Goal: Task Accomplishment & Management: Manage account settings

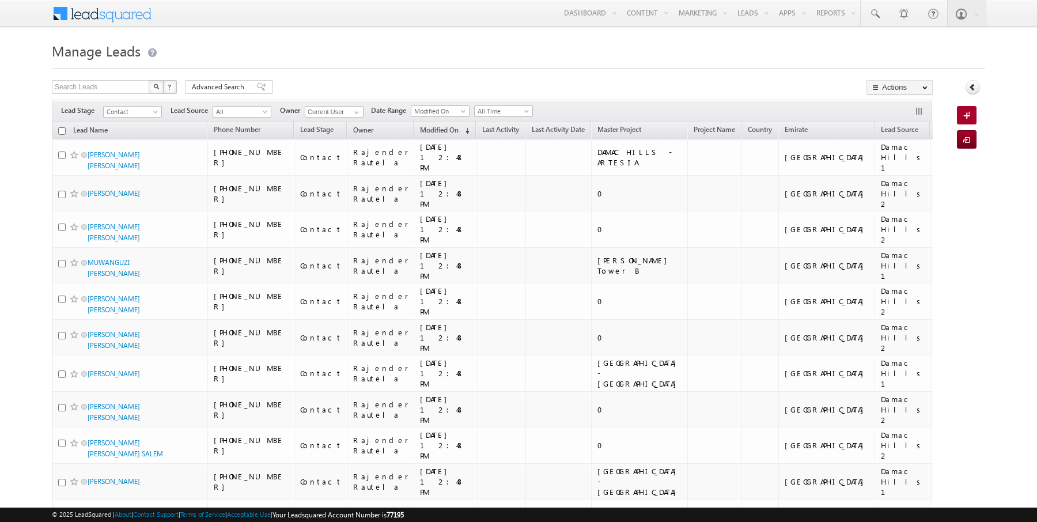
click at [61, 128] on input "checkbox" at bounding box center [61, 130] width 7 height 7
checkbox input "true"
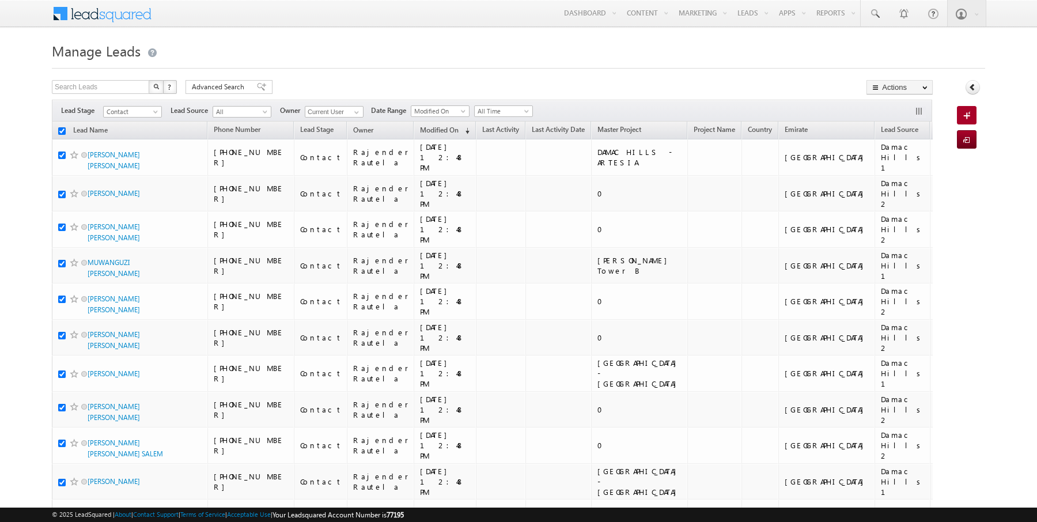
checkbox input "true"
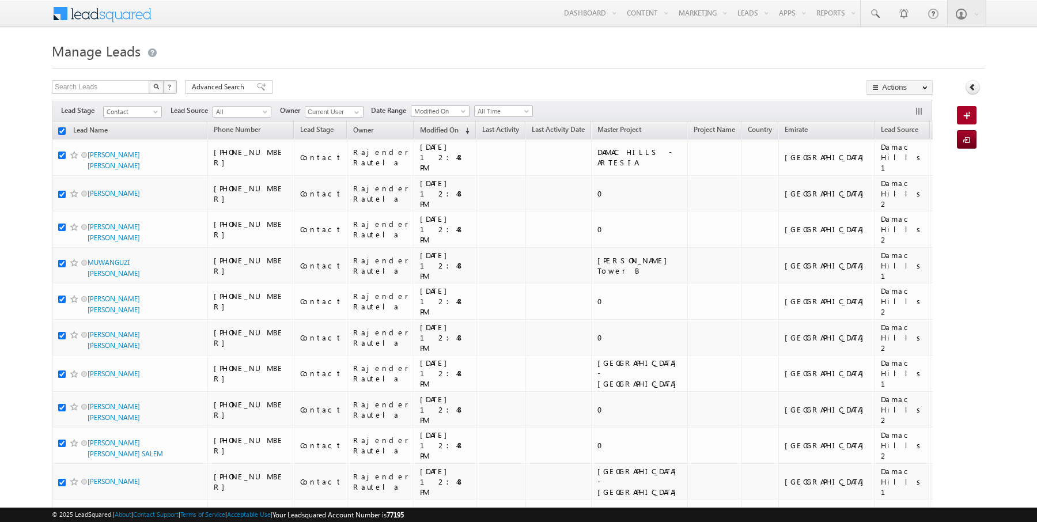
checkbox input "true"
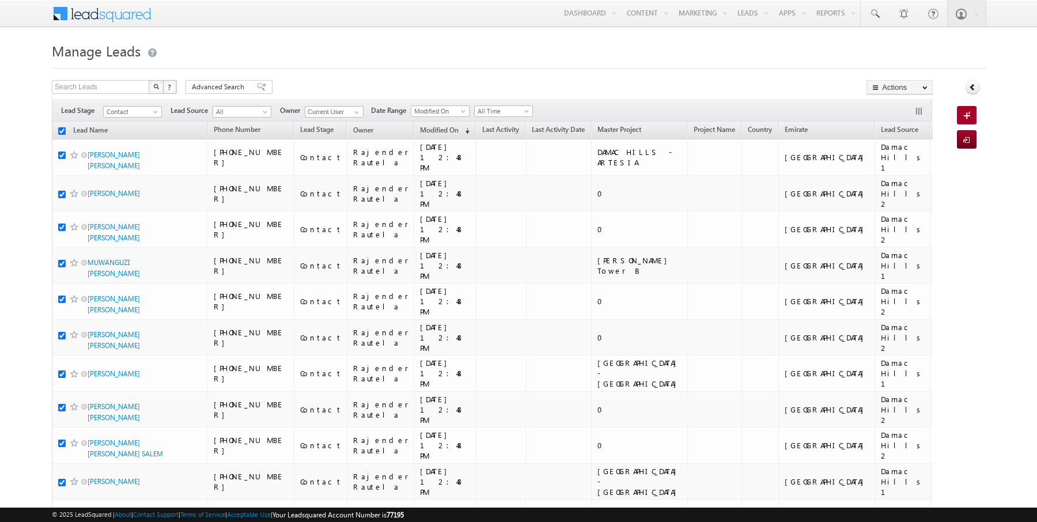
checkbox input "true"
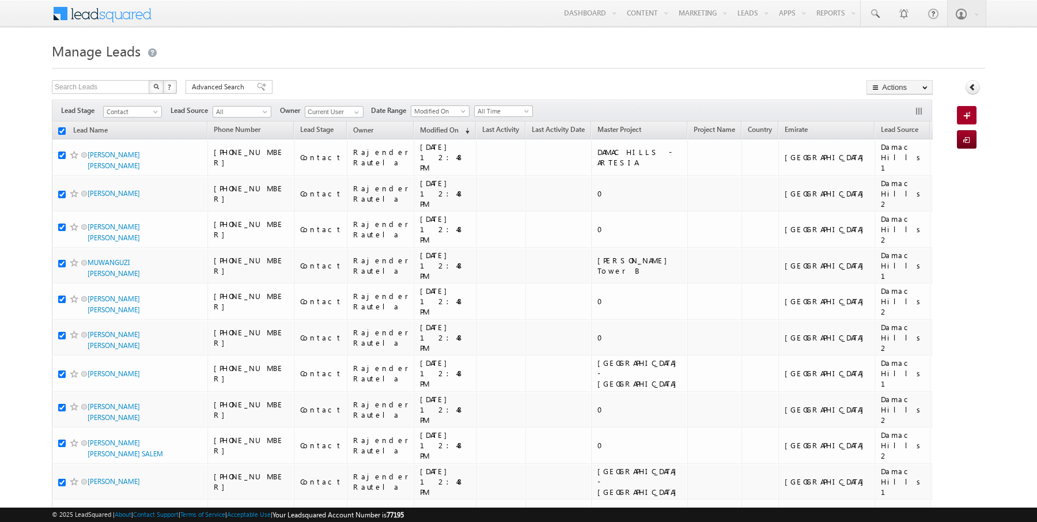
checkbox input "true"
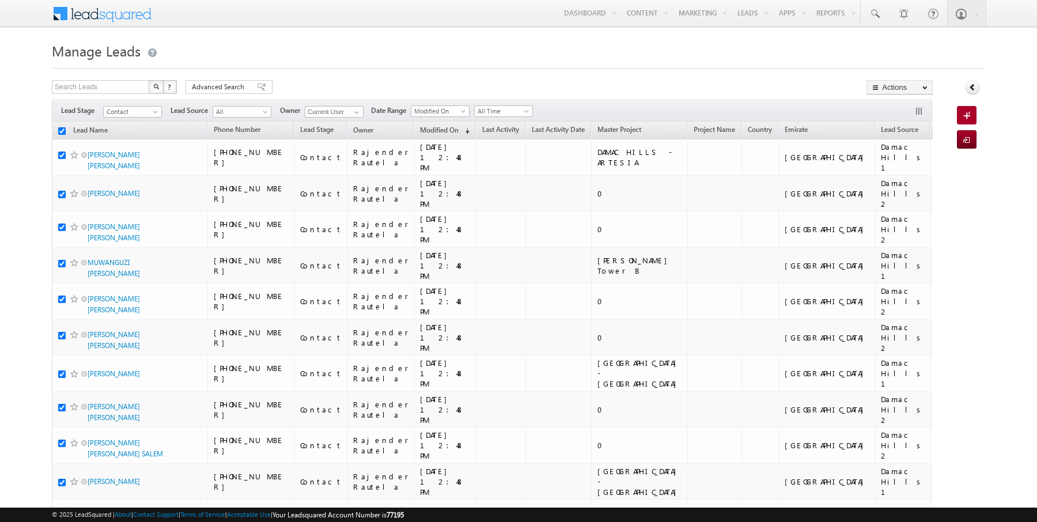
checkbox input "true"
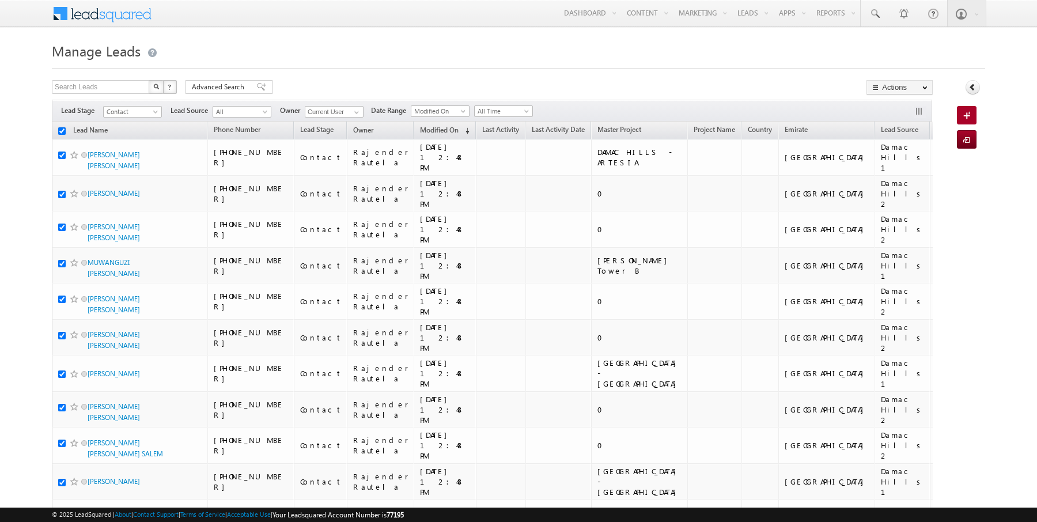
checkbox input "true"
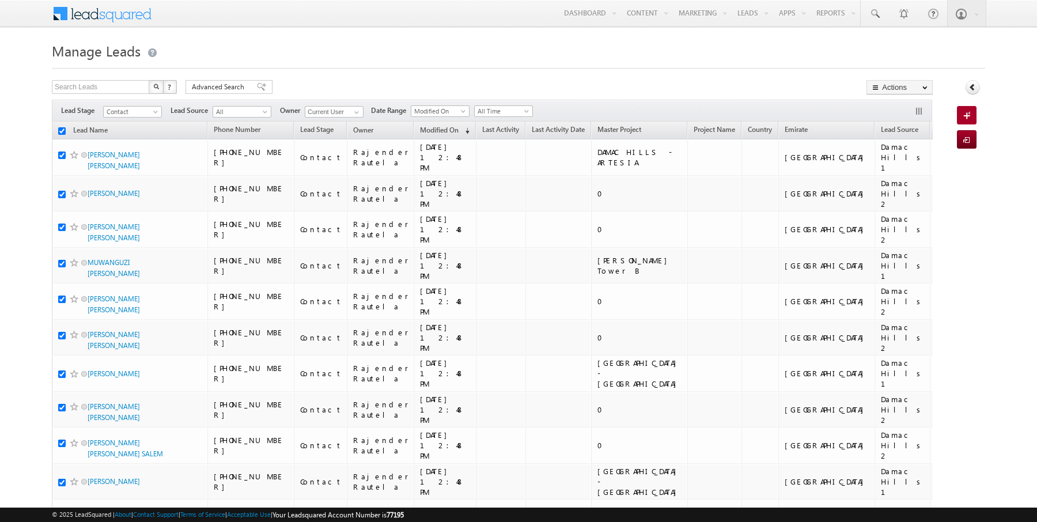
checkbox input "true"
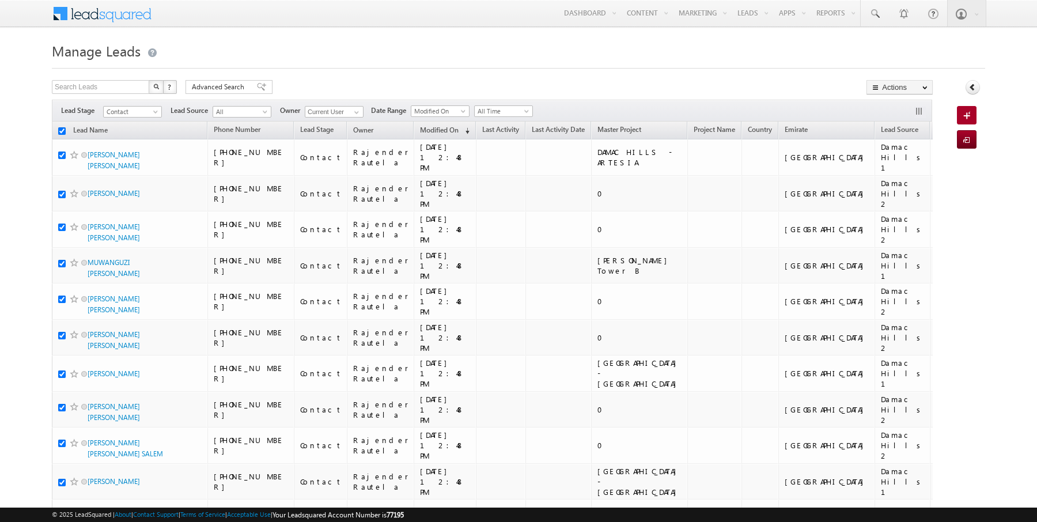
checkbox input "true"
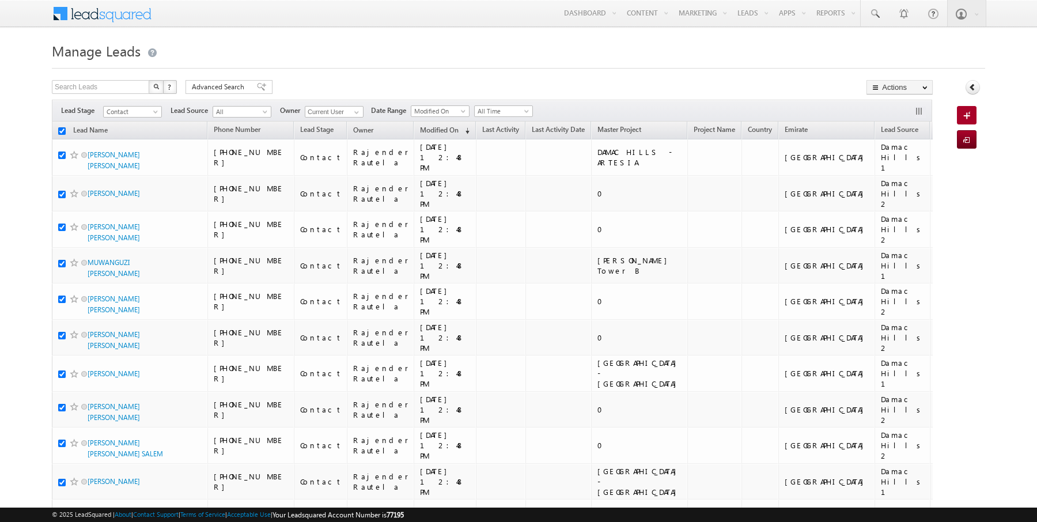
checkbox input "true"
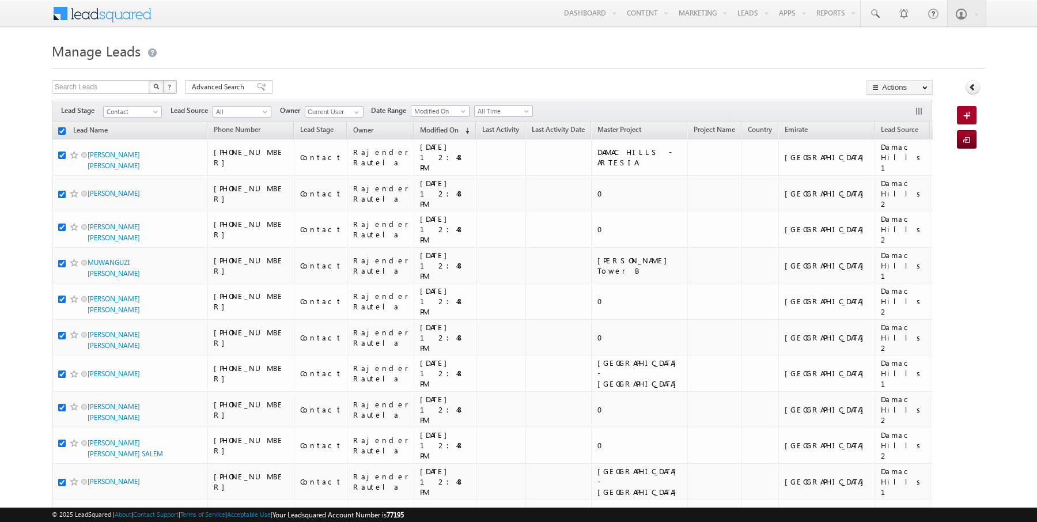
checkbox input "true"
click at [626, 39] on h1 "Manage Leads" at bounding box center [518, 50] width 933 height 22
click at [62, 131] on input "checkbox" at bounding box center [61, 130] width 7 height 7
checkbox input "false"
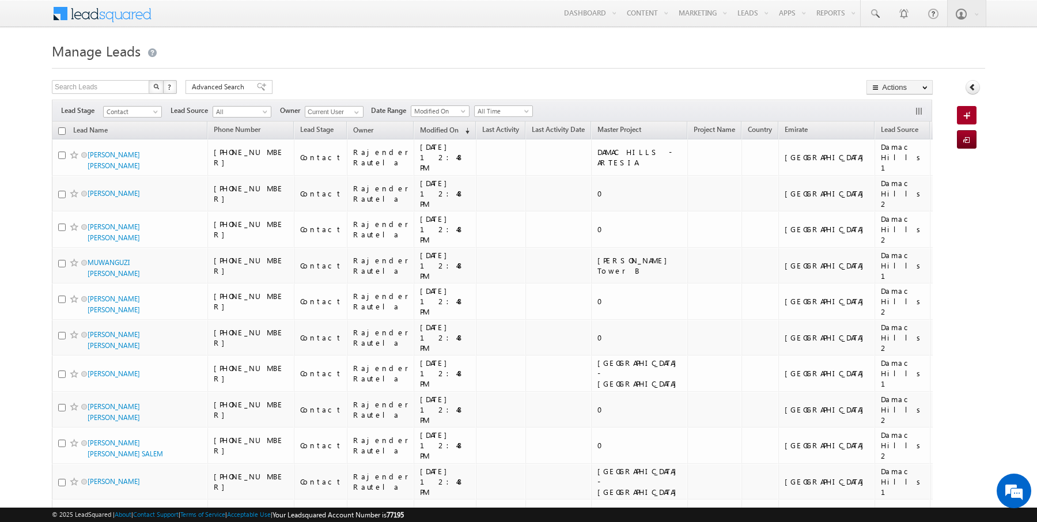
checkbox input "false"
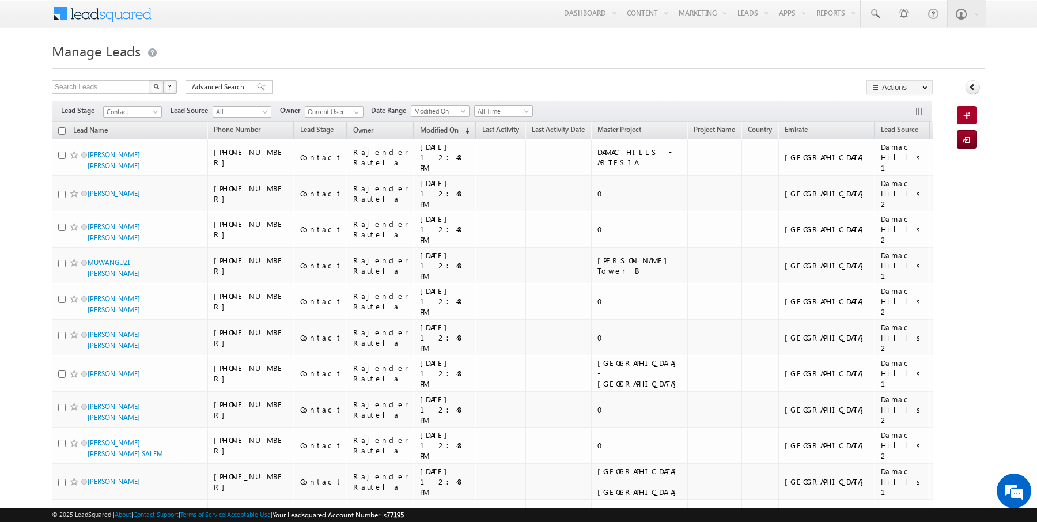
checkbox input "false"
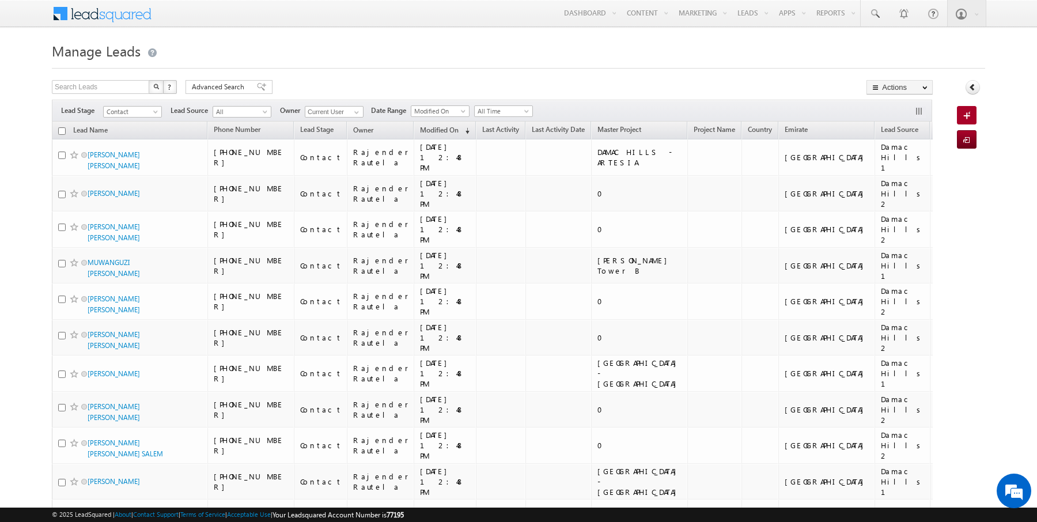
checkbox input "false"
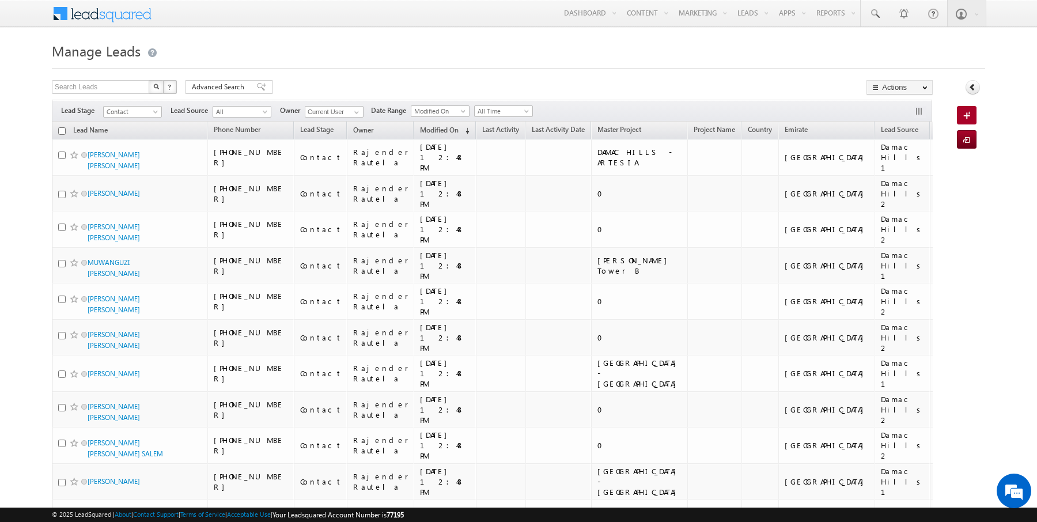
checkbox input "false"
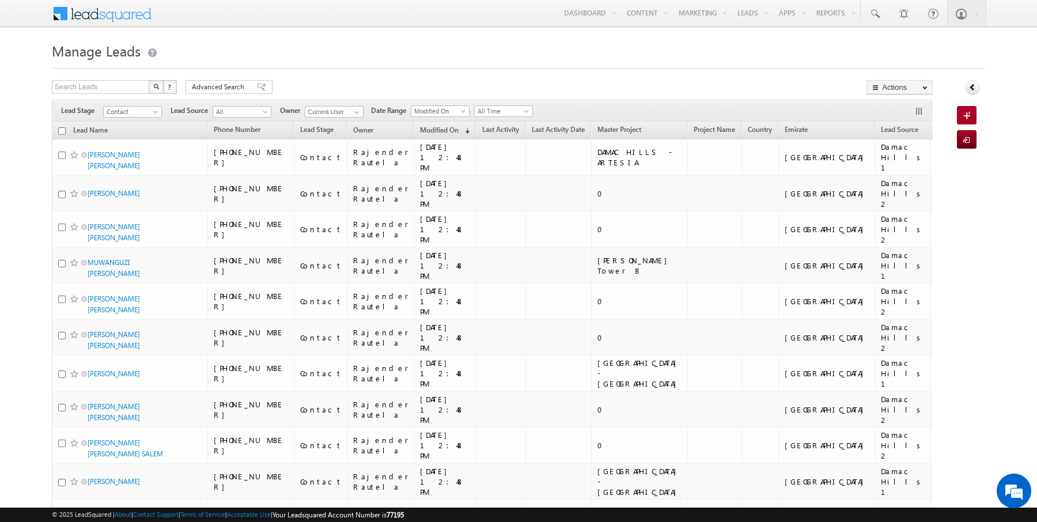
checkbox input "false"
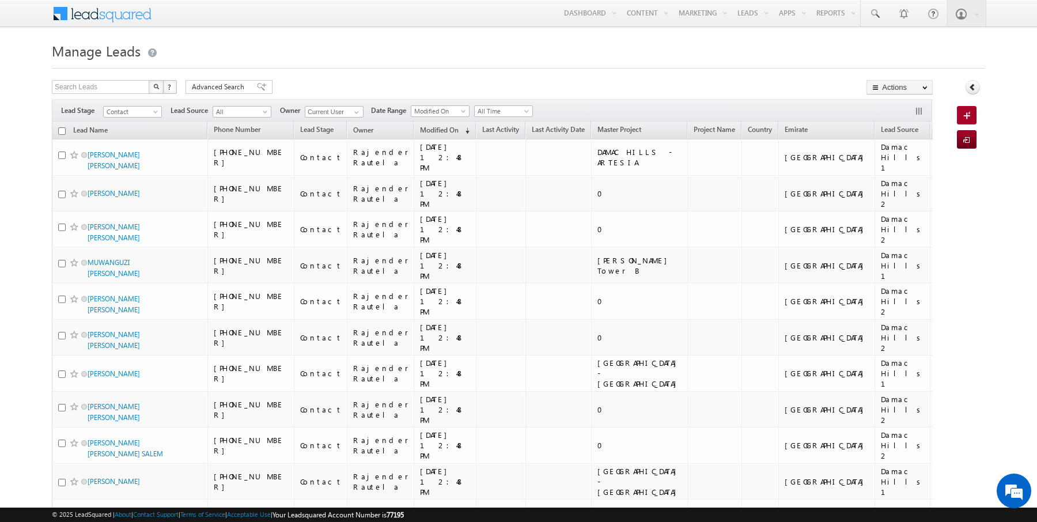
checkbox input "false"
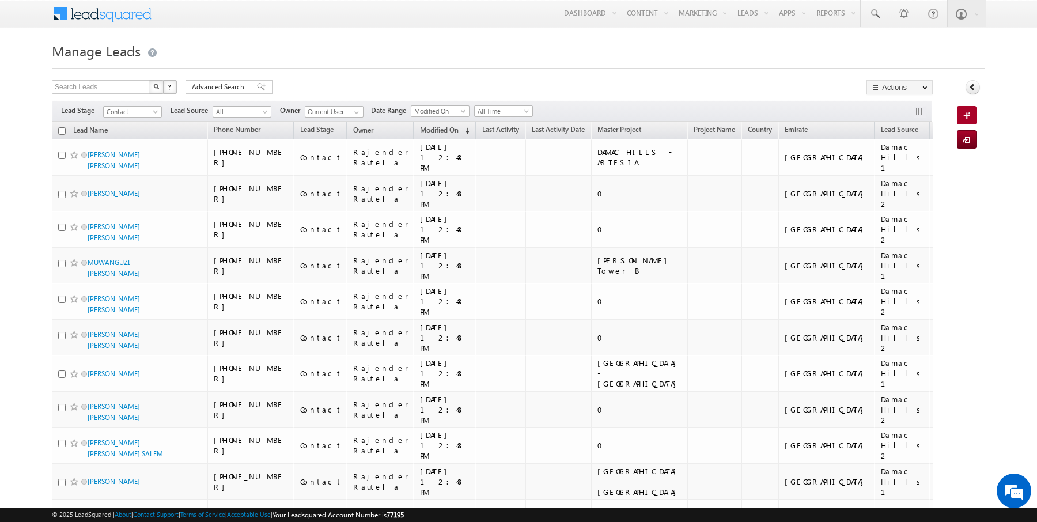
checkbox input "false"
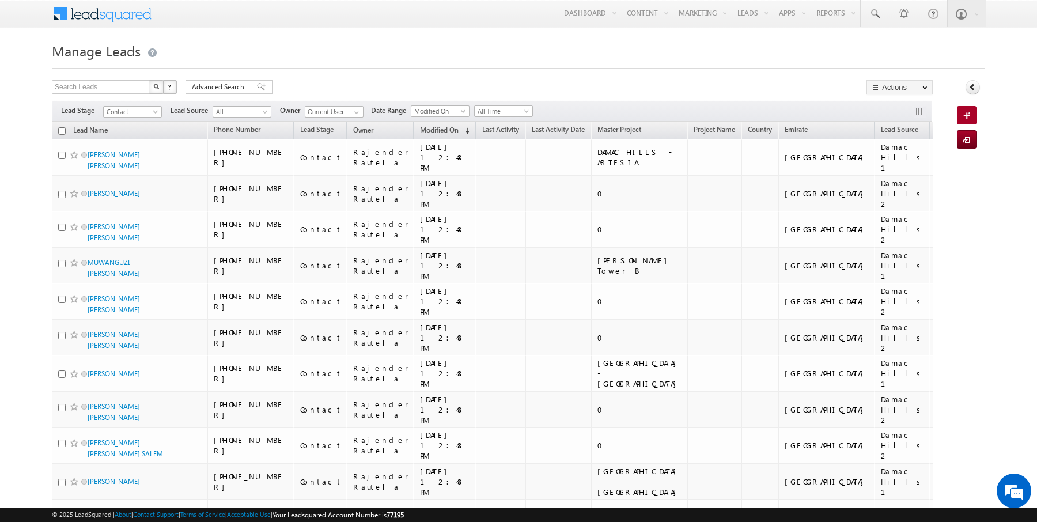
checkbox input "false"
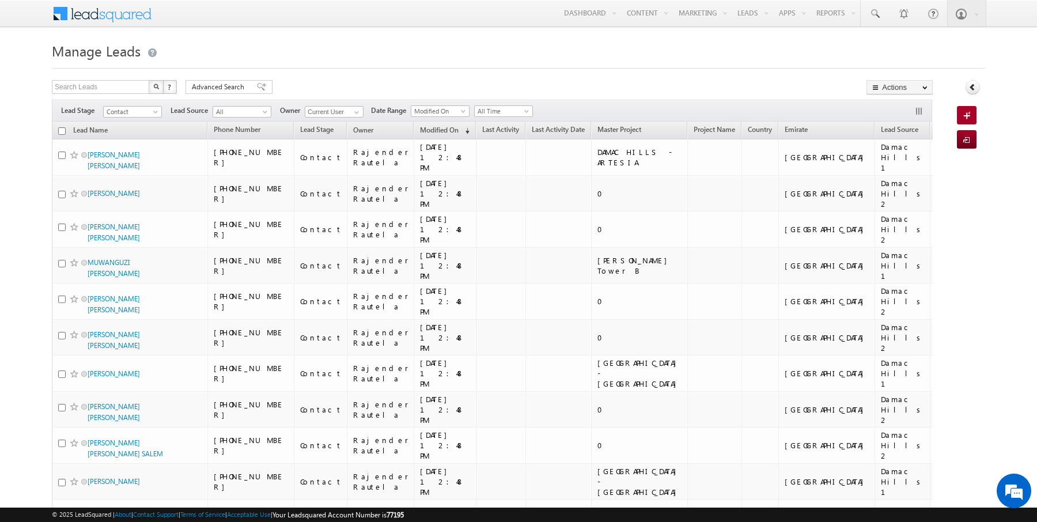
checkbox input "false"
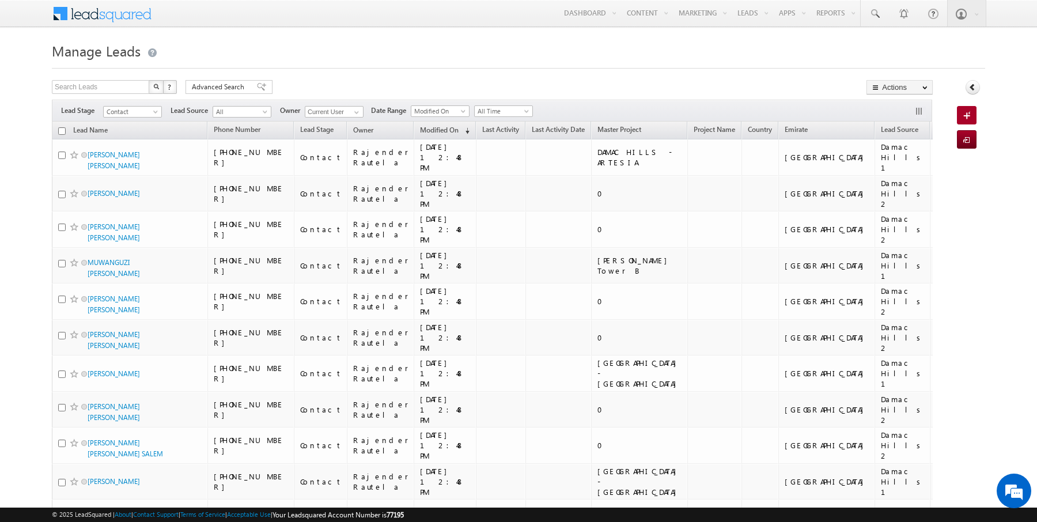
checkbox input "false"
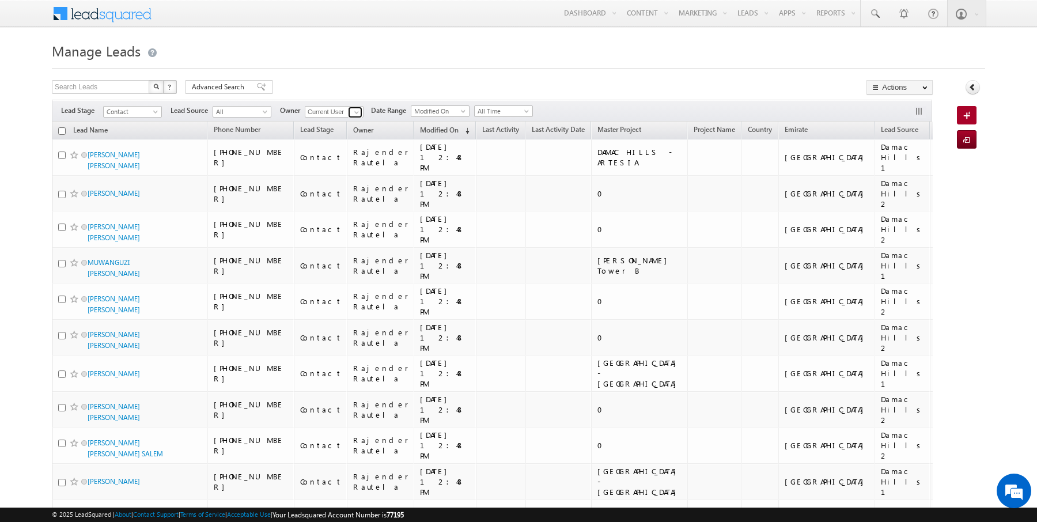
click at [352, 112] on span at bounding box center [356, 112] width 9 height 9
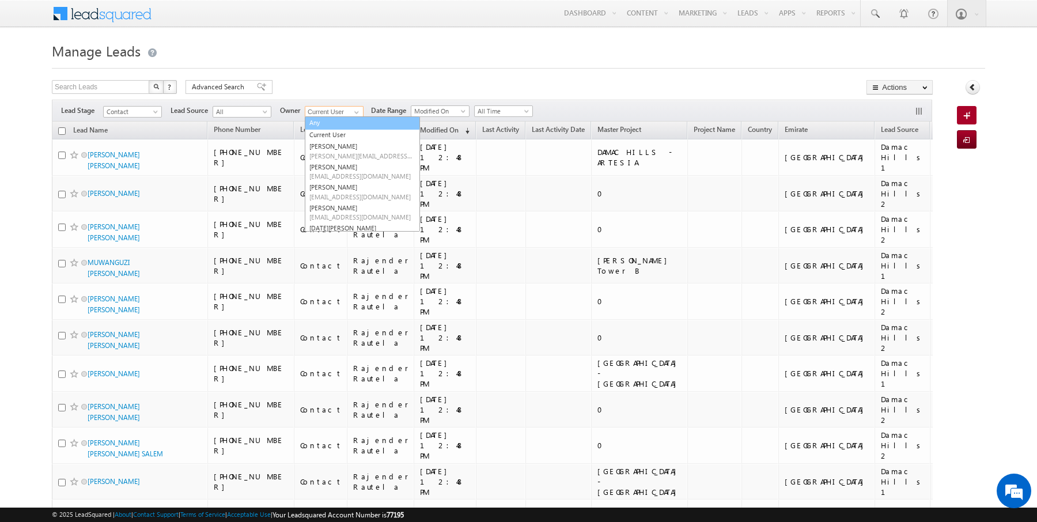
click at [338, 124] on link "Any" at bounding box center [362, 122] width 115 height 13
type input "Any"
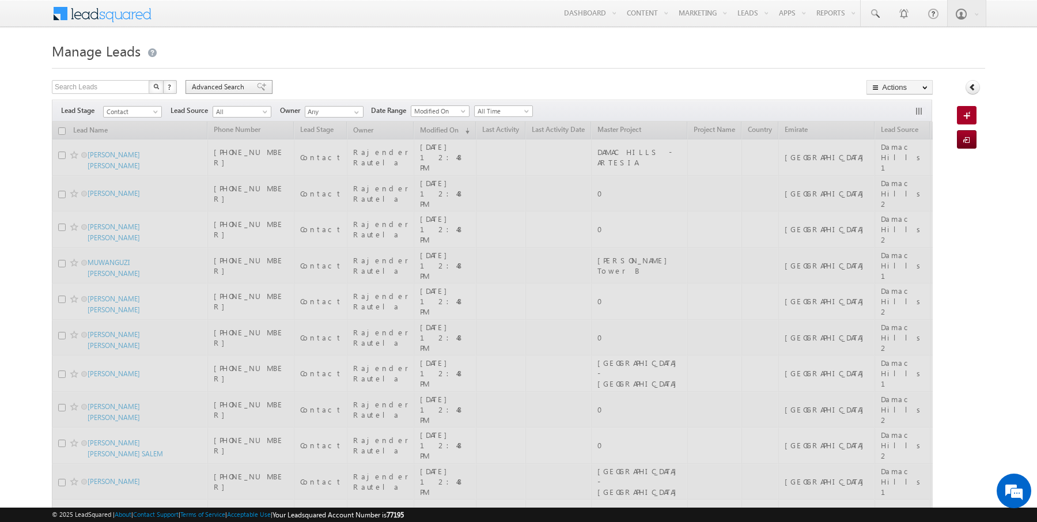
click at [237, 89] on span "Advanced Search" at bounding box center [220, 87] width 56 height 10
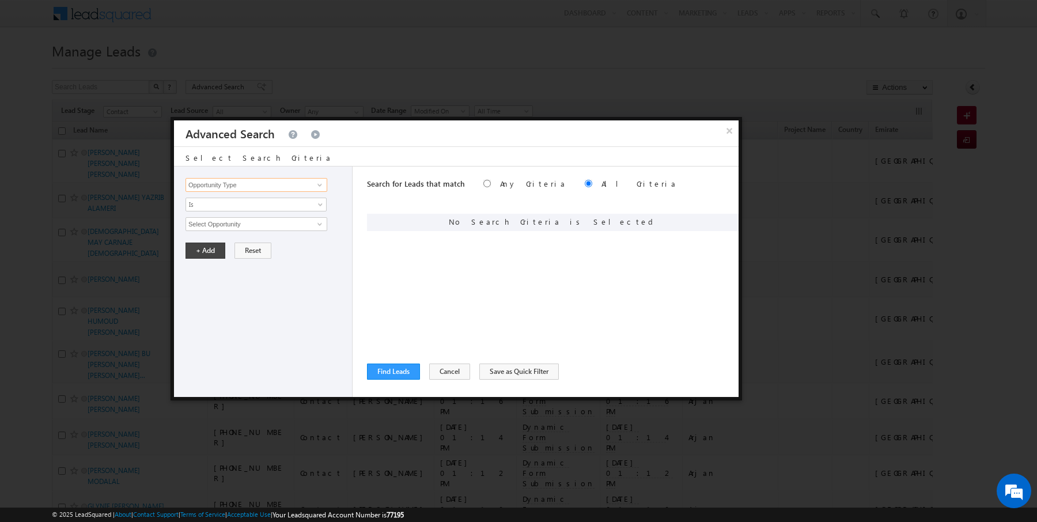
click at [255, 184] on input "Opportunity Type" at bounding box center [256, 185] width 142 height 14
click at [244, 250] on button "Reset" at bounding box center [252, 250] width 37 height 16
click at [281, 187] on input "Opportunity Type" at bounding box center [256, 185] width 142 height 14
click at [216, 203] on link "Owner" at bounding box center [256, 208] width 142 height 13
type input "Owner"
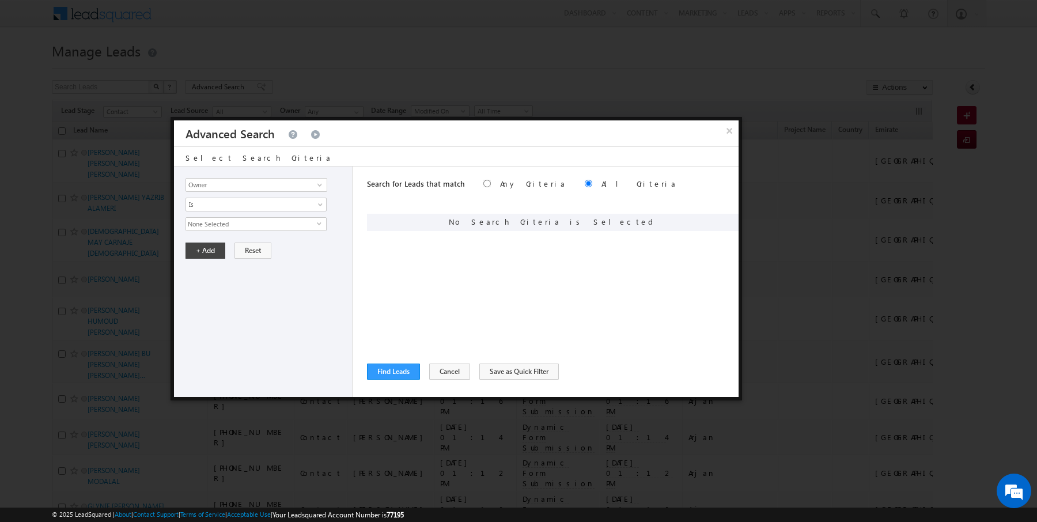
click at [210, 223] on span "None Selected" at bounding box center [251, 224] width 131 height 13
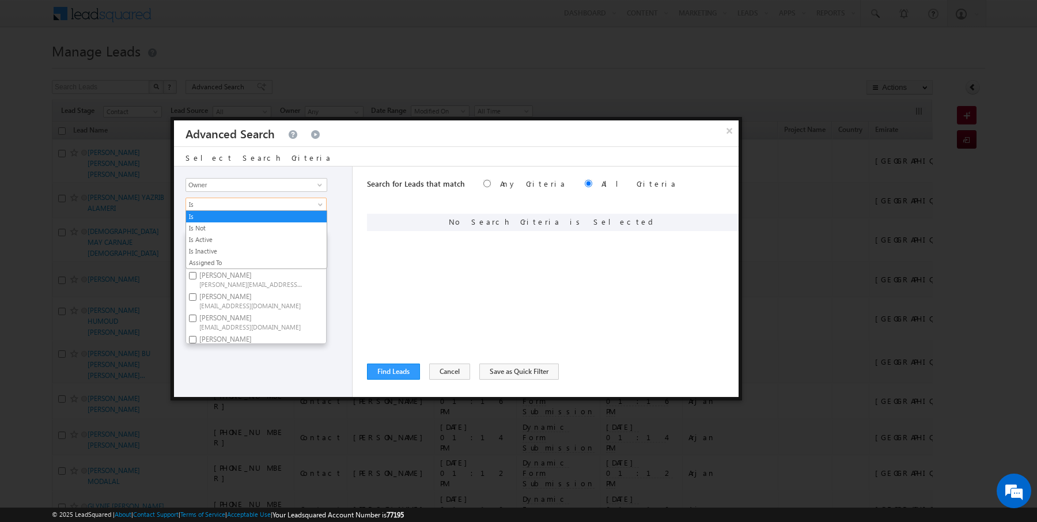
click at [206, 207] on span "Is" at bounding box center [248, 204] width 125 height 10
click at [204, 225] on link "Is Not" at bounding box center [256, 228] width 141 height 10
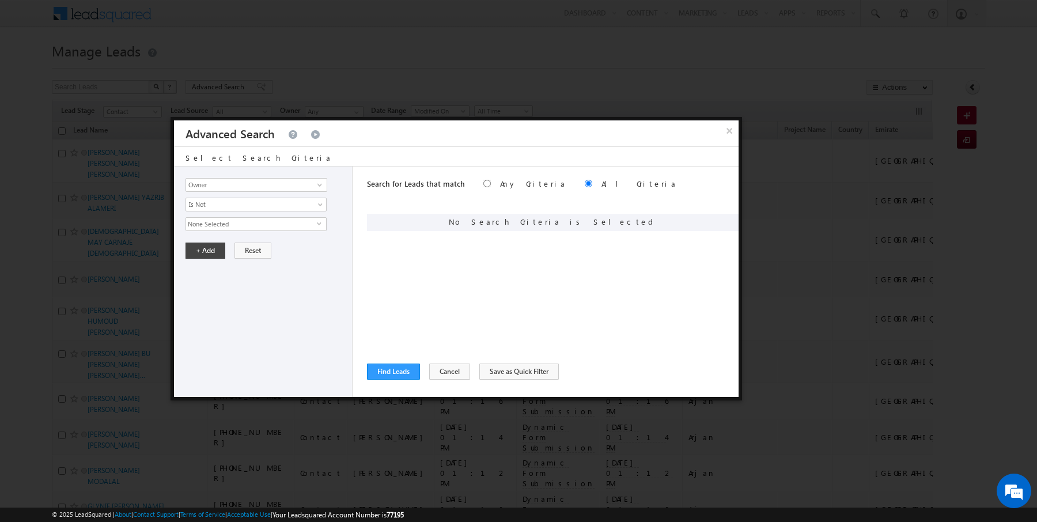
click at [203, 223] on span "None Selected" at bounding box center [251, 224] width 131 height 13
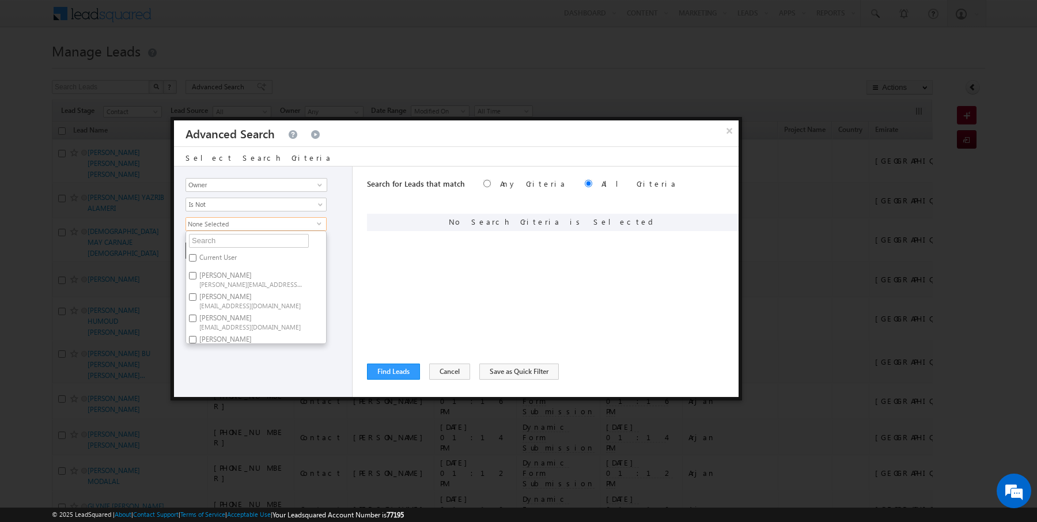
click at [205, 255] on label "Current User" at bounding box center [217, 260] width 62 height 18
click at [196, 255] on input "Current User" at bounding box center [192, 257] width 7 height 7
checkbox input "true"
click at [417, 265] on div "Search for Leads that match Any Criteria All Criteria Note that the current tri…" at bounding box center [552, 281] width 371 height 230
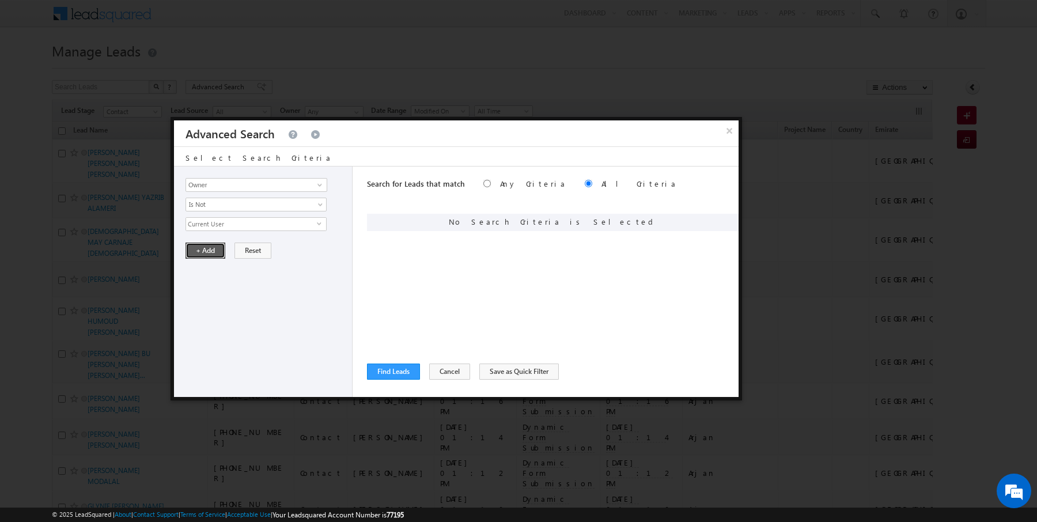
click at [198, 251] on button "+ Add" at bounding box center [205, 250] width 40 height 16
click at [712, 221] on span at bounding box center [712, 221] width 8 height 8
click at [257, 208] on link "Is Not" at bounding box center [255, 205] width 141 height 14
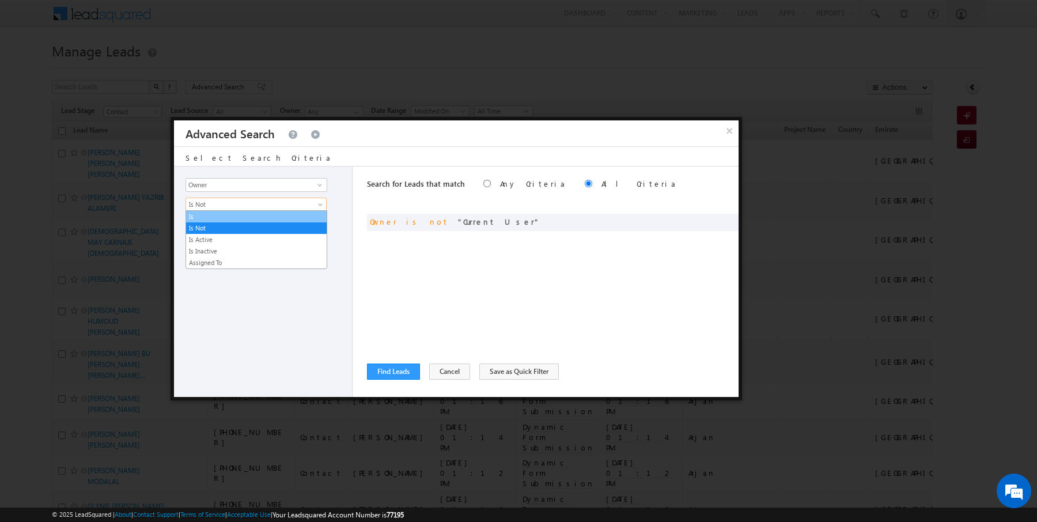
click at [201, 220] on link "Is" at bounding box center [256, 216] width 141 height 10
click at [231, 218] on span "None Selected" at bounding box center [251, 224] width 131 height 13
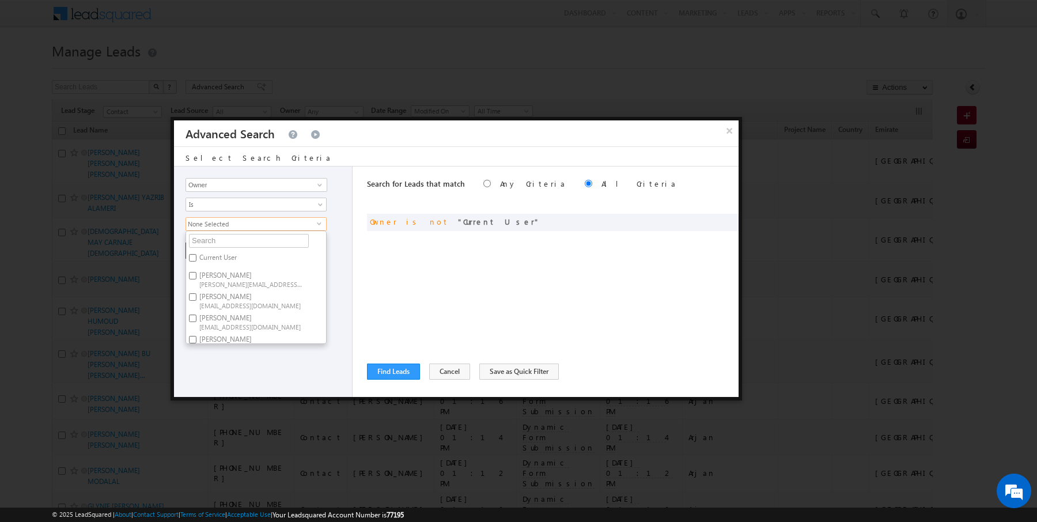
click at [218, 279] on span "amansingh.yadav@indglobal.ae" at bounding box center [251, 283] width 104 height 9
click at [196, 277] on input "AmanSingh Yadav amansingh.yadav@indglobal.ae" at bounding box center [192, 275] width 7 height 7
checkbox input "true"
click at [210, 301] on span "anuj.upadhyay@indglobal.ae" at bounding box center [251, 305] width 104 height 9
click at [196, 298] on input "Anuj Upadhyay anuj.upadhyay@indglobal.ae" at bounding box center [192, 296] width 7 height 7
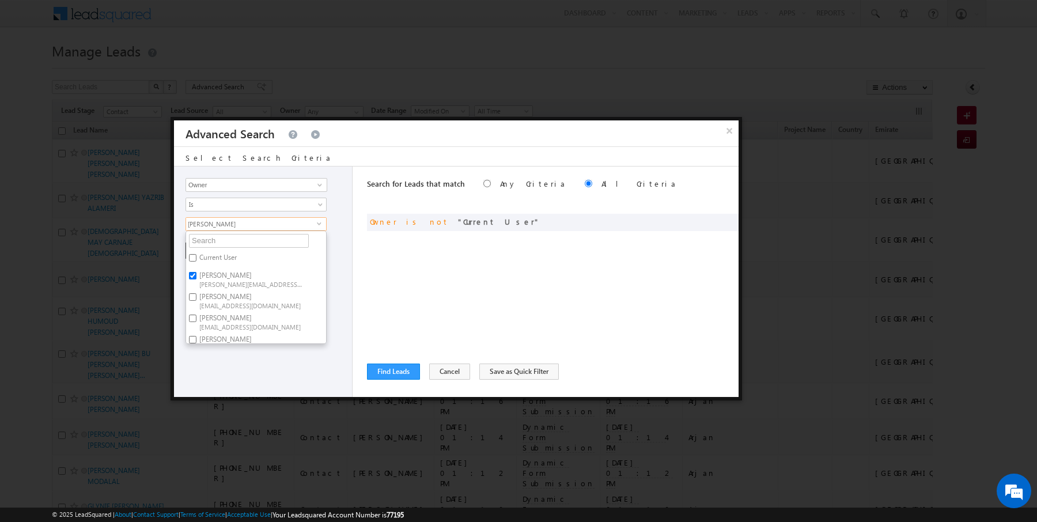
checkbox input "true"
click at [211, 292] on label "Janamjay Sharma janamjay.sharma@indglobal.ae" at bounding box center [250, 295] width 128 height 21
click at [196, 292] on input "Janamjay Sharma janamjay.sharma@indglobal.ae" at bounding box center [192, 292] width 7 height 7
checkbox input "true"
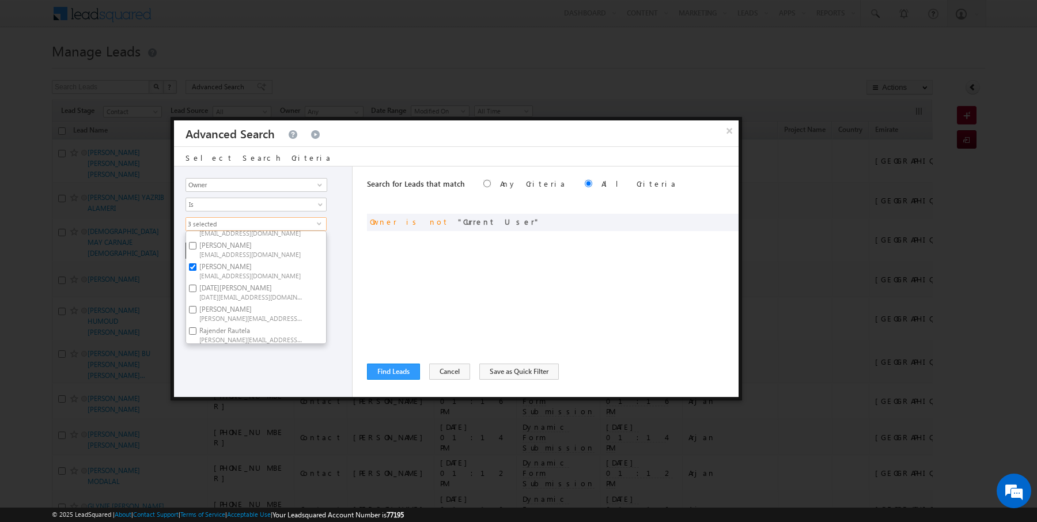
click at [211, 292] on span "[DATE][EMAIL_ADDRESS][DOMAIN_NAME]" at bounding box center [251, 296] width 104 height 9
click at [196, 292] on input "Kartik Sharma kartik.sharma@indglobal.ae" at bounding box center [192, 287] width 7 height 7
checkbox input "true"
click at [203, 339] on span "sunny.mehrotra@indglobal.ae" at bounding box center [251, 338] width 104 height 9
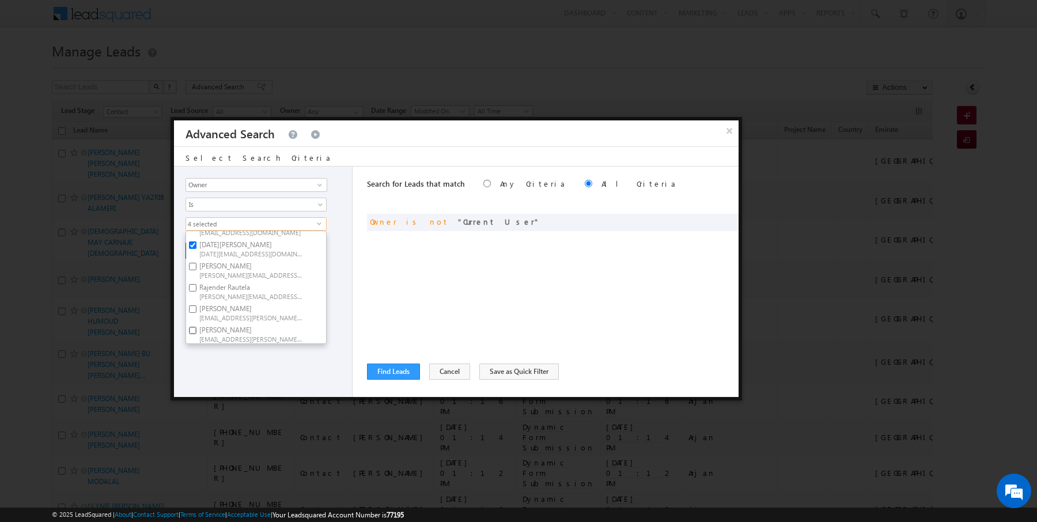
click at [196, 334] on input "SUNNY MEHROTRA sunny.mehrotra@indglobal.ae" at bounding box center [192, 330] width 7 height 7
checkbox input "true"
click at [256, 358] on div "Opportunity Type Lead Activity Task Sales Group Prospect Id Address 1 Address 2…" at bounding box center [263, 281] width 179 height 230
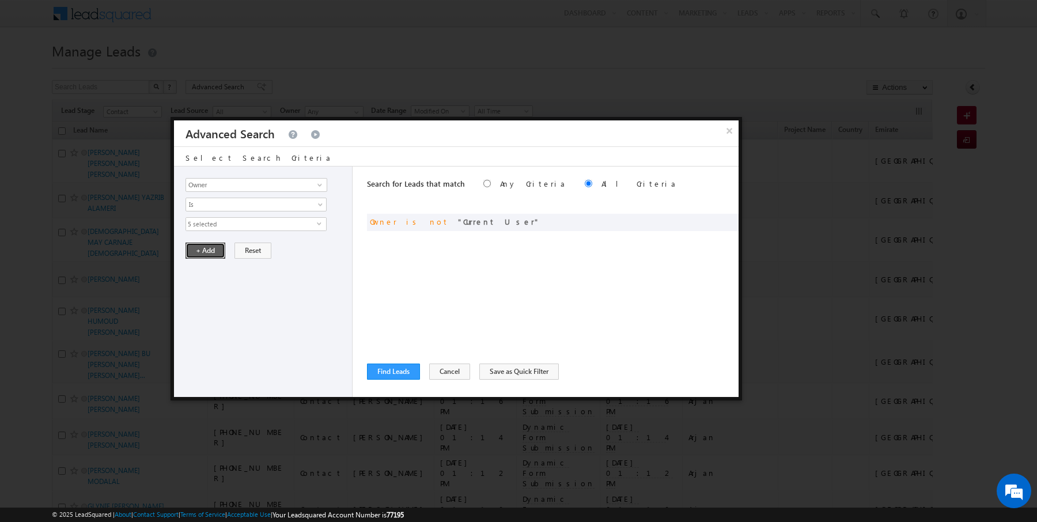
click at [206, 249] on button "+ Add" at bounding box center [205, 250] width 40 height 16
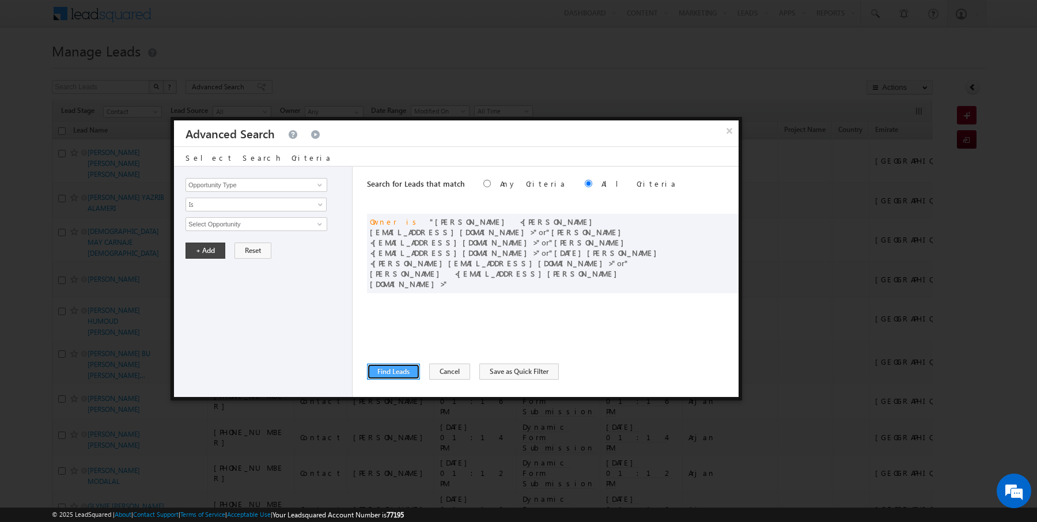
click at [389, 371] on button "Find Leads" at bounding box center [393, 371] width 53 height 16
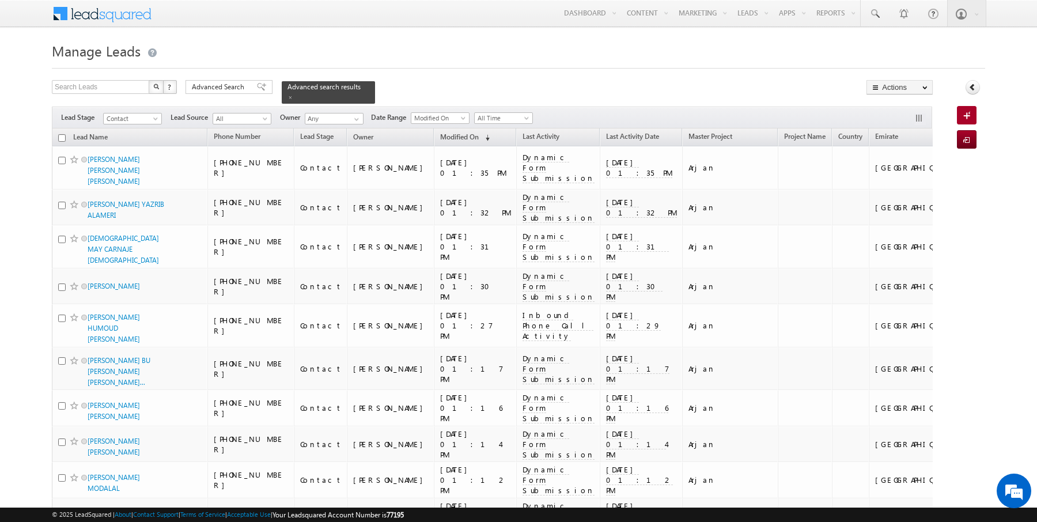
click at [62, 138] on input "checkbox" at bounding box center [61, 137] width 7 height 7
checkbox input "true"
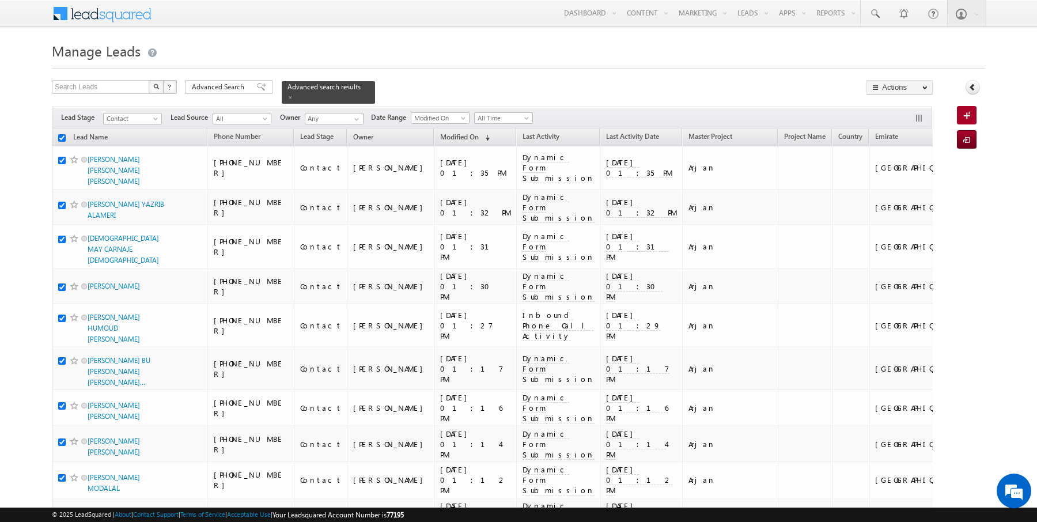
checkbox input "true"
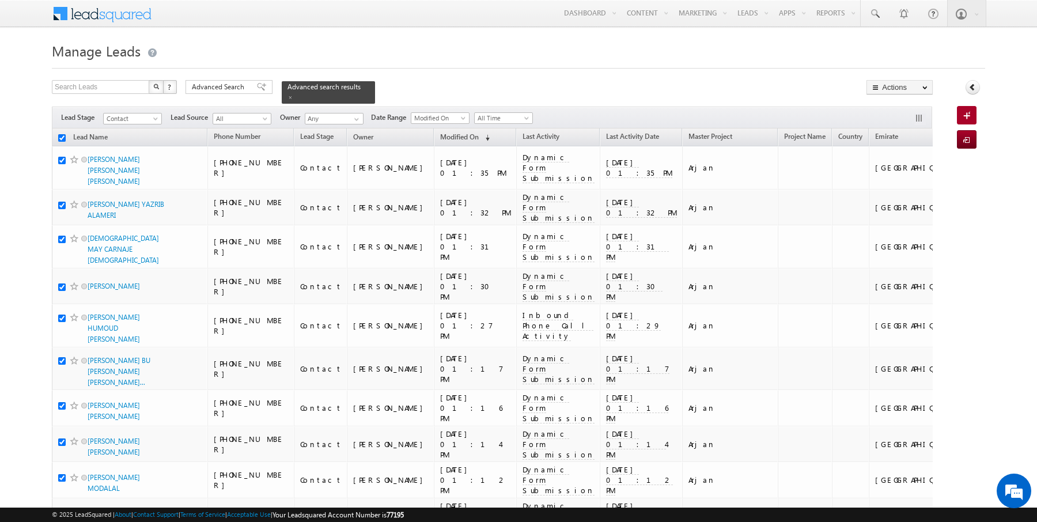
checkbox input "true"
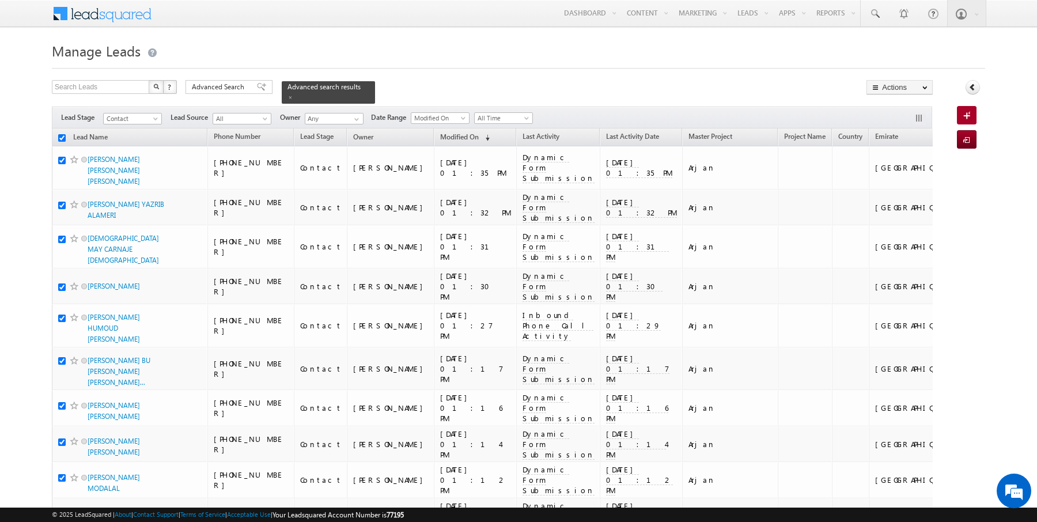
checkbox input "true"
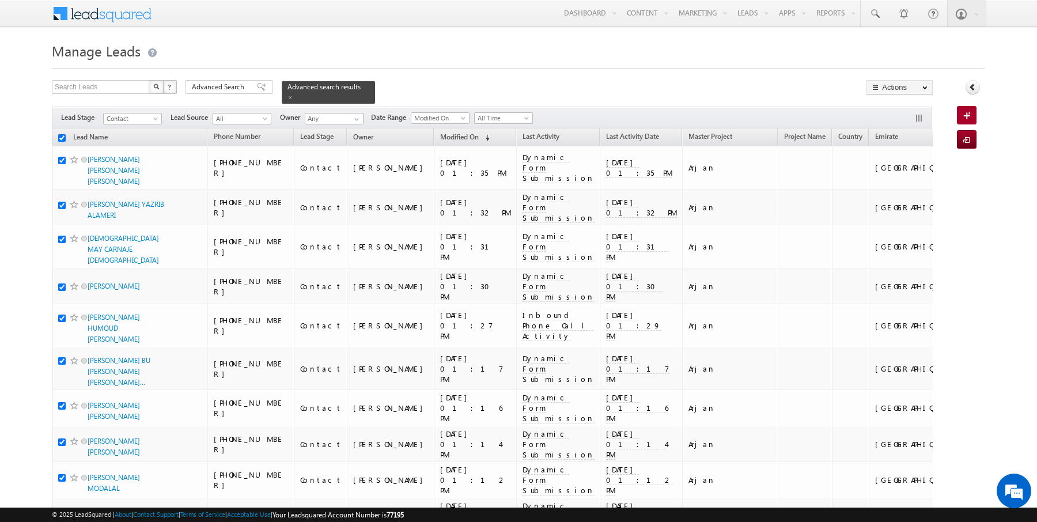
checkbox input "true"
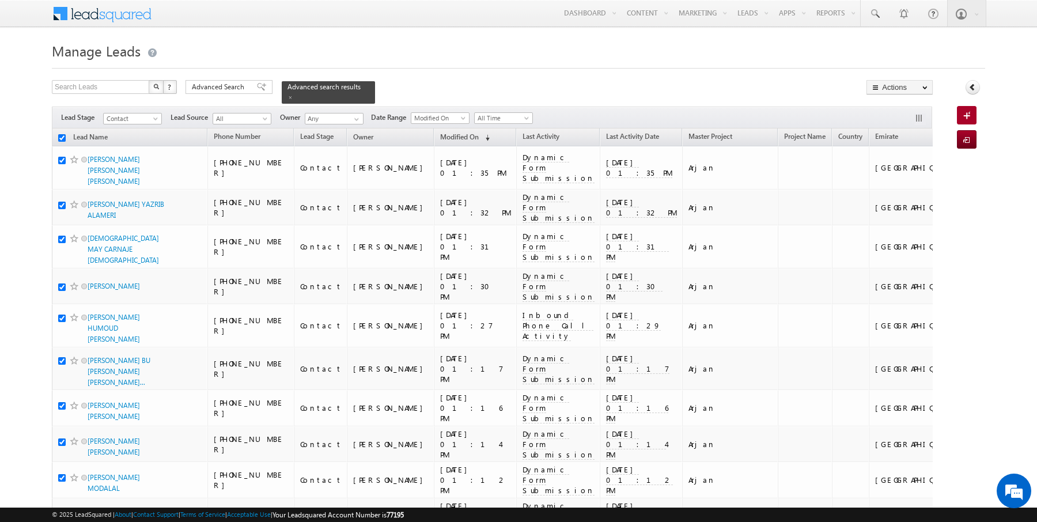
checkbox input "true"
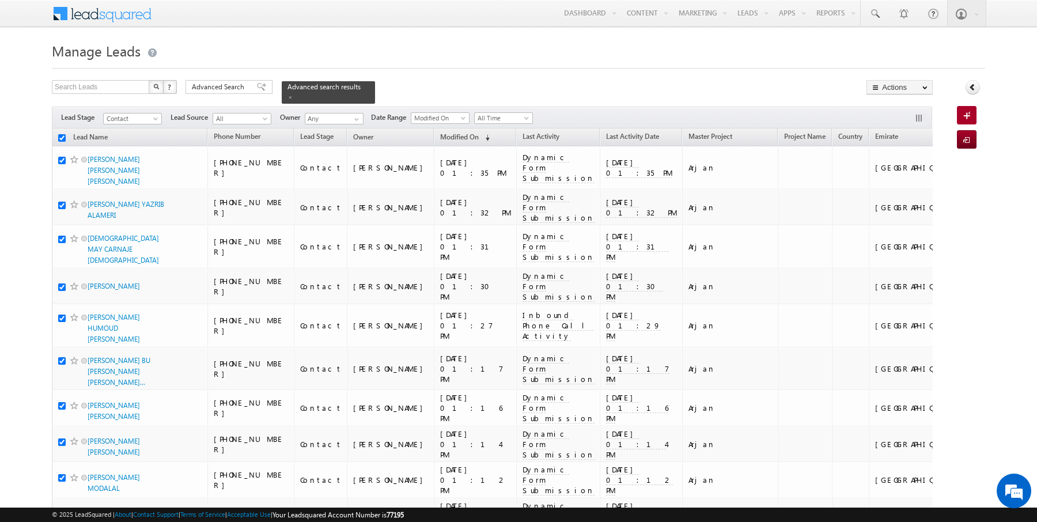
checkbox input "true"
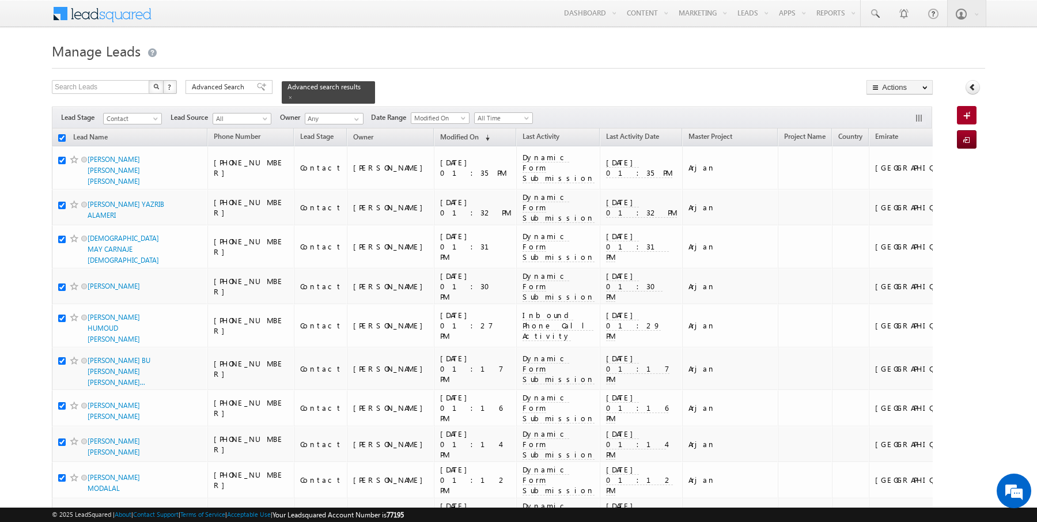
checkbox input "true"
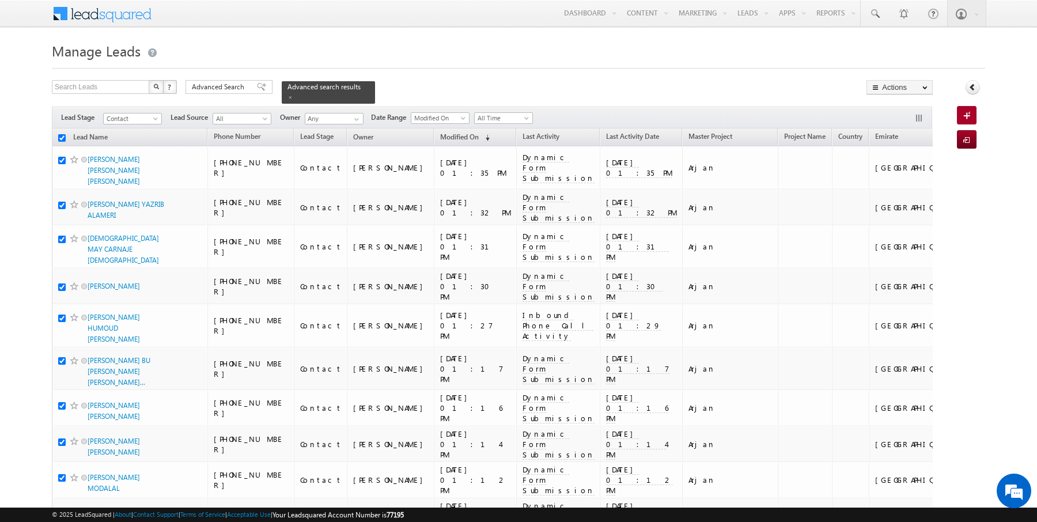
checkbox input "true"
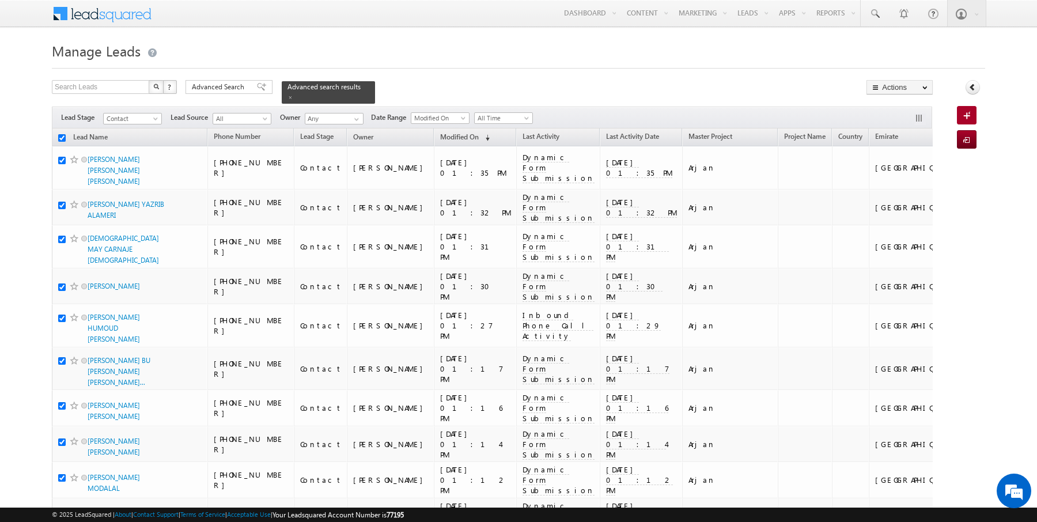
checkbox input "true"
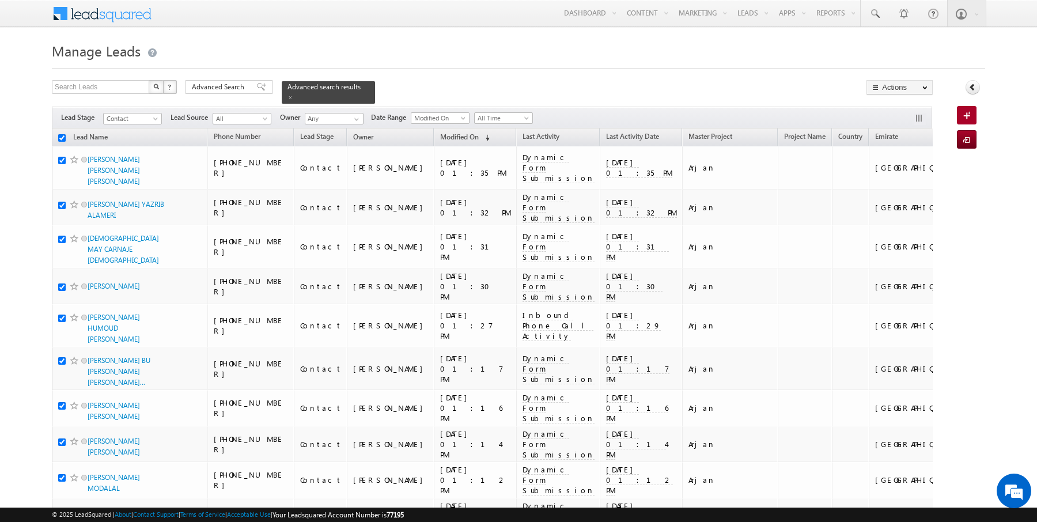
checkbox input "true"
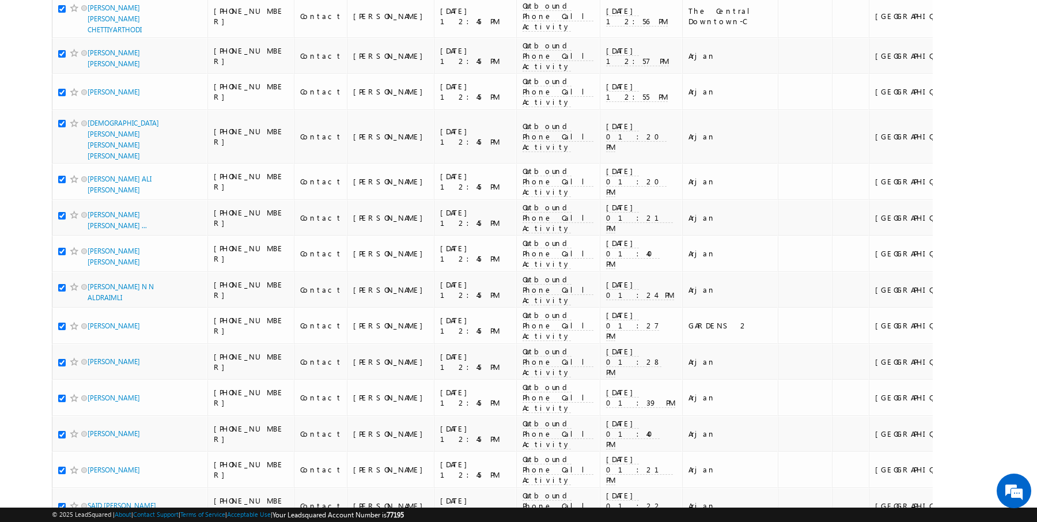
scroll to position [1174, 0]
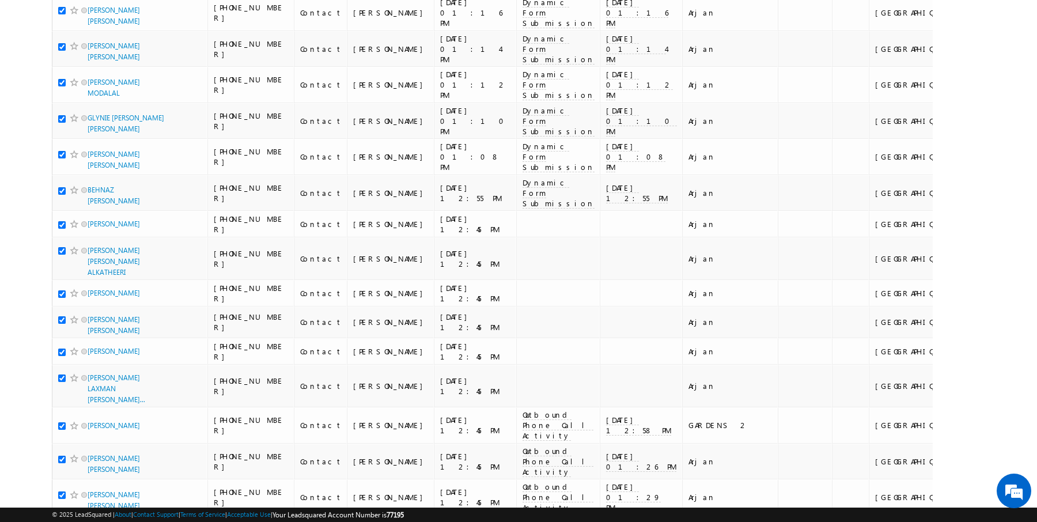
scroll to position [0, 0]
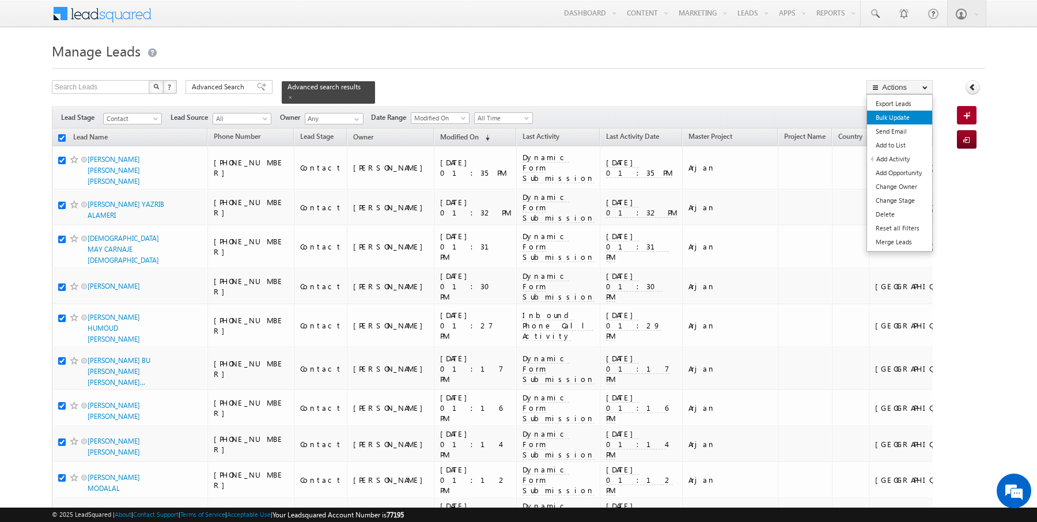
click at [905, 115] on link "Bulk Update" at bounding box center [899, 118] width 65 height 14
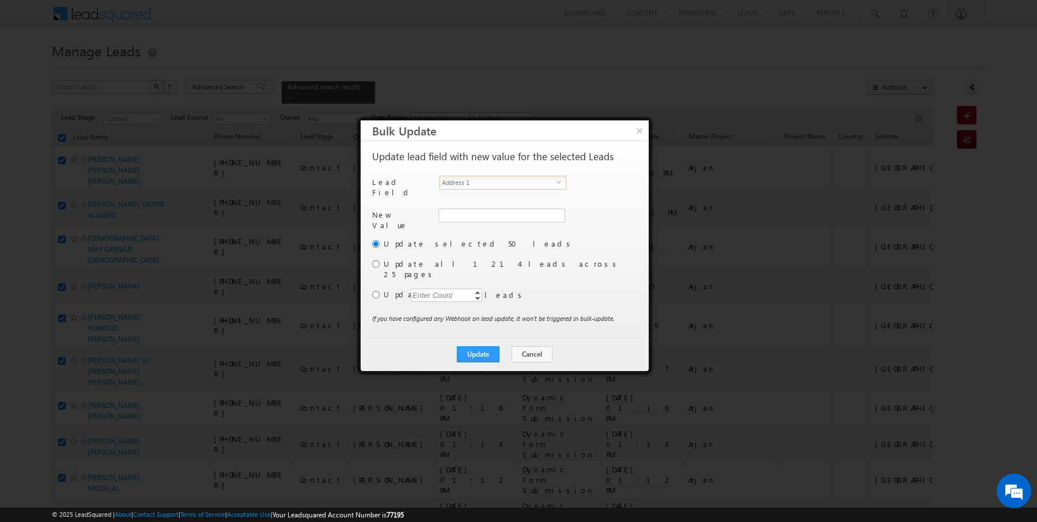
click at [469, 185] on span "Address 1" at bounding box center [498, 182] width 116 height 13
click at [532, 212] on input "Rajender Rautela" at bounding box center [501, 215] width 126 height 14
click at [552, 252] on div "Update selected 50 leads Update all 1214 leads across 25 pages Update Enter Cou…" at bounding box center [503, 275] width 263 height 75
click at [381, 257] on div "Update selected 50 leads Update all 1214 leads across 25 pages Update Enter Cou…" at bounding box center [503, 275] width 263 height 75
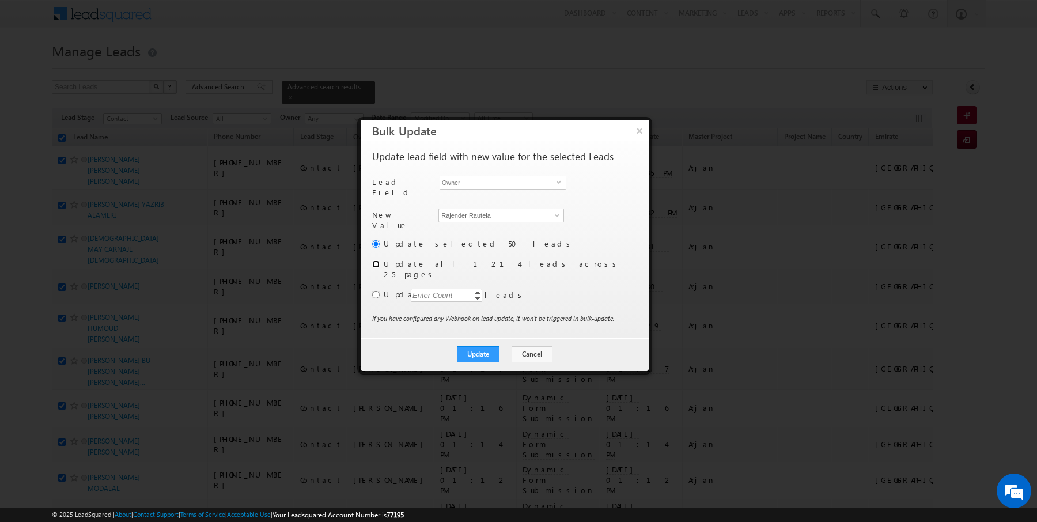
click at [376, 260] on input "radio" at bounding box center [375, 263] width 7 height 7
radio input "true"
click at [476, 346] on button "Update" at bounding box center [478, 354] width 43 height 16
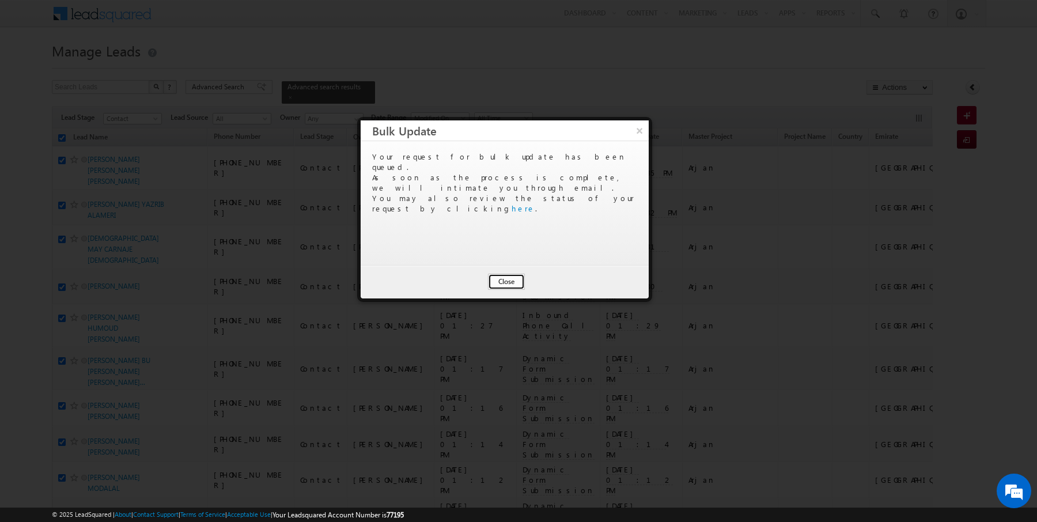
click at [500, 280] on button "Close" at bounding box center [506, 282] width 37 height 16
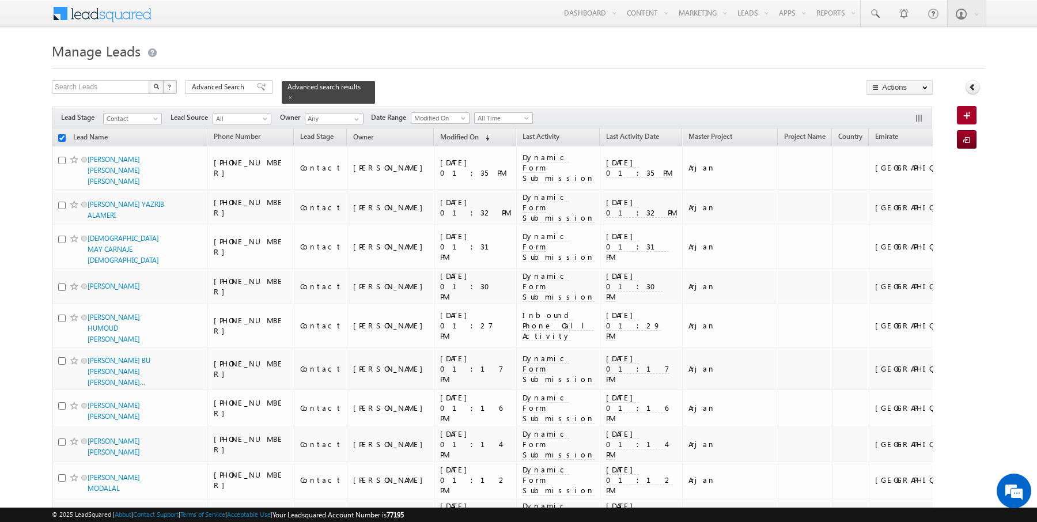
checkbox input "false"
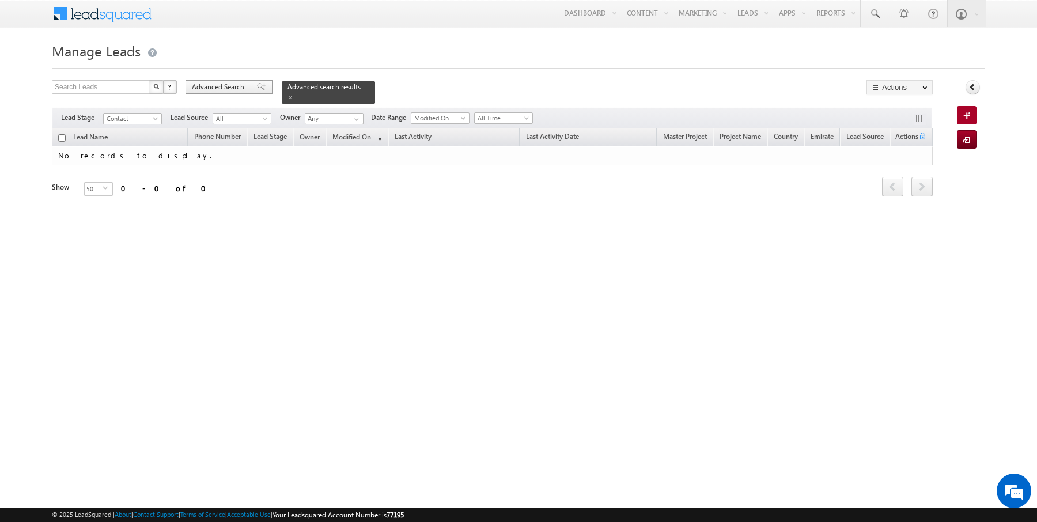
click at [233, 88] on span "Advanced Search" at bounding box center [220, 87] width 56 height 10
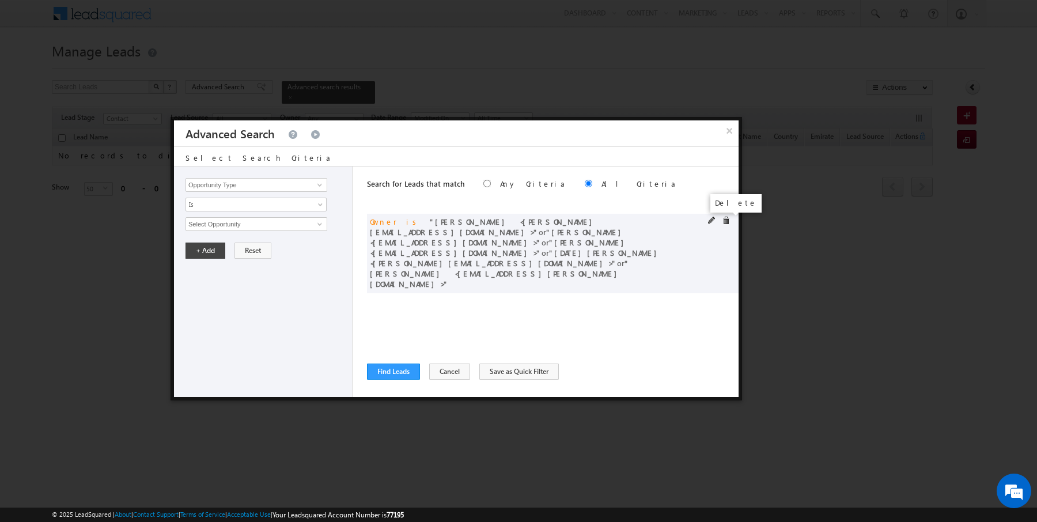
click at [727, 219] on span at bounding box center [726, 221] width 8 height 8
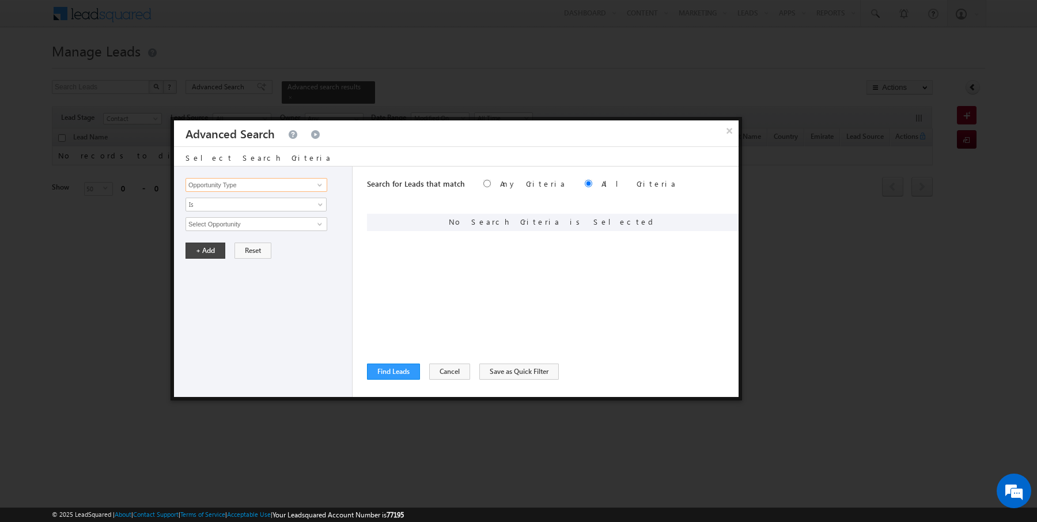
click at [248, 183] on input "Opportunity Type" at bounding box center [256, 185] width 142 height 14
type input "Lead Source"
click at [217, 225] on span "None Selected" at bounding box center [251, 224] width 131 height 13
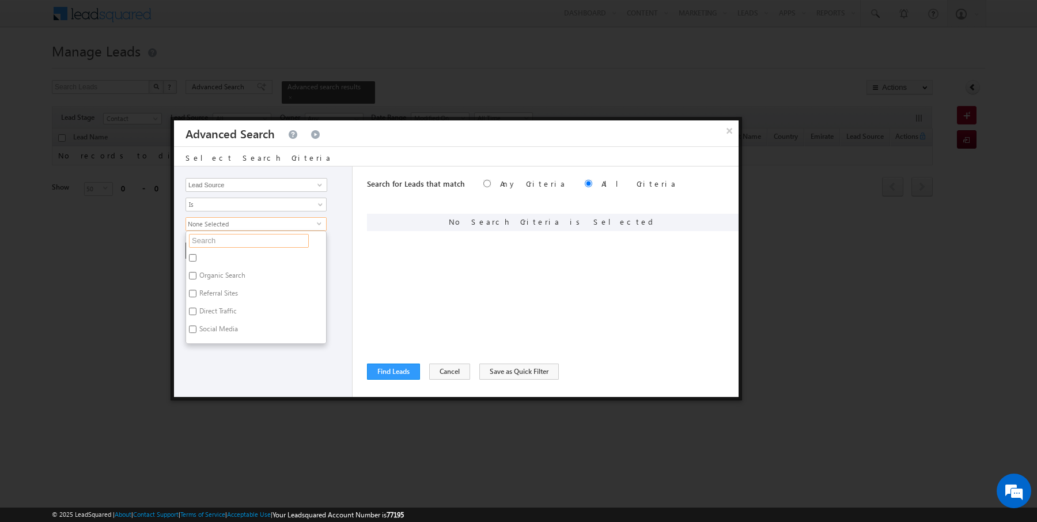
click at [217, 238] on input "text" at bounding box center [249, 241] width 120 height 14
type input "dubai"
click at [204, 252] on label "Dubai-Scl" at bounding box center [213, 260] width 54 height 18
click at [196, 254] on input "Dubai-Scl" at bounding box center [192, 257] width 7 height 7
checkbox input "true"
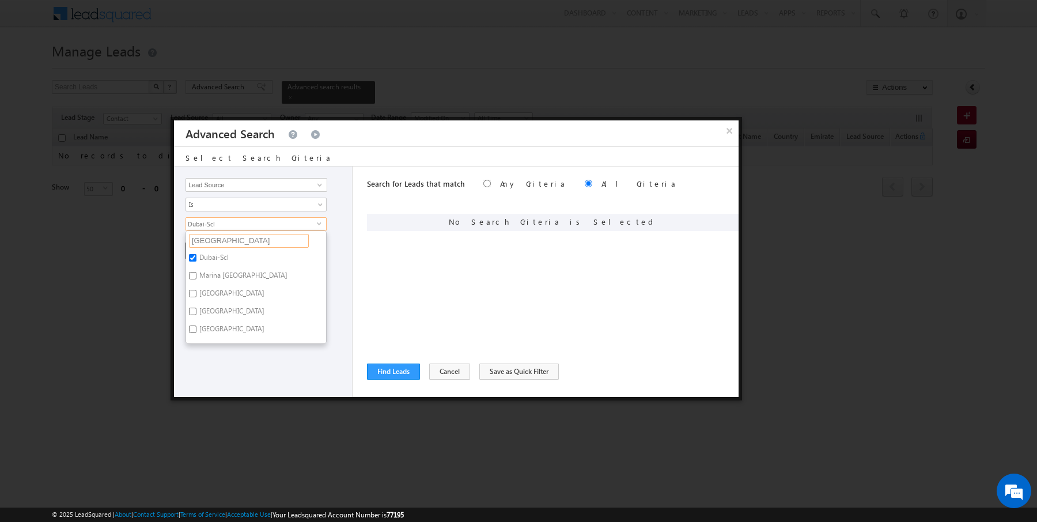
click at [235, 240] on input "dubai" at bounding box center [249, 241] width 120 height 14
type input "town"
click at [209, 257] on label "Town Square" at bounding box center [231, 260] width 90 height 18
click at [196, 257] on input "Town Square" at bounding box center [192, 257] width 7 height 7
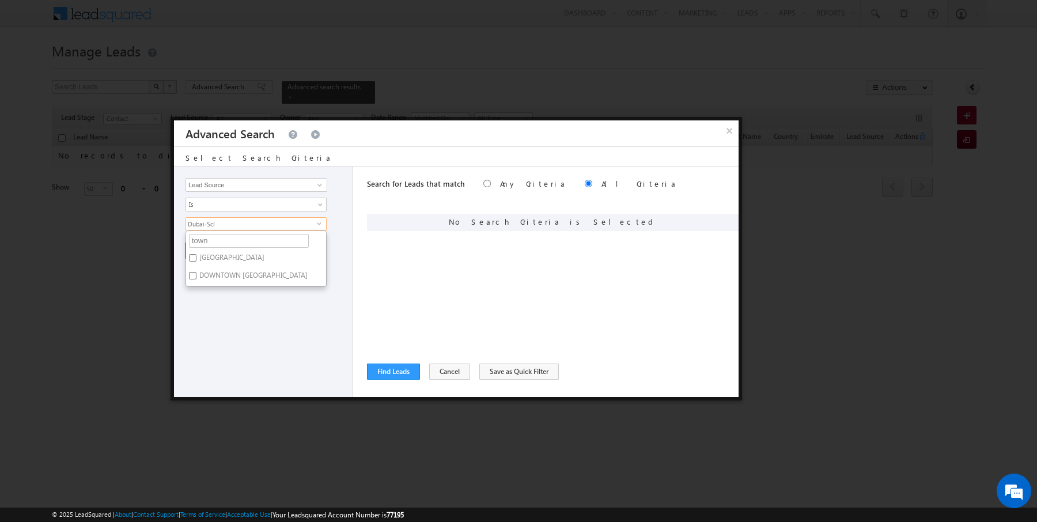
checkbox input "true"
click at [237, 237] on input "town" at bounding box center [249, 241] width 120 height 14
type input "moto"
click at [210, 256] on label "Motor City" at bounding box center [214, 260] width 57 height 18
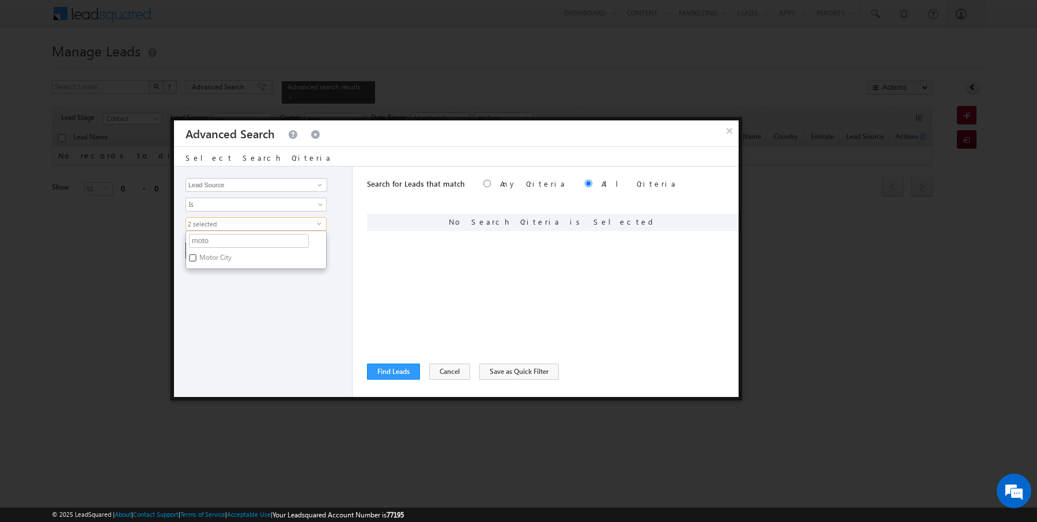
click at [196, 256] on input "Motor City" at bounding box center [192, 257] width 7 height 7
checkbox input "true"
click at [222, 234] on input "moto" at bounding box center [249, 241] width 120 height 14
type input "vi"
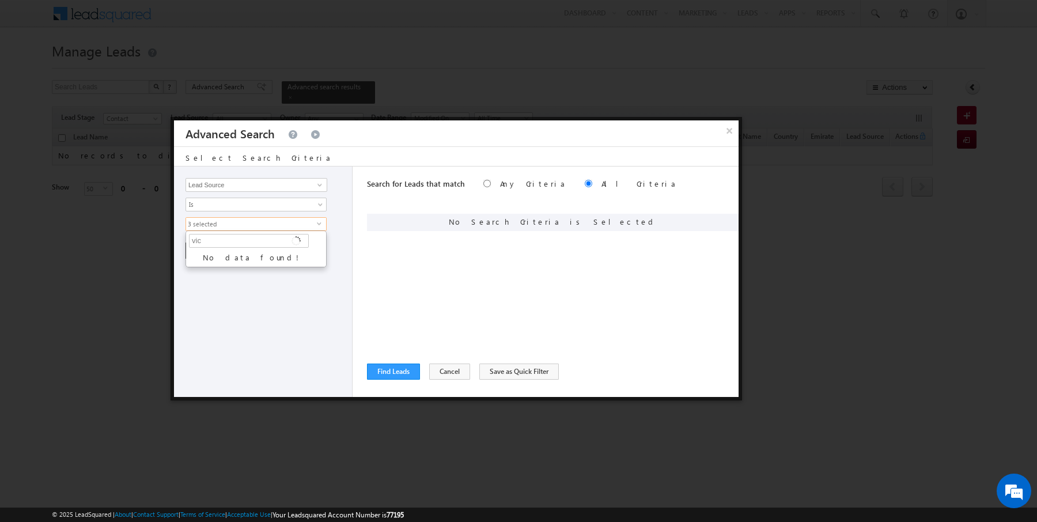
type input "vict"
click at [223, 254] on label "Victory Heights" at bounding box center [231, 260] width 90 height 18
click at [196, 254] on input "Victory Heights" at bounding box center [192, 257] width 7 height 7
checkbox input "true"
click at [232, 240] on input "vict" at bounding box center [249, 241] width 120 height 14
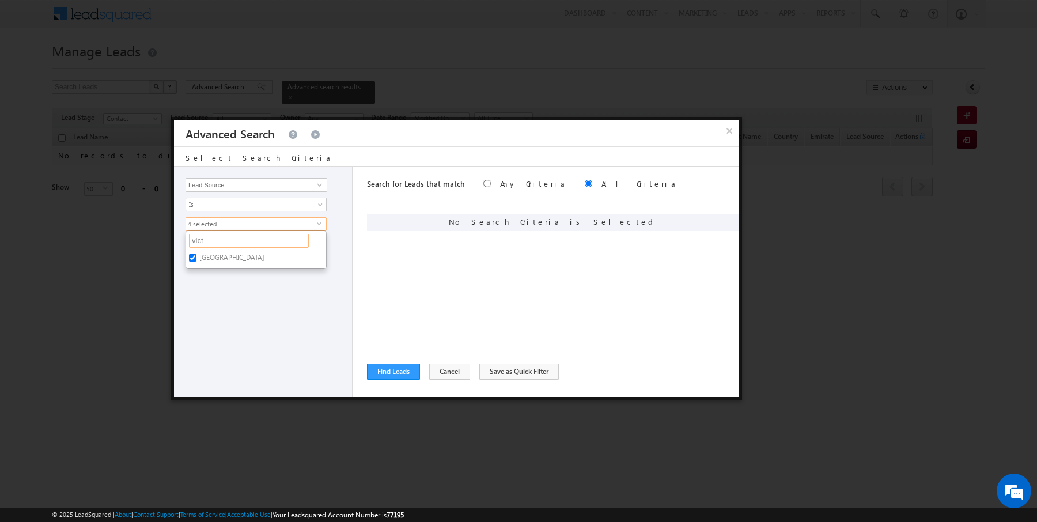
click at [232, 240] on input "vict" at bounding box center [249, 241] width 120 height 14
type input "jv"
click at [196, 253] on label "JVC" at bounding box center [203, 260] width 35 height 18
click at [196, 254] on input "JVC" at bounding box center [192, 257] width 7 height 7
checkbox input "true"
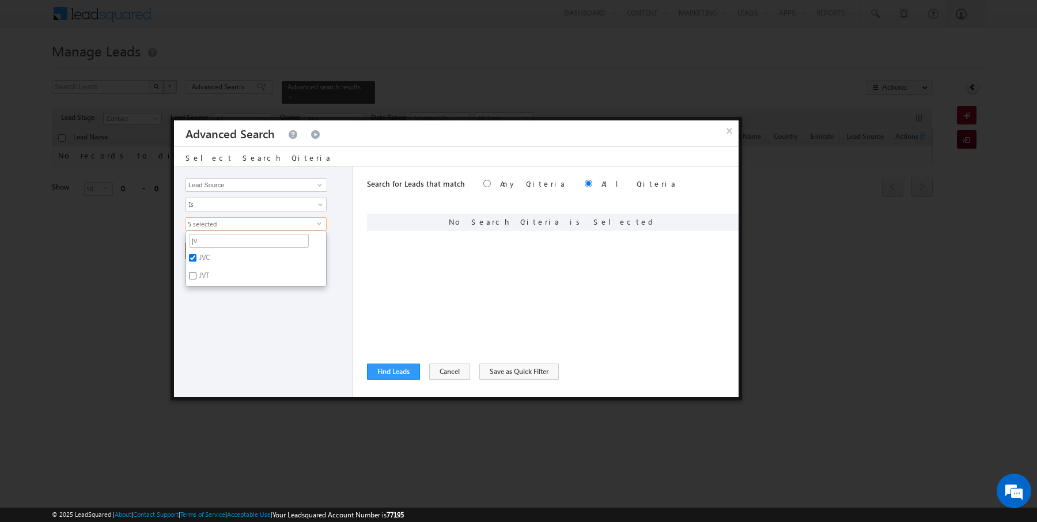
click at [196, 275] on label "JVT" at bounding box center [203, 277] width 35 height 18
click at [196, 275] on input "JVT" at bounding box center [192, 275] width 7 height 7
checkbox input "true"
click at [214, 246] on ul "jv Organic Search Referral Sites Direct Traffic Social Media Inbound Email Inbo…" at bounding box center [255, 258] width 141 height 56
click at [214, 246] on button "+ Add" at bounding box center [205, 250] width 40 height 16
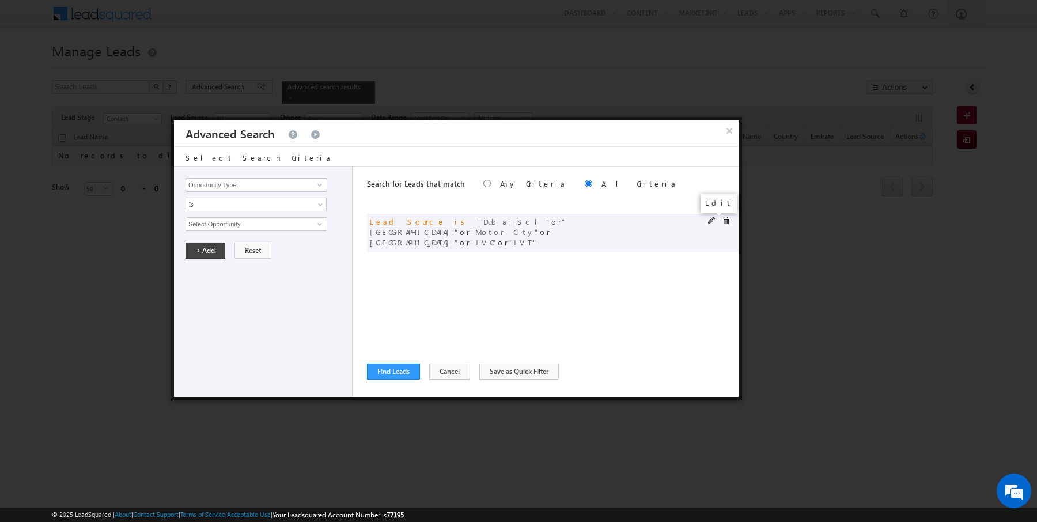
click at [711, 217] on span at bounding box center [712, 221] width 8 height 8
click at [217, 217] on div "6 selected select" at bounding box center [255, 224] width 141 height 14
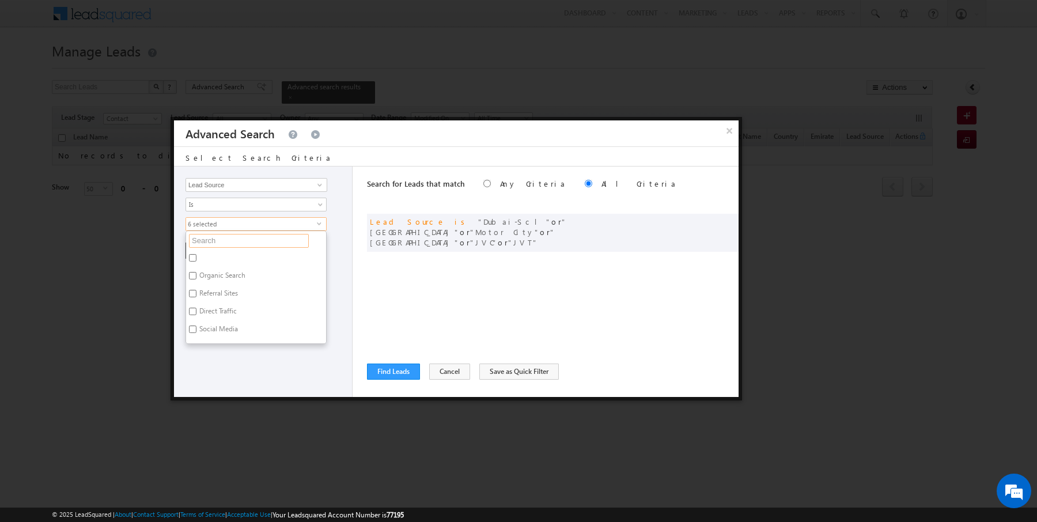
click at [217, 244] on input "text" at bounding box center [249, 241] width 120 height 14
type input "hill"
click at [216, 251] on label "Damac Hills 2" at bounding box center [219, 260] width 66 height 18
click at [196, 254] on input "Damac Hills 2" at bounding box center [192, 257] width 7 height 7
checkbox input "true"
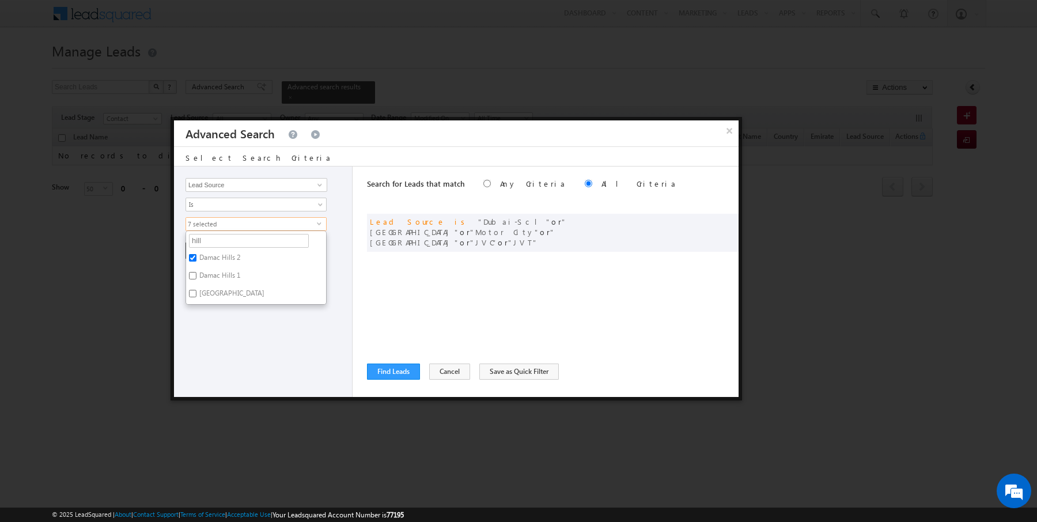
click at [214, 268] on label "Damac Hills 1" at bounding box center [219, 277] width 66 height 18
click at [196, 272] on input "Damac Hills 1" at bounding box center [192, 275] width 7 height 7
checkbox input "true"
click at [219, 227] on span "8 selected" at bounding box center [251, 224] width 131 height 13
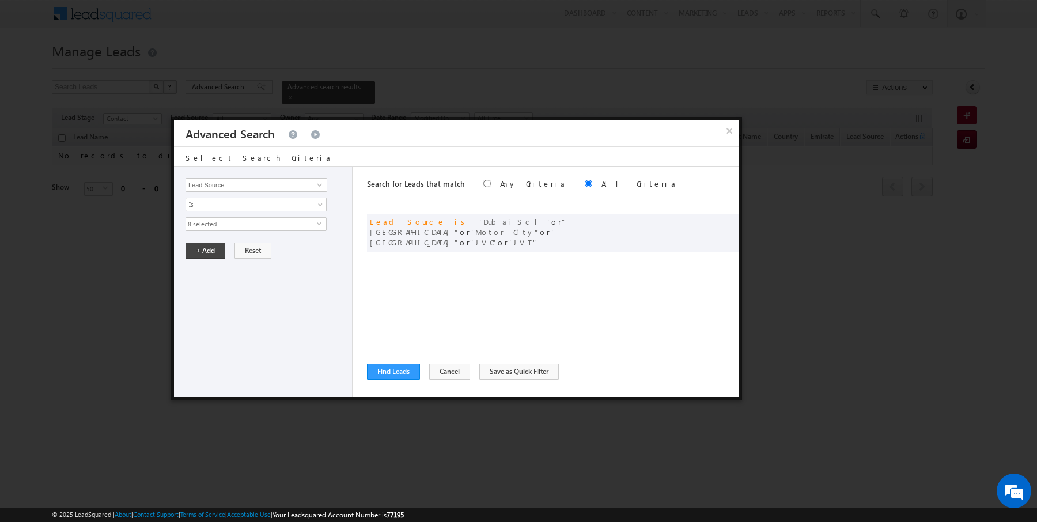
click at [216, 225] on span "8 selected" at bounding box center [251, 224] width 131 height 13
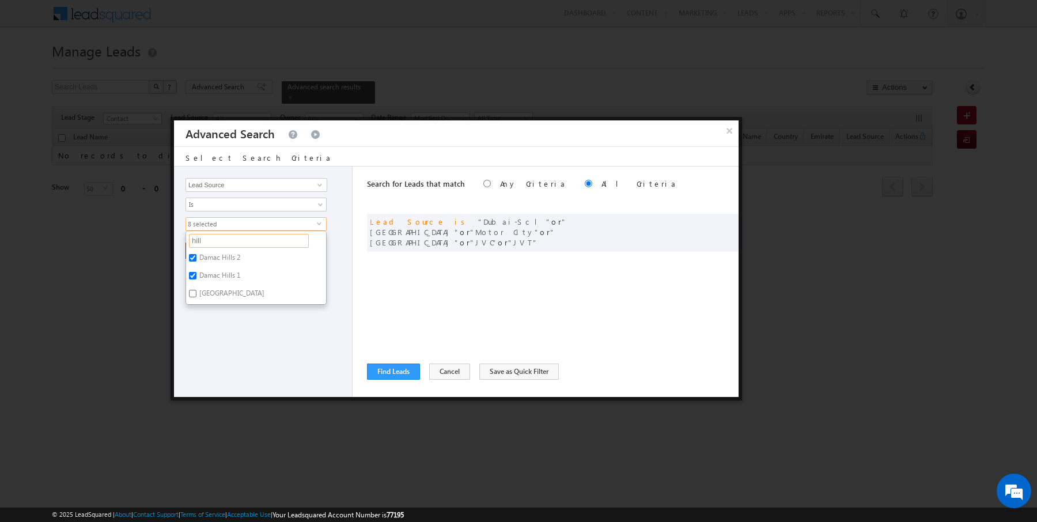
click at [213, 239] on input "hill" at bounding box center [249, 241] width 120 height 14
type input "al"
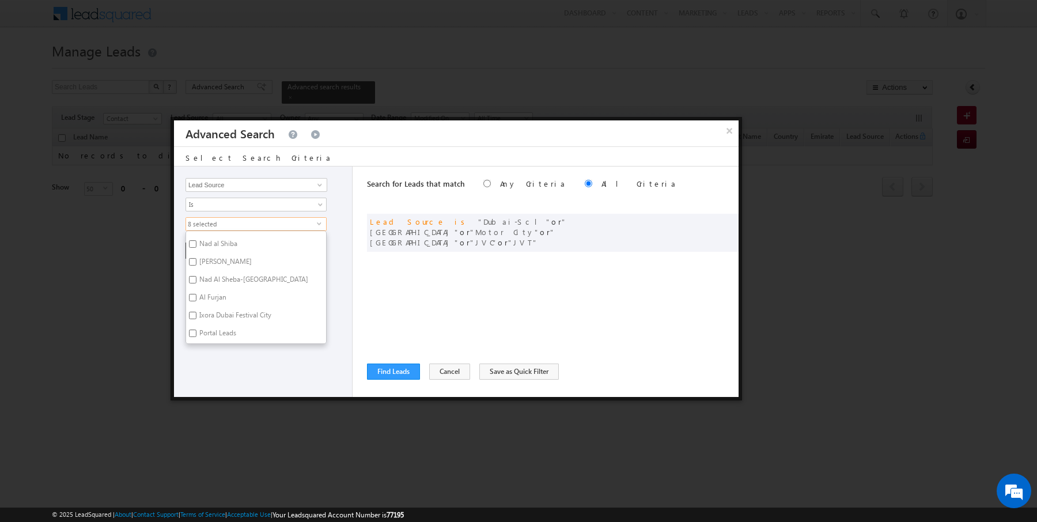
click at [213, 294] on label "Al Furjan" at bounding box center [212, 299] width 52 height 18
click at [196, 294] on input "Al Furjan" at bounding box center [192, 297] width 7 height 7
checkbox input "true"
click at [225, 236] on input "al" at bounding box center [249, 241] width 120 height 14
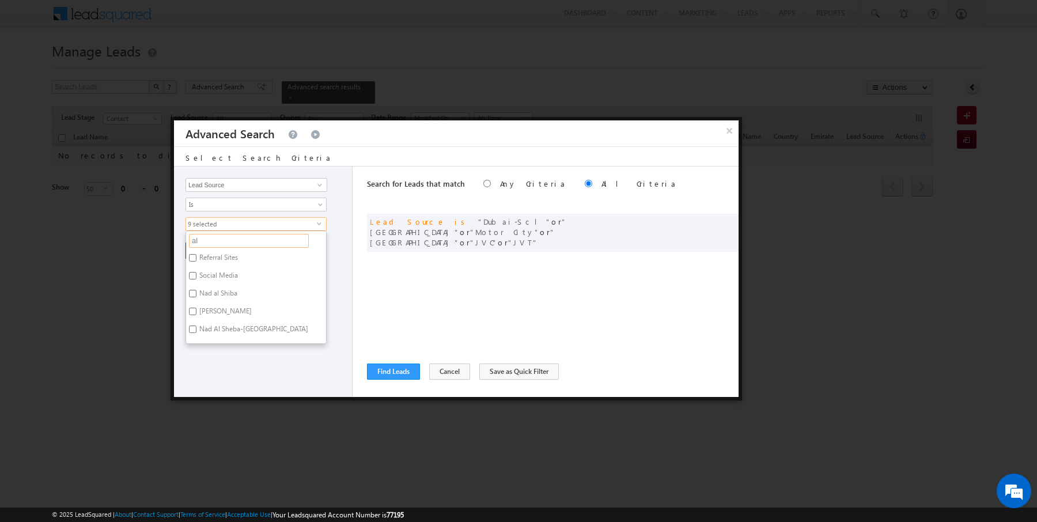
click at [225, 236] on input "al" at bounding box center [249, 241] width 120 height 14
type input "a"
type input "cana"
click at [209, 256] on label "Casa Canal" at bounding box center [214, 260] width 57 height 18
click at [196, 256] on input "Casa Canal" at bounding box center [192, 257] width 7 height 7
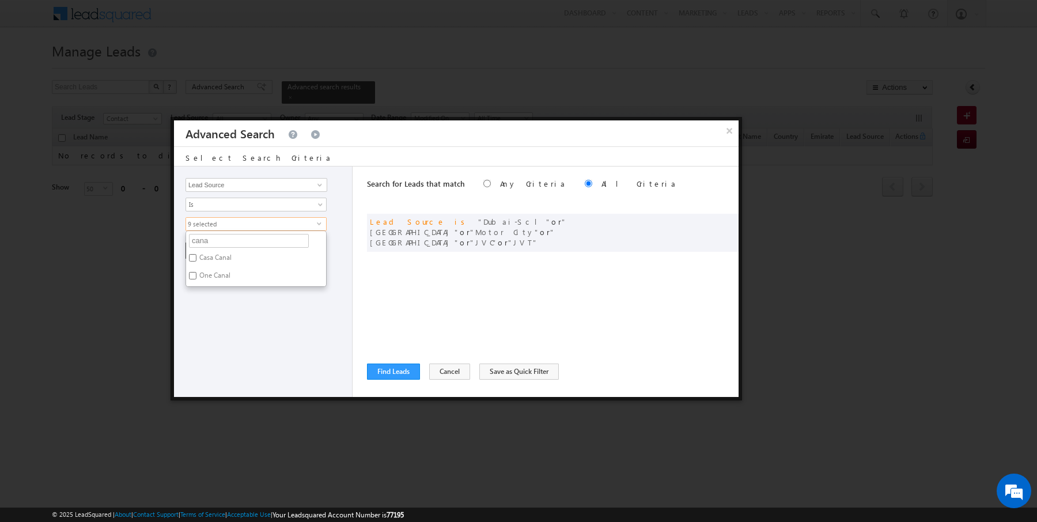
checkbox input "true"
click at [207, 276] on label "One Canal" at bounding box center [214, 277] width 56 height 18
click at [196, 276] on input "One Canal" at bounding box center [192, 275] width 7 height 7
checkbox input "true"
click at [210, 237] on input "cana" at bounding box center [249, 241] width 120 height 14
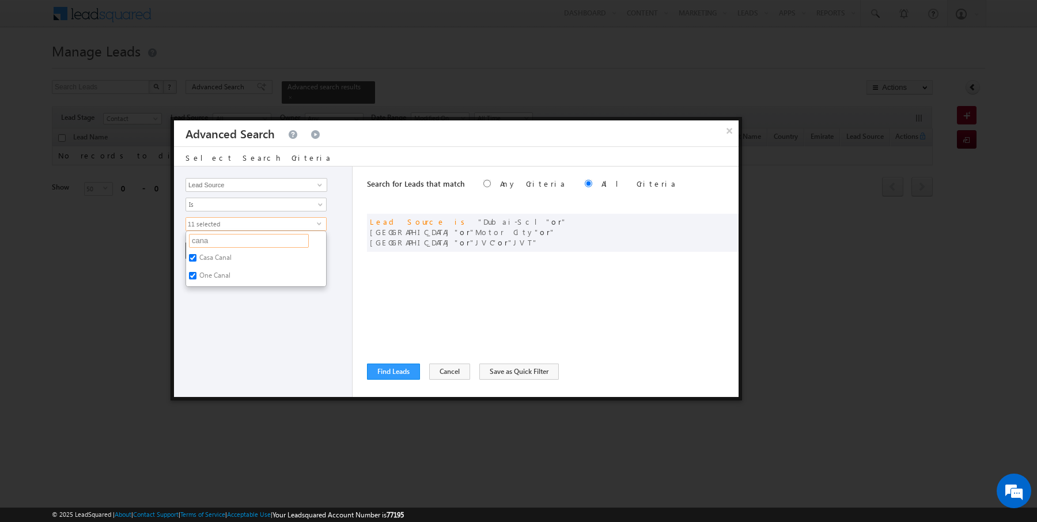
click at [210, 237] on input "cana" at bounding box center [249, 241] width 120 height 14
type input "dclr"
click at [207, 257] on label "DCLR" at bounding box center [206, 260] width 41 height 18
click at [196, 257] on input "DCLR" at bounding box center [192, 257] width 7 height 7
checkbox input "true"
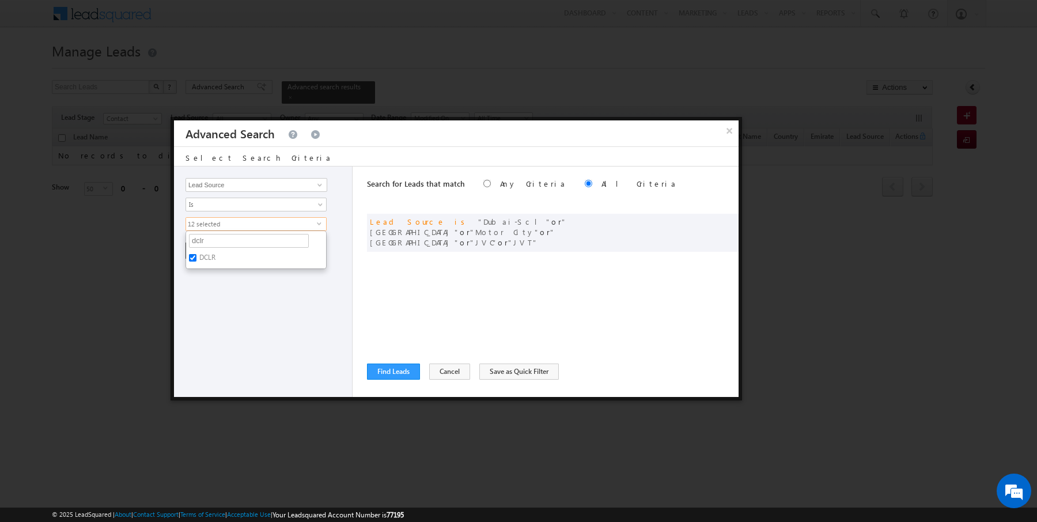
click at [207, 230] on ul "dclr Organic Search Referral Sites Direct Traffic Social Media Inbound Email In…" at bounding box center [255, 249] width 141 height 39
click at [209, 227] on span "12 selected" at bounding box center [251, 224] width 131 height 13
click at [208, 234] on input "dclr" at bounding box center [249, 241] width 120 height 14
type input "land"
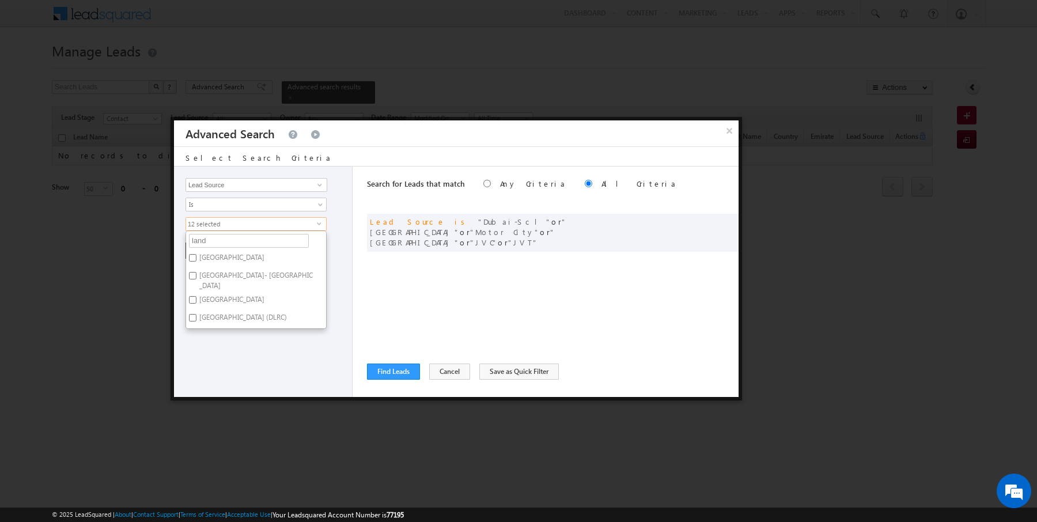
click at [217, 310] on label "Dubai Land residence Complex (DLRC)" at bounding box center [242, 319] width 112 height 18
click at [196, 314] on input "Dubai Land residence Complex (DLRC)" at bounding box center [192, 317] width 7 height 7
checkbox input "true"
click at [297, 359] on div "Opportunity Type Lead Activity Task Sales Group Prospect Id Address 1 Address 2…" at bounding box center [263, 281] width 179 height 230
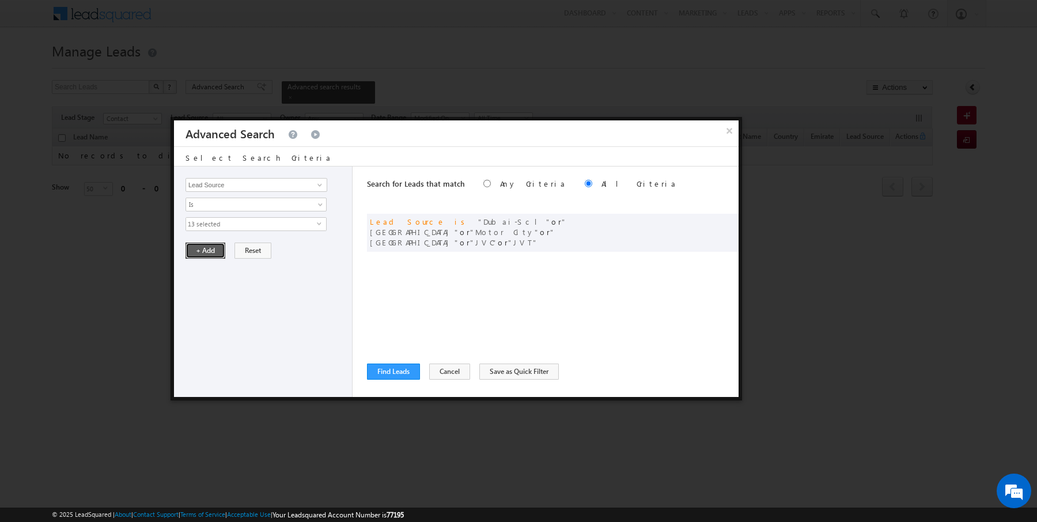
click at [216, 249] on button "+ Add" at bounding box center [205, 250] width 40 height 16
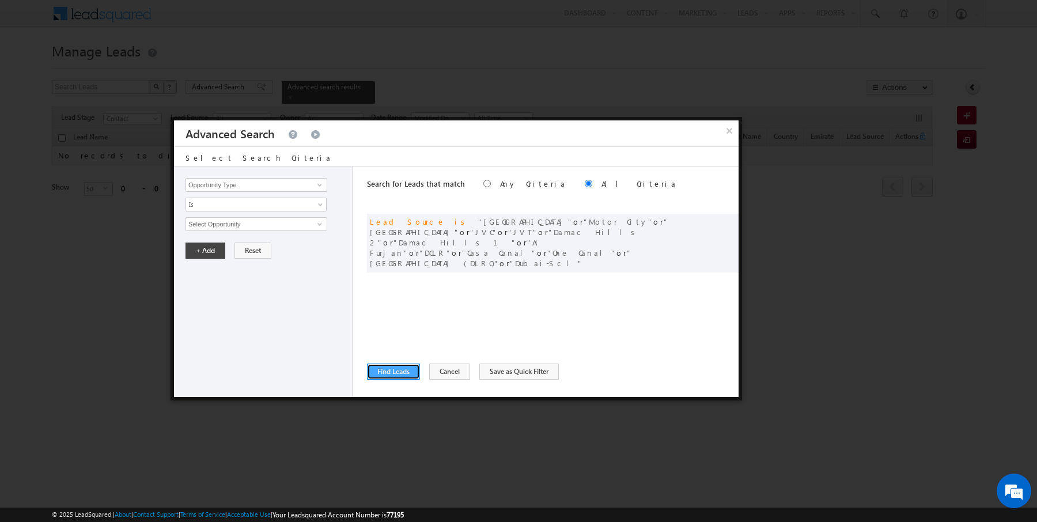
click at [398, 374] on button "Find Leads" at bounding box center [393, 371] width 53 height 16
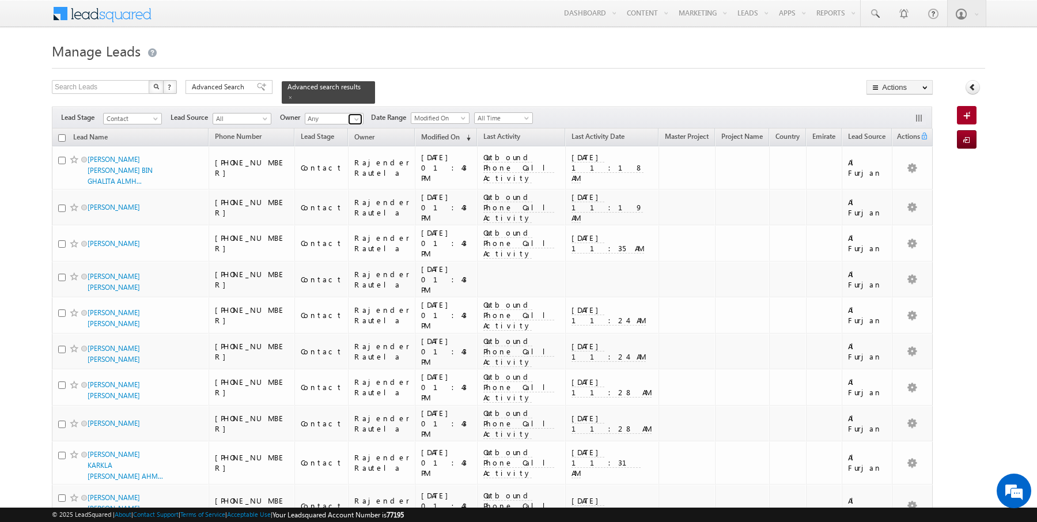
click at [353, 120] on span at bounding box center [356, 119] width 9 height 9
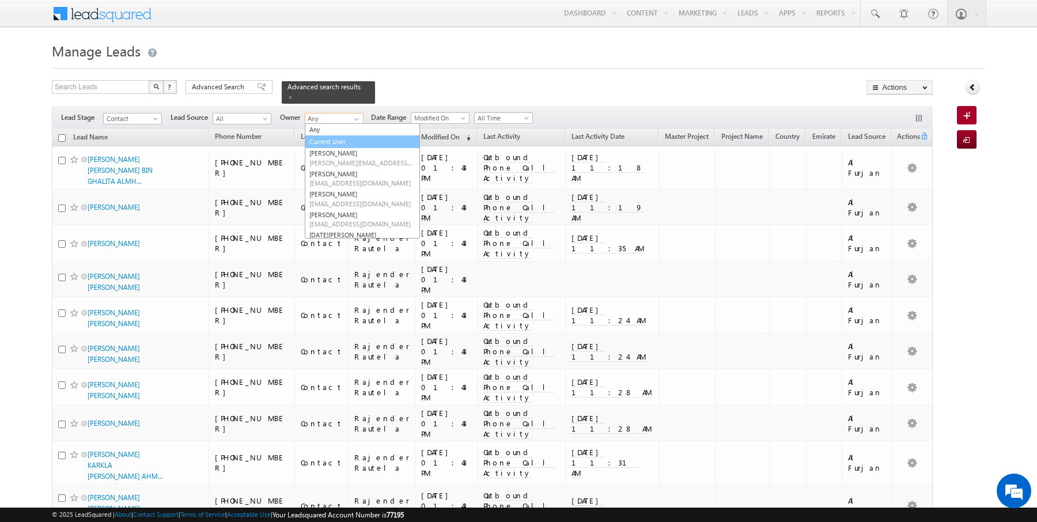
click at [339, 138] on link "Current User" at bounding box center [362, 141] width 115 height 13
type input "Current User"
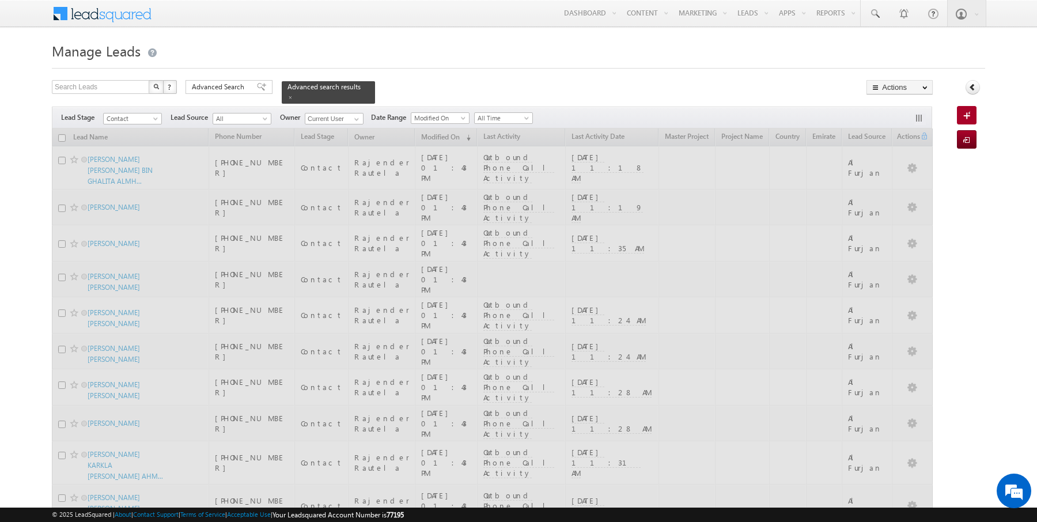
click at [412, 107] on div "Filters Lead Stage Contact Contact Lead Source All All Owner Any Any Current Us…" at bounding box center [492, 118] width 880 height 22
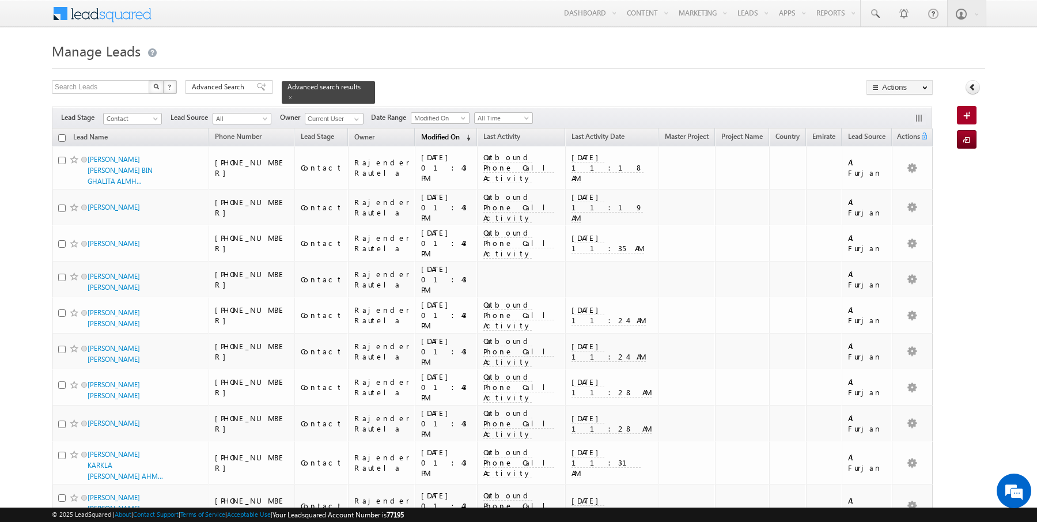
click at [421, 135] on span "Modified On" at bounding box center [440, 136] width 39 height 9
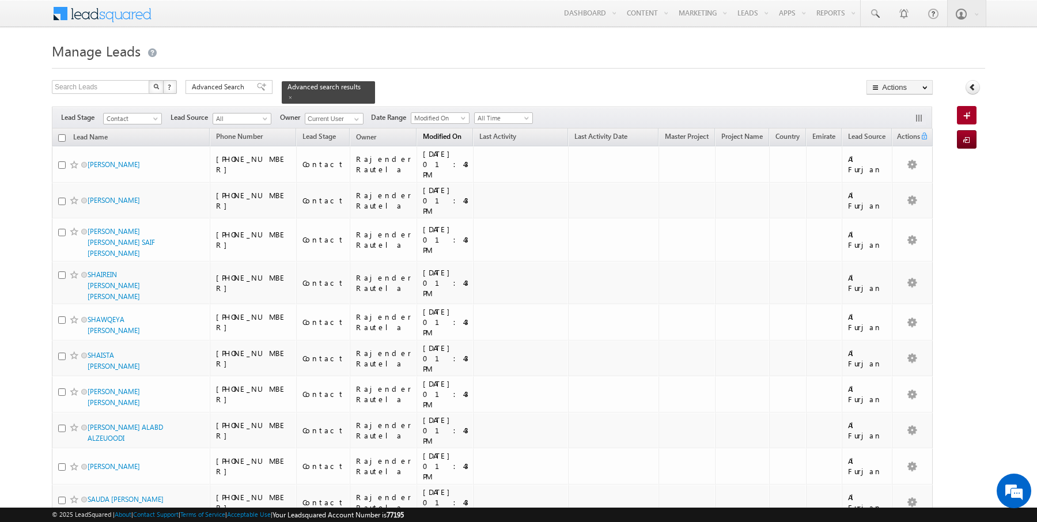
click at [423, 135] on span "Modified On" at bounding box center [442, 136] width 39 height 9
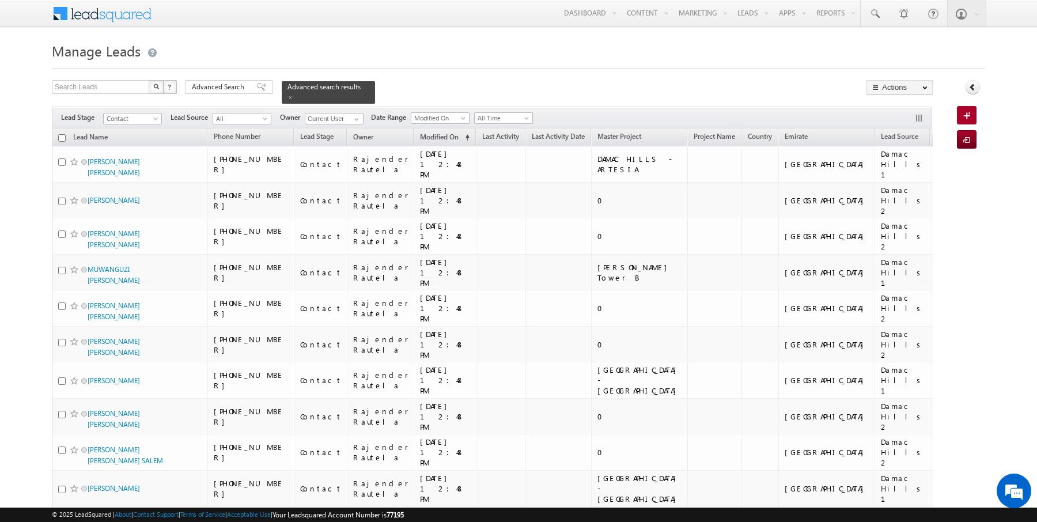
click at [60, 135] on input "checkbox" at bounding box center [61, 137] width 7 height 7
checkbox input "true"
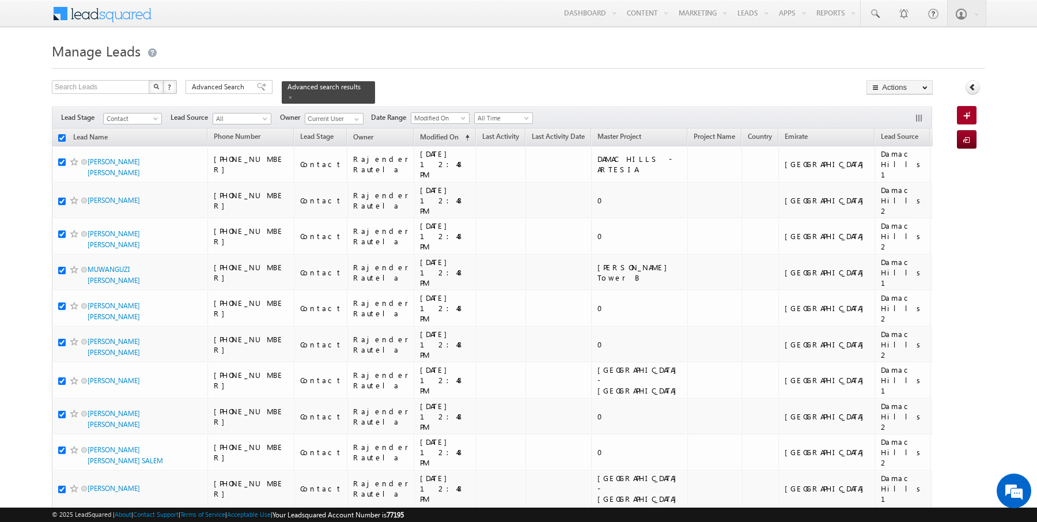
checkbox input "true"
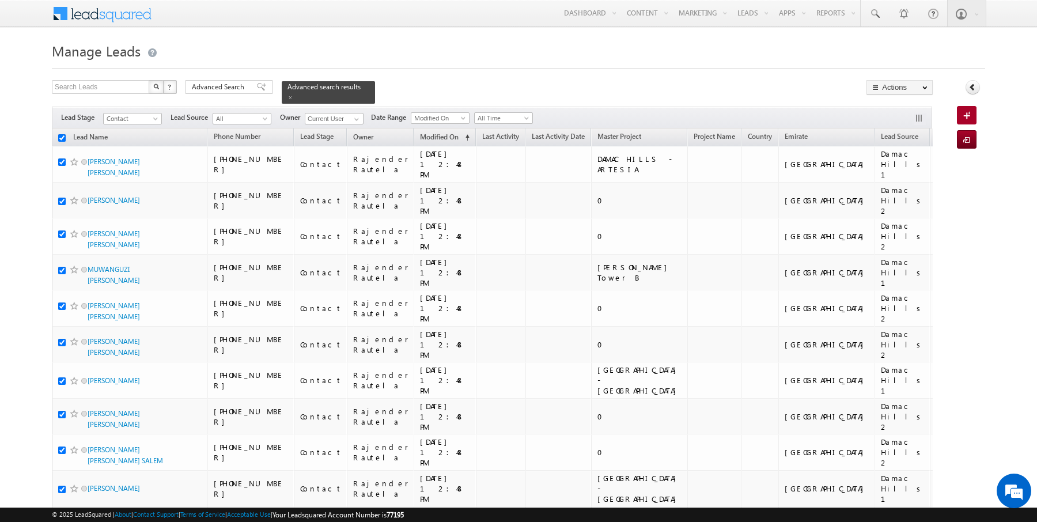
checkbox input "true"
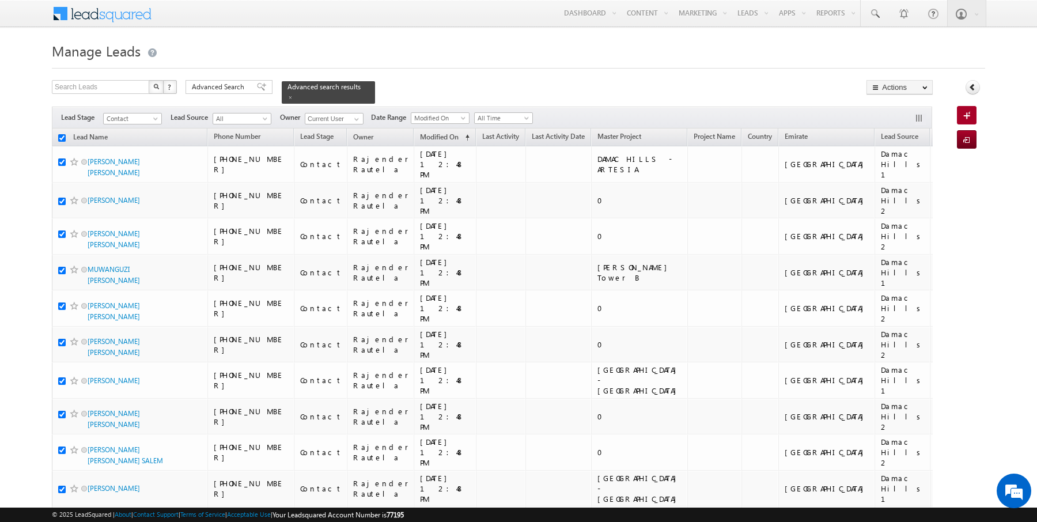
checkbox input "true"
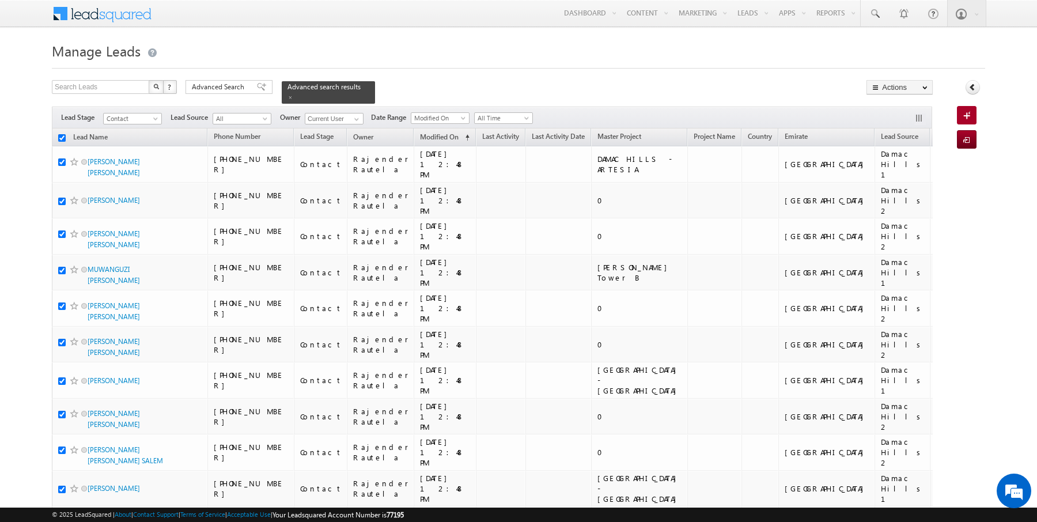
checkbox input "true"
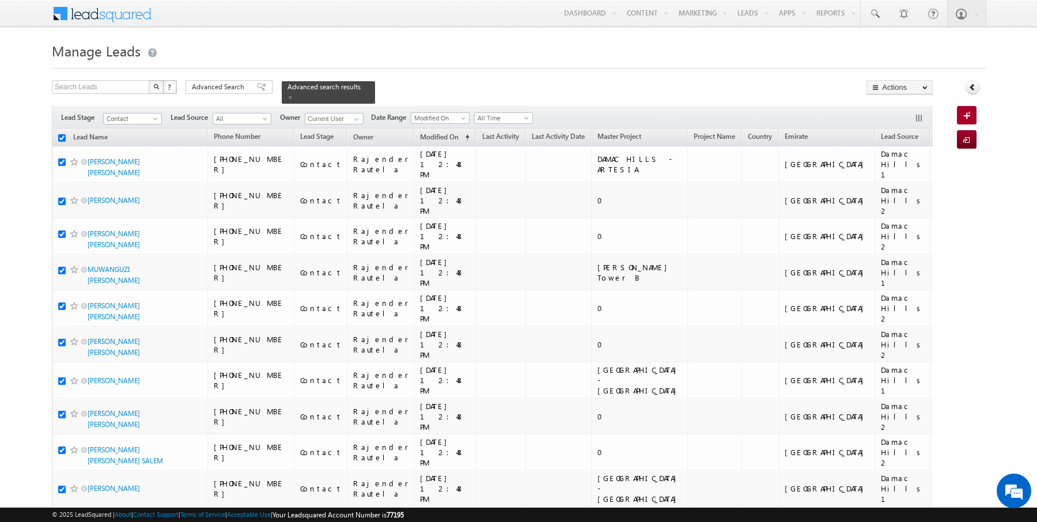
checkbox input "true"
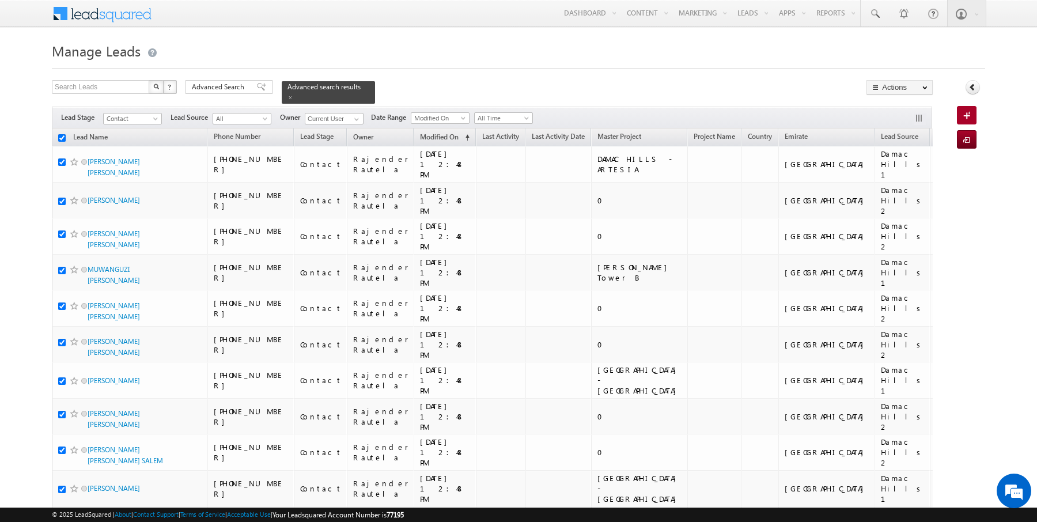
checkbox input "true"
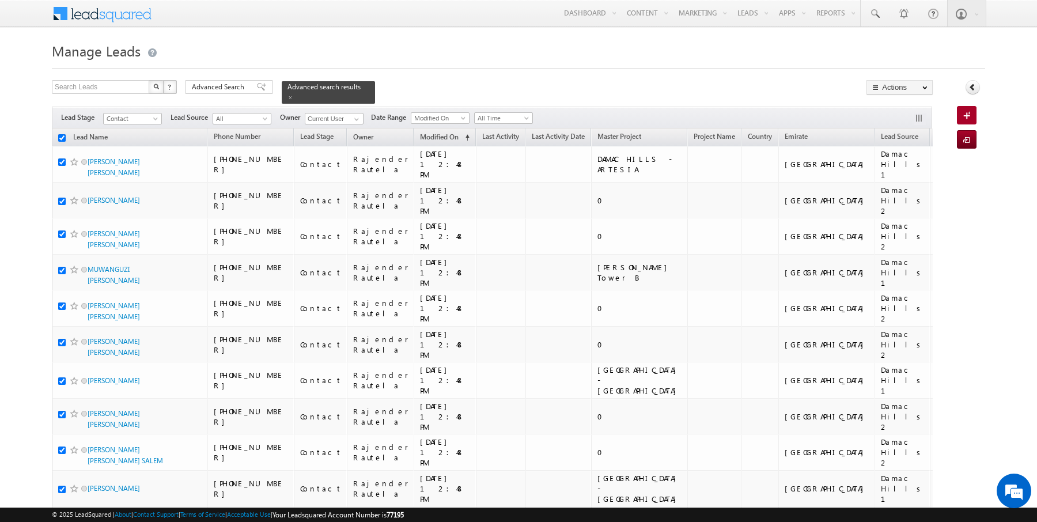
checkbox input "true"
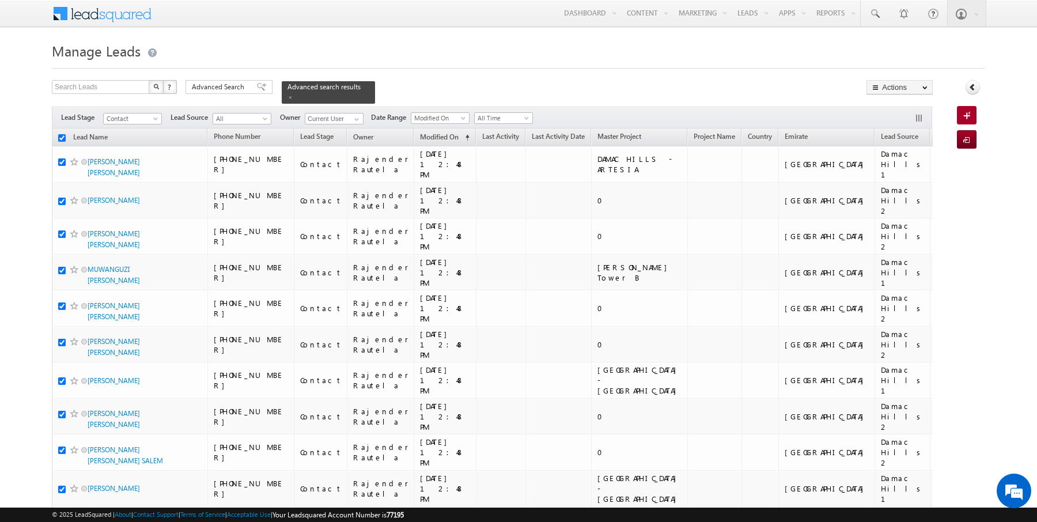
checkbox input "true"
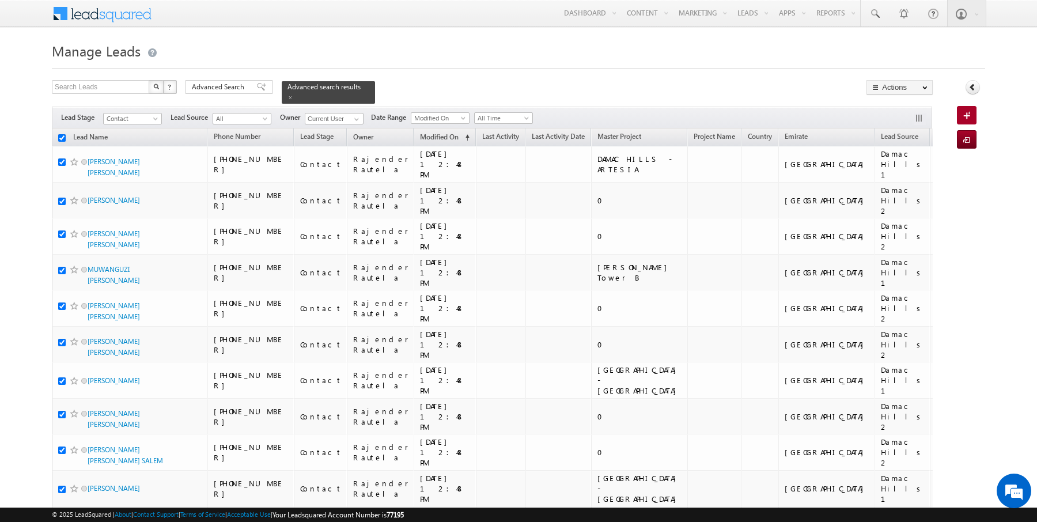
checkbox input "true"
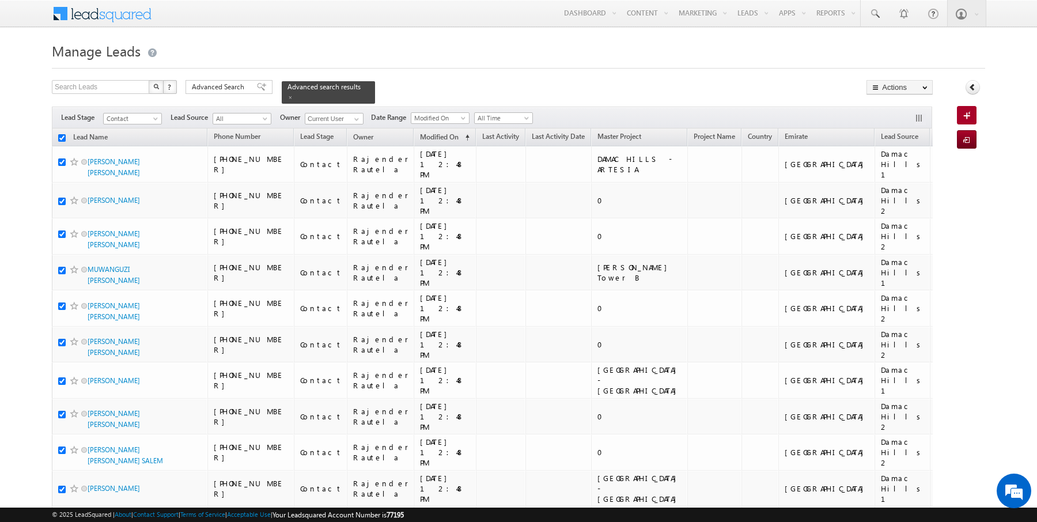
checkbox input "true"
click at [899, 184] on link "Change Owner" at bounding box center [899, 187] width 65 height 14
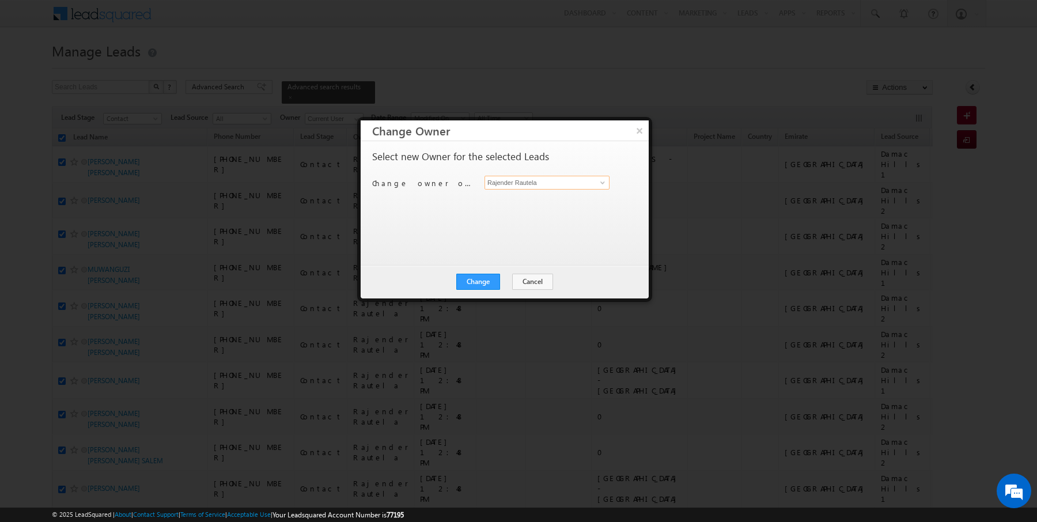
click at [543, 185] on input "Rajender Rautela" at bounding box center [546, 183] width 125 height 14
click at [529, 275] on button "Cancel" at bounding box center [532, 282] width 41 height 16
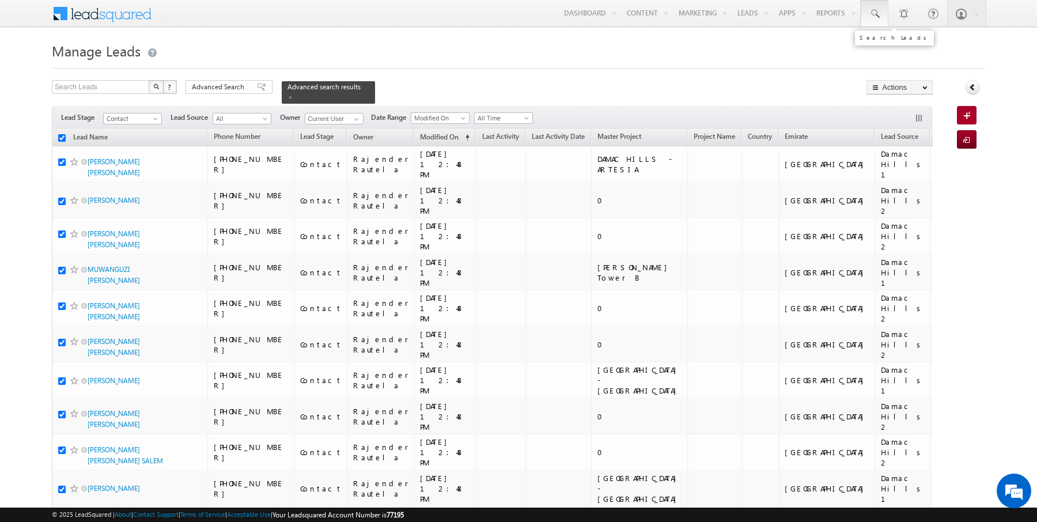
click at [870, 12] on span at bounding box center [874, 14] width 12 height 12
click at [904, 43] on input "text" at bounding box center [948, 45] width 156 height 14
paste input "553669209"
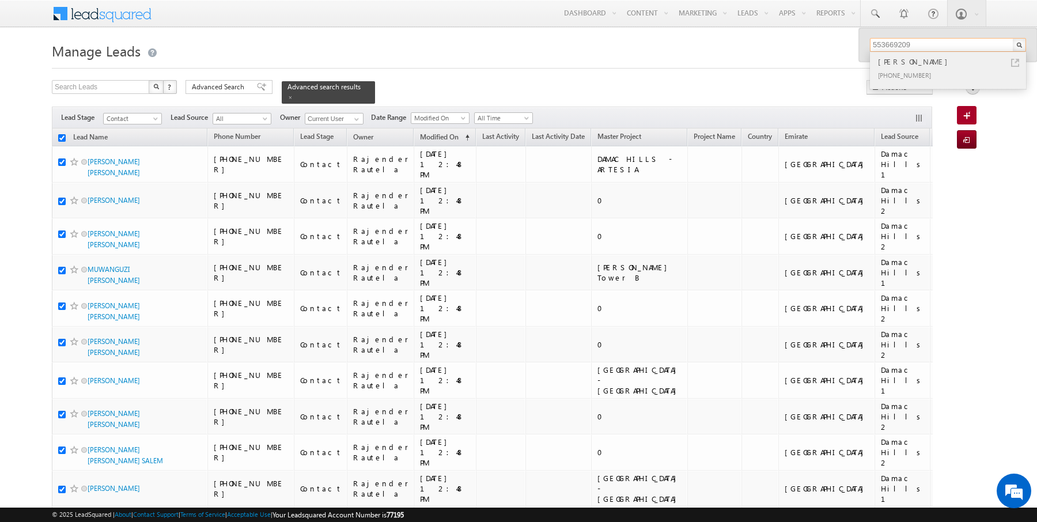
type input "553669209"
click at [925, 66] on div "HEBA HOSSAM ABDELHAI GAD" at bounding box center [952, 61] width 154 height 13
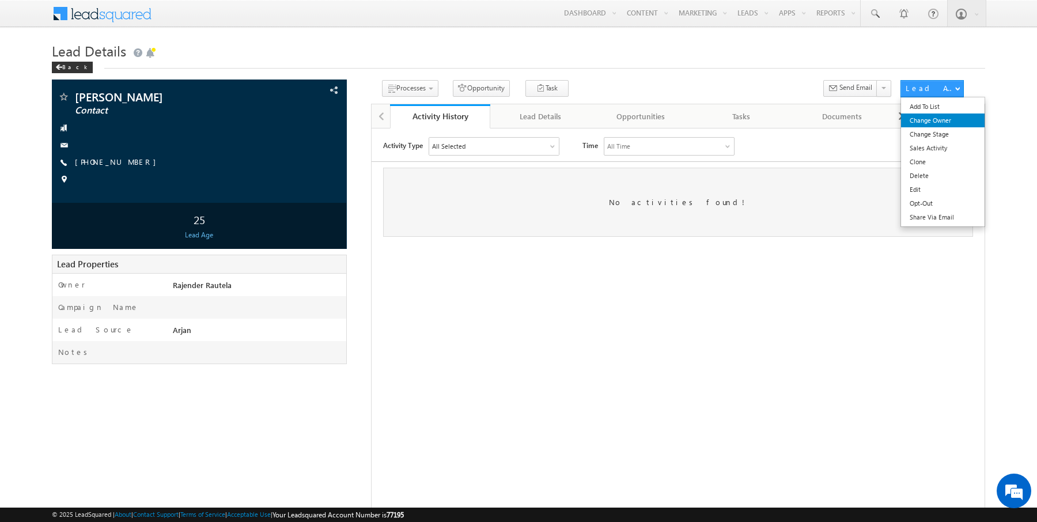
click at [939, 122] on link "Change Owner" at bounding box center [943, 120] width 84 height 14
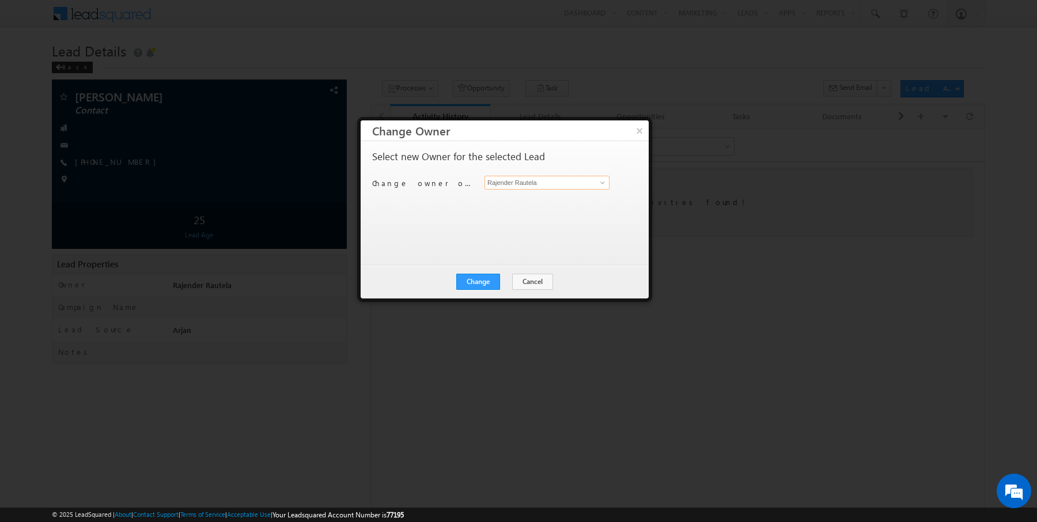
click at [540, 183] on input "Rajender Rautela" at bounding box center [546, 183] width 125 height 14
type input "[PERSON_NAME]"
click at [485, 278] on button "Change" at bounding box center [478, 282] width 44 height 16
click at [509, 280] on button "Close" at bounding box center [506, 282] width 37 height 16
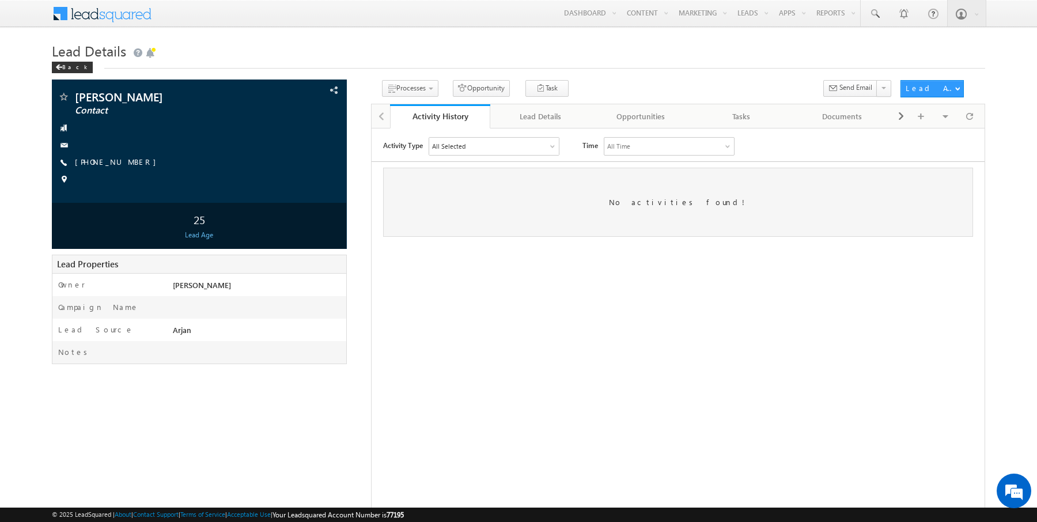
click at [0, 0] on link "Manage Leads" at bounding box center [0, 0] width 0 height 0
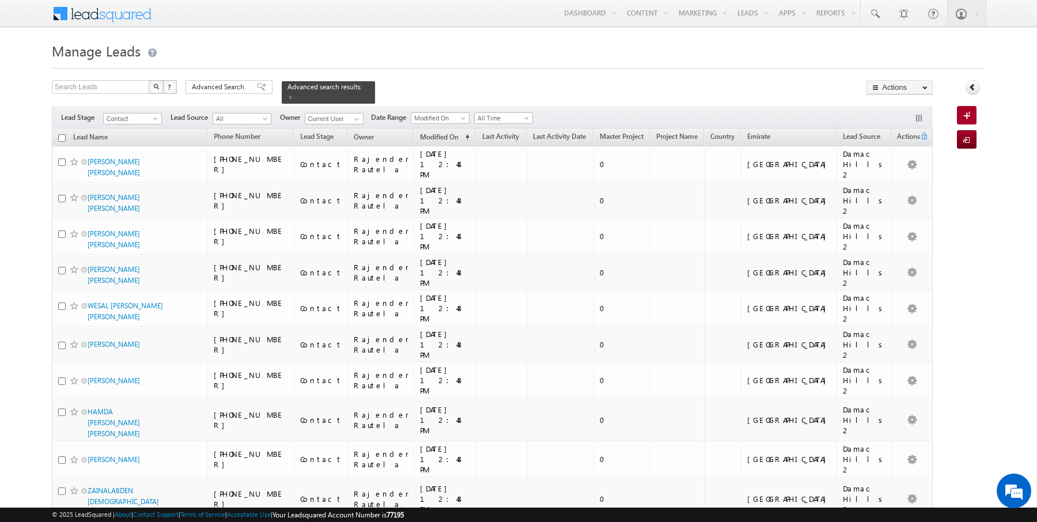
click at [63, 136] on input "checkbox" at bounding box center [61, 137] width 7 height 7
checkbox input "true"
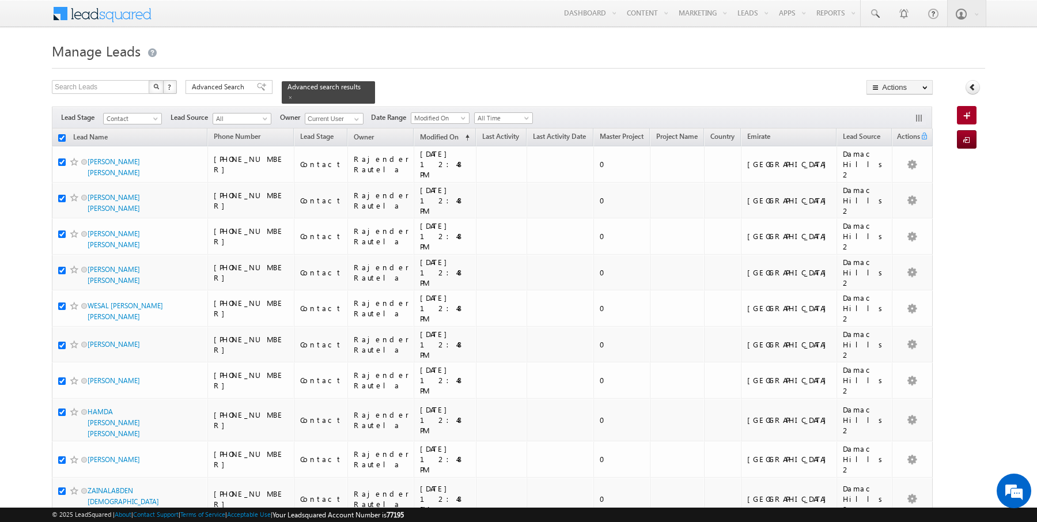
checkbox input "true"
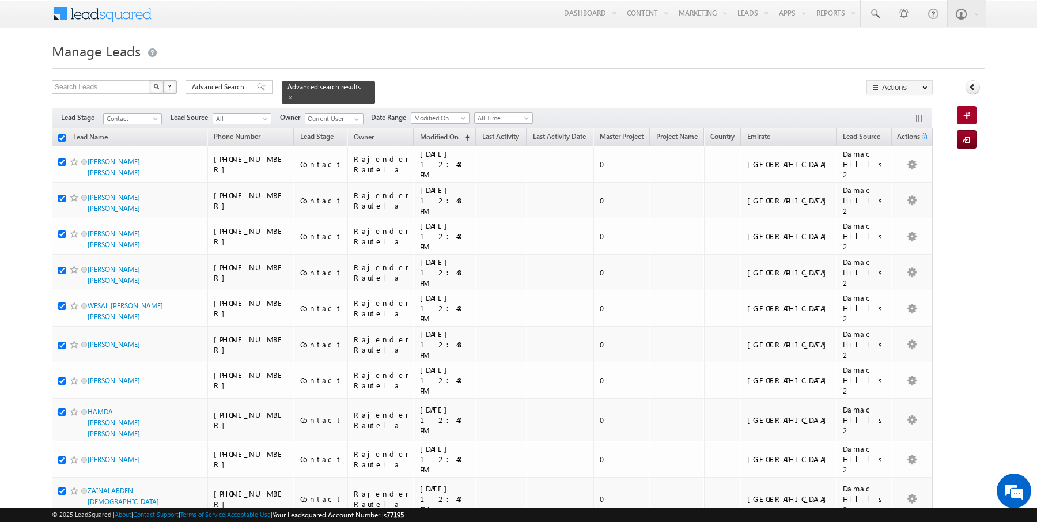
checkbox input "true"
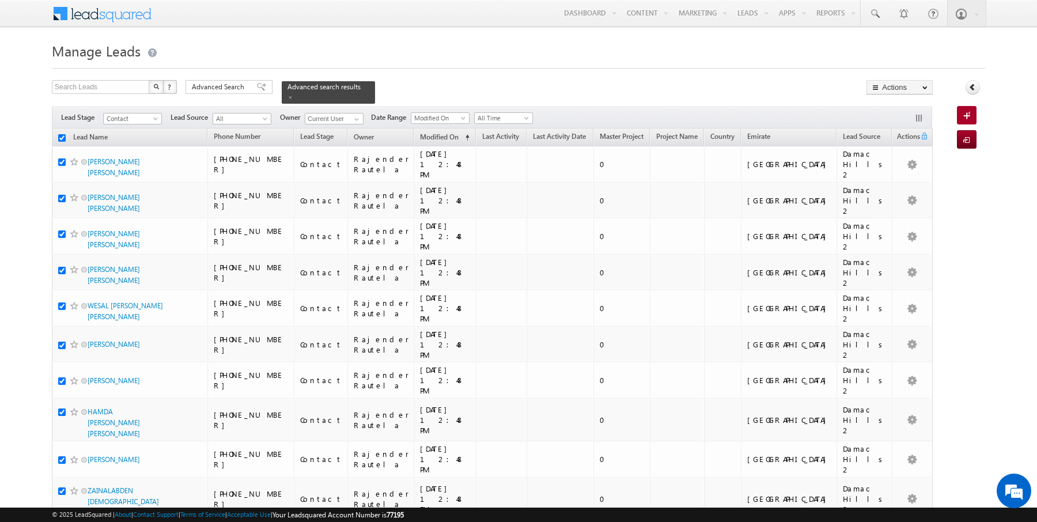
checkbox input "true"
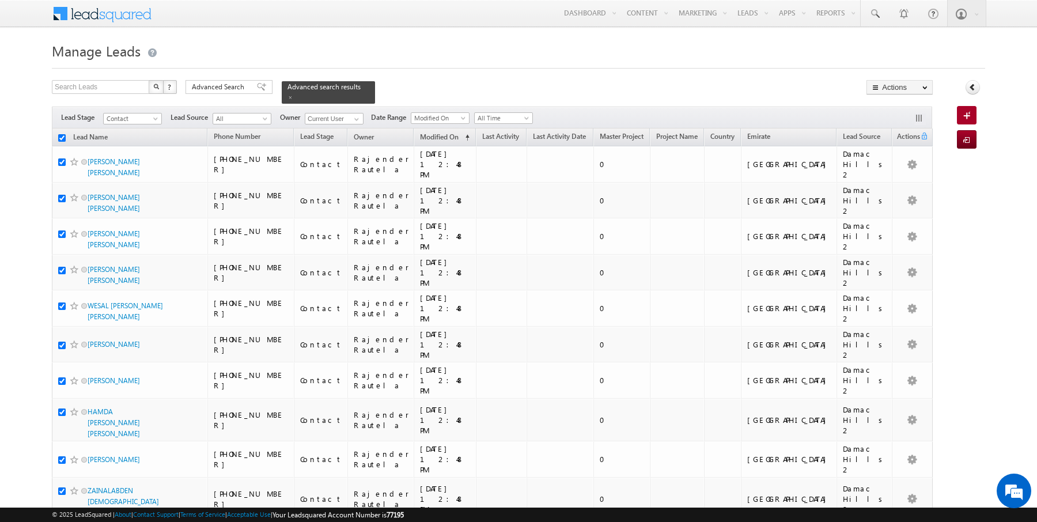
checkbox input "true"
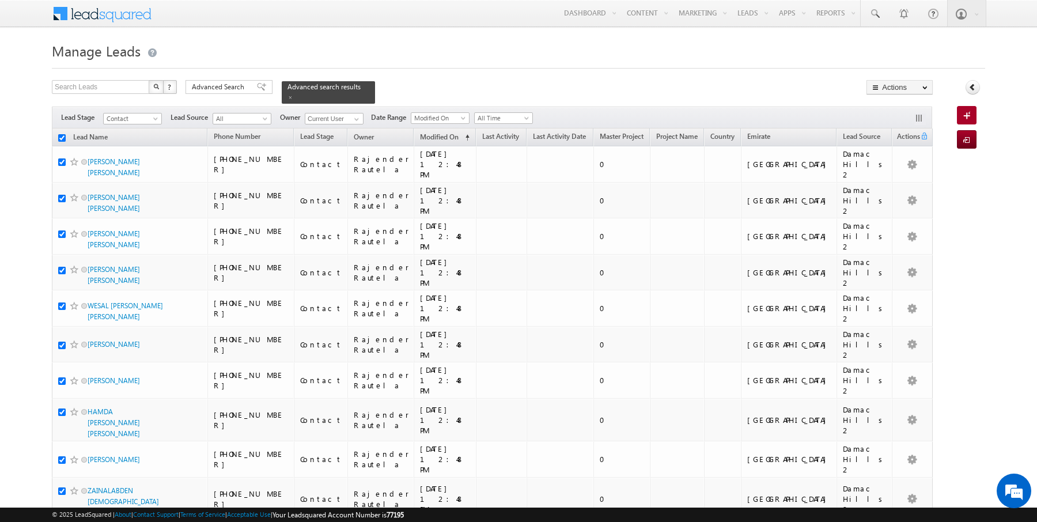
checkbox input "true"
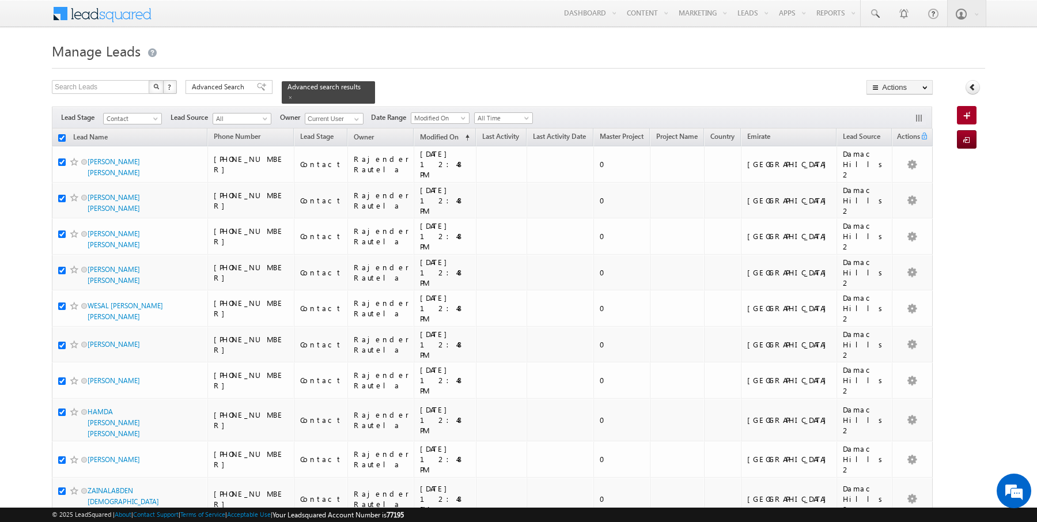
checkbox input "true"
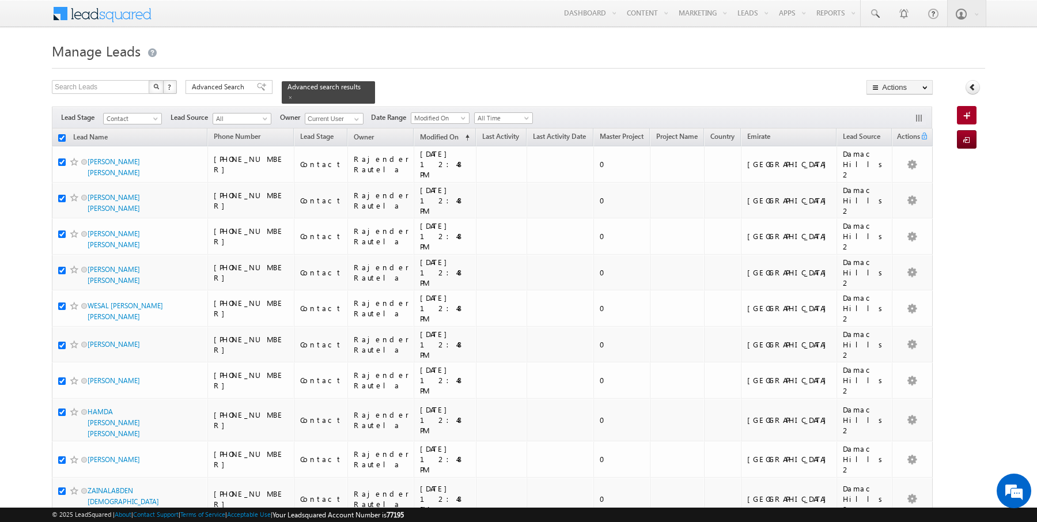
checkbox input "true"
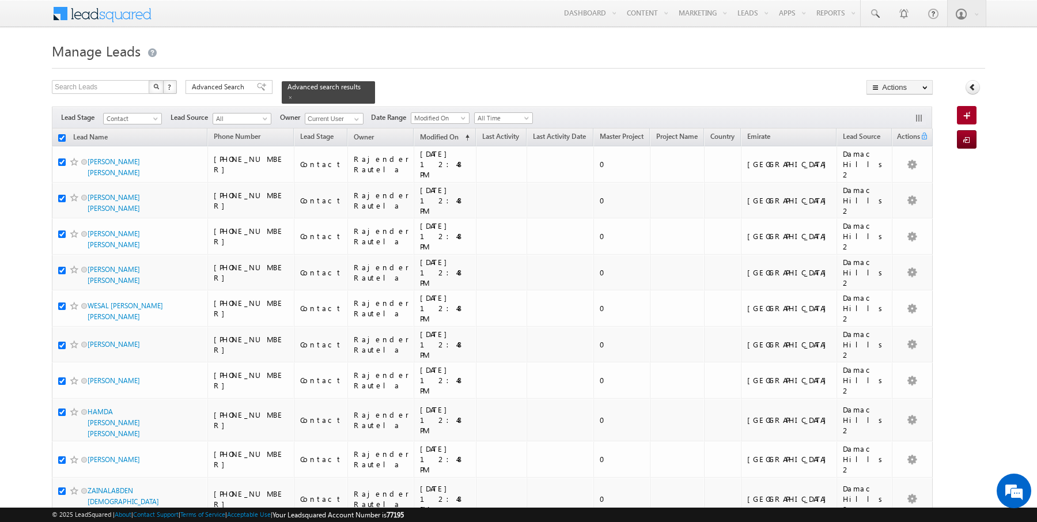
checkbox input "true"
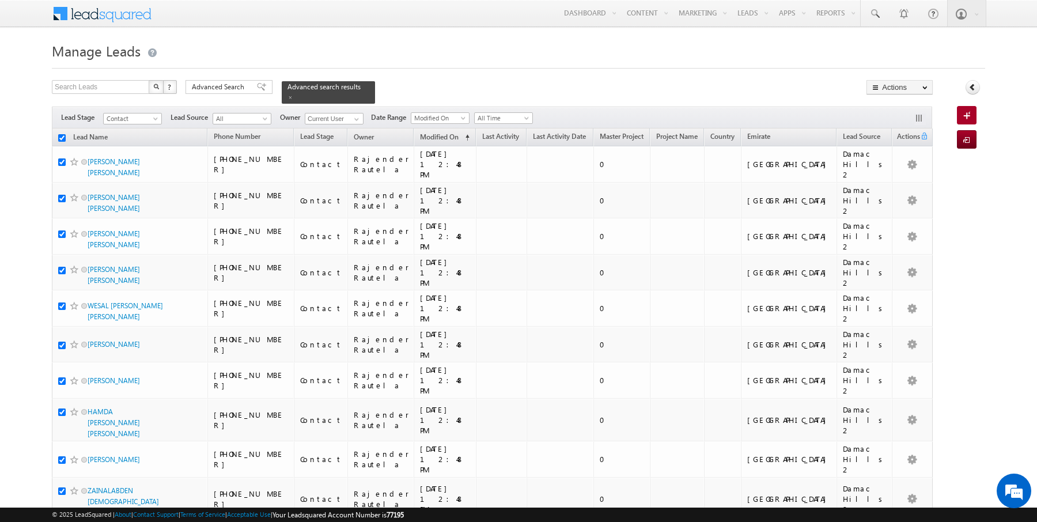
checkbox input "true"
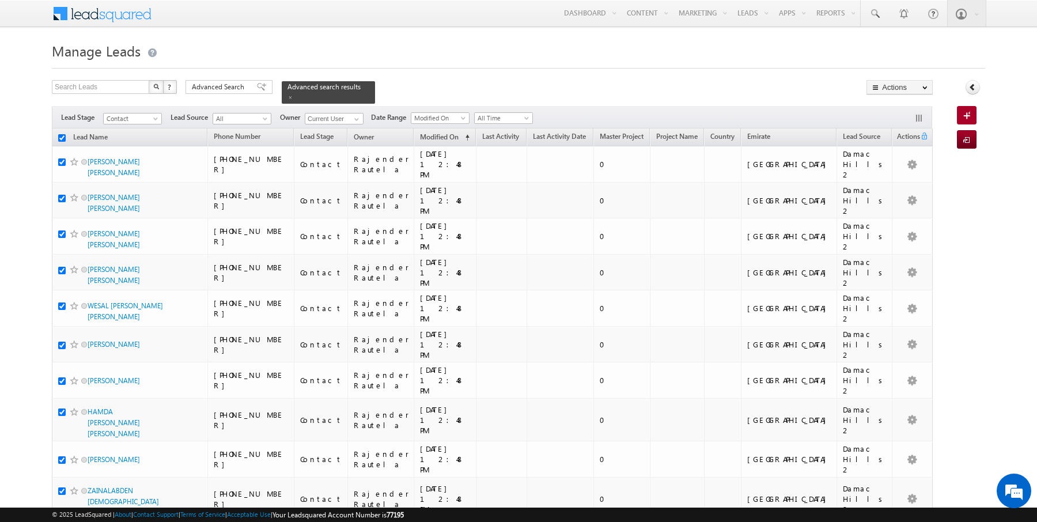
checkbox input "true"
click at [907, 184] on link "Change Owner" at bounding box center [899, 187] width 65 height 14
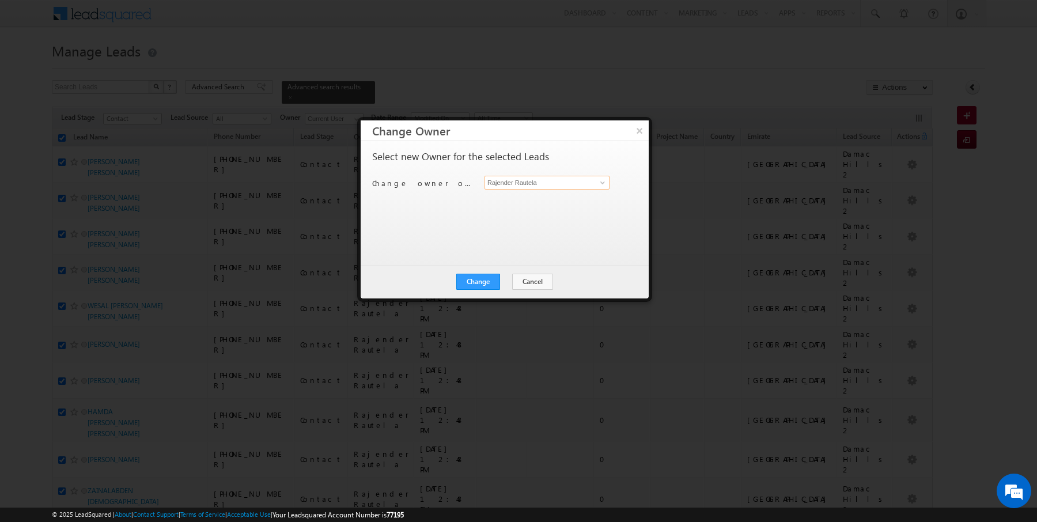
click at [537, 187] on input "Rajender Rautela" at bounding box center [546, 183] width 125 height 14
type input "SUNNY MEHROTRA"
click at [474, 280] on button "Change" at bounding box center [478, 282] width 44 height 16
click at [494, 282] on button "Close" at bounding box center [506, 282] width 37 height 16
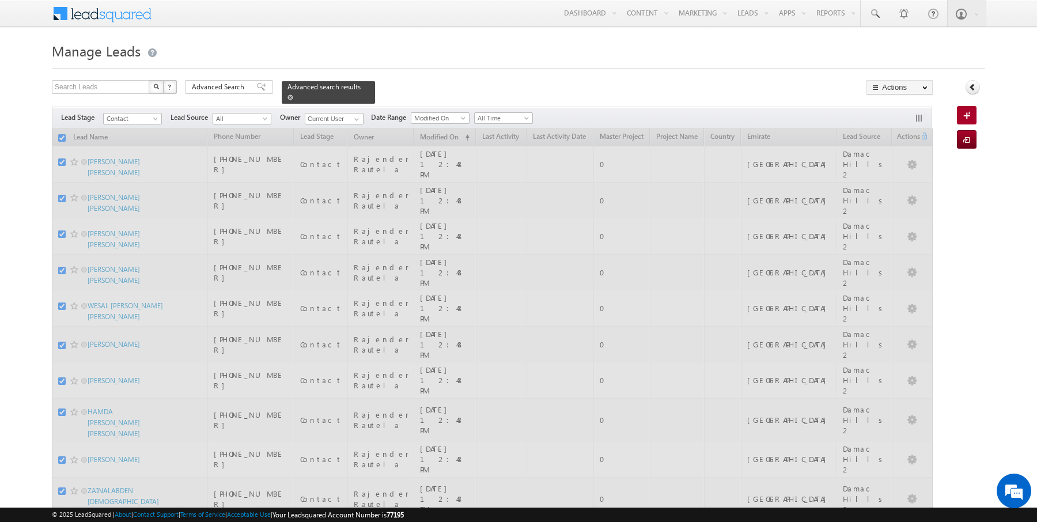
checkbox input "false"
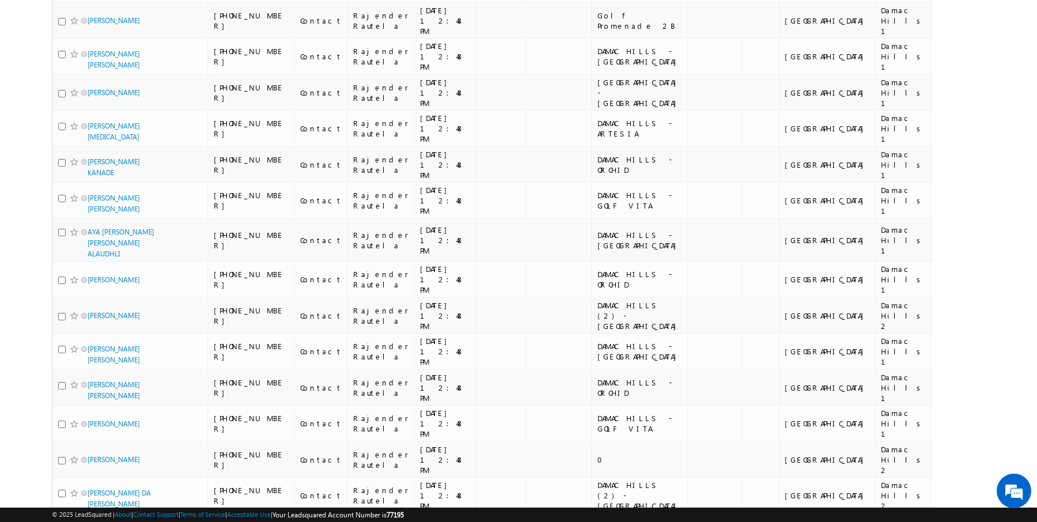
scroll to position [1417, 0]
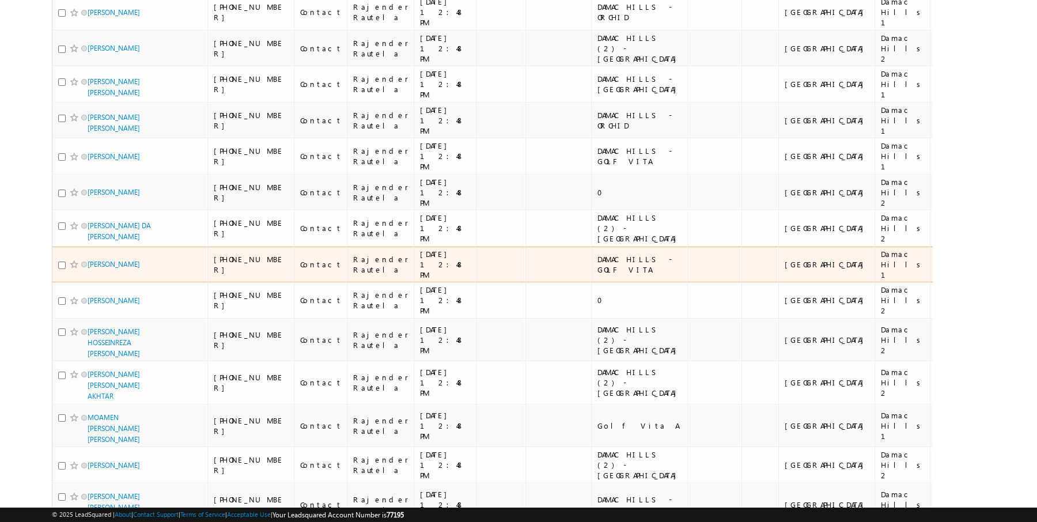
click at [61, 246] on td "[PERSON_NAME]" at bounding box center [129, 264] width 155 height 36
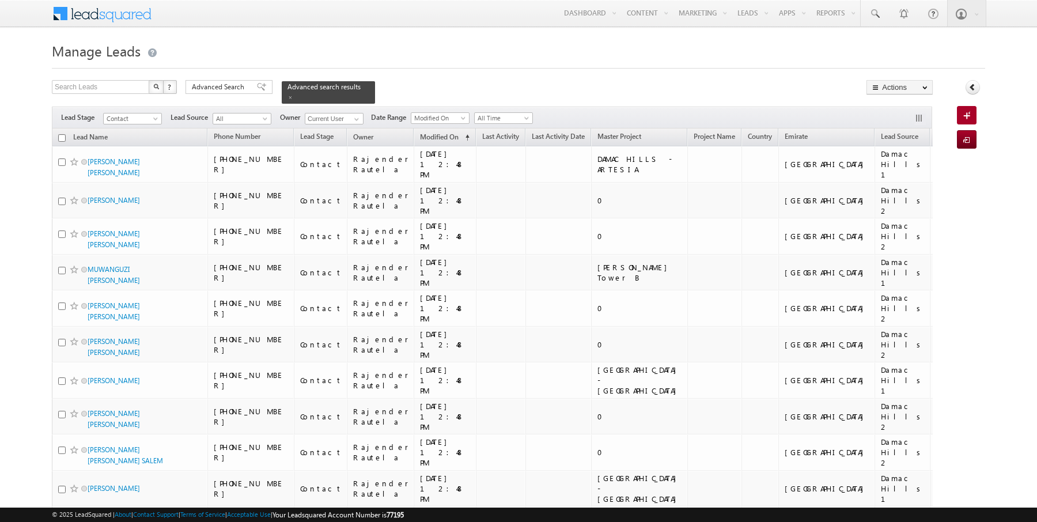
click at [61, 141] on th "Lead Name" at bounding box center [129, 137] width 155 height 18
click at [61, 137] on input "checkbox" at bounding box center [61, 137] width 7 height 7
checkbox input "true"
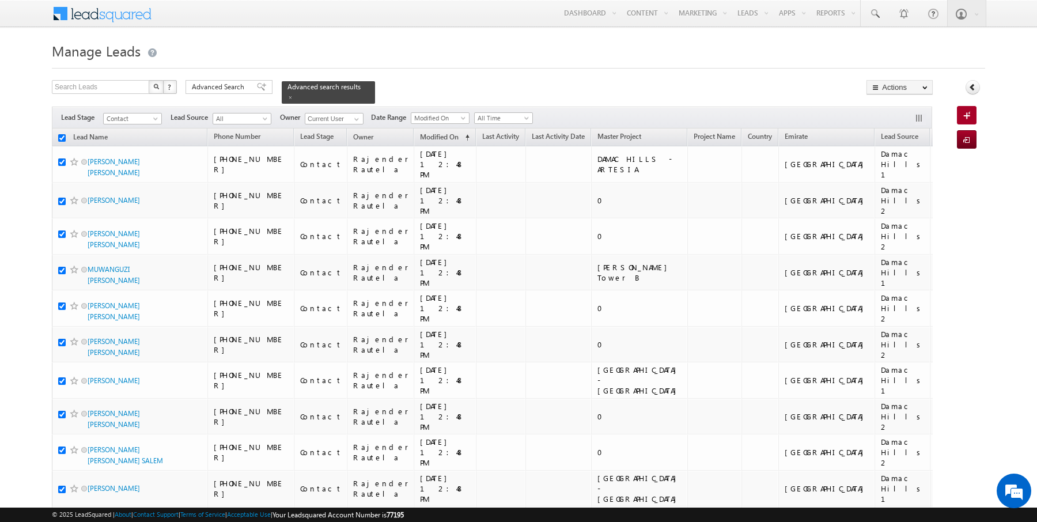
checkbox input "true"
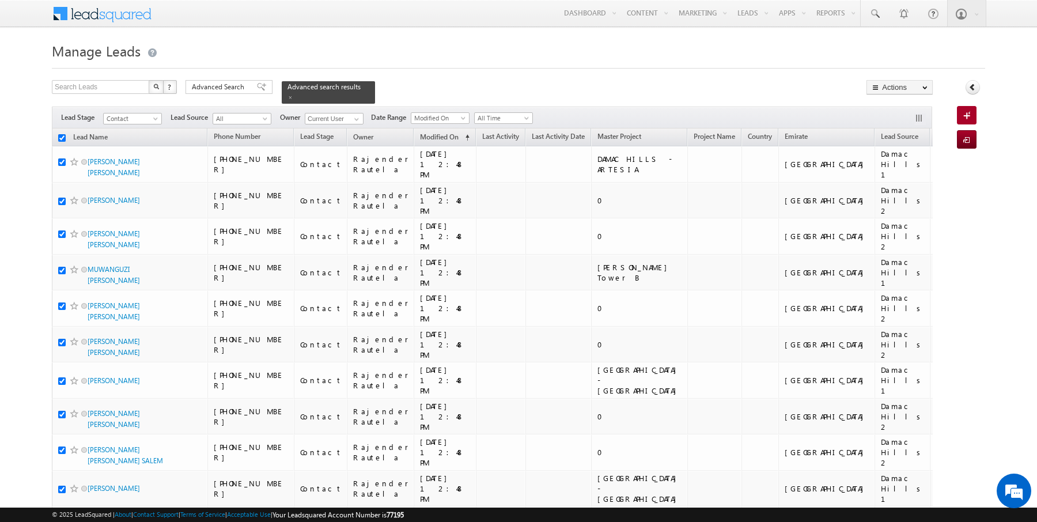
checkbox input "true"
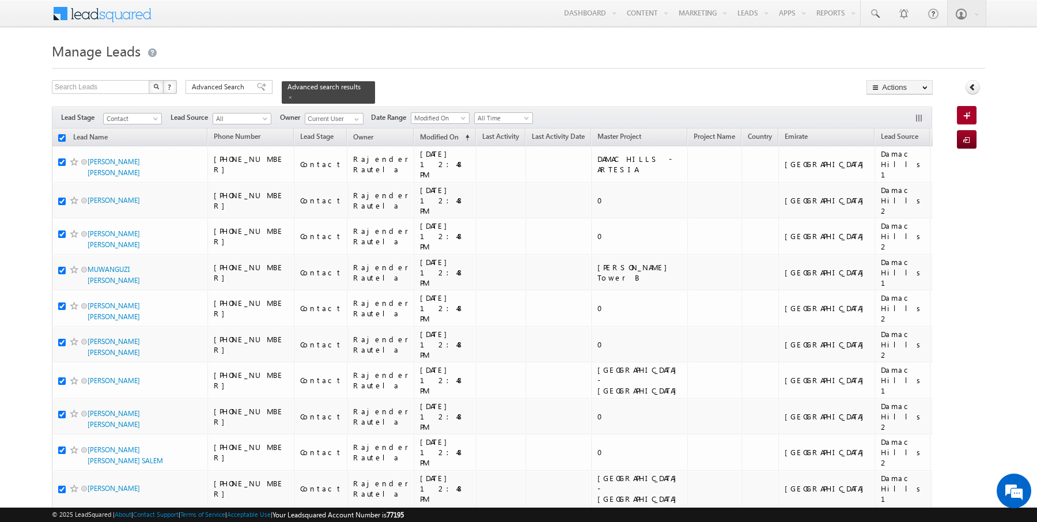
checkbox input "true"
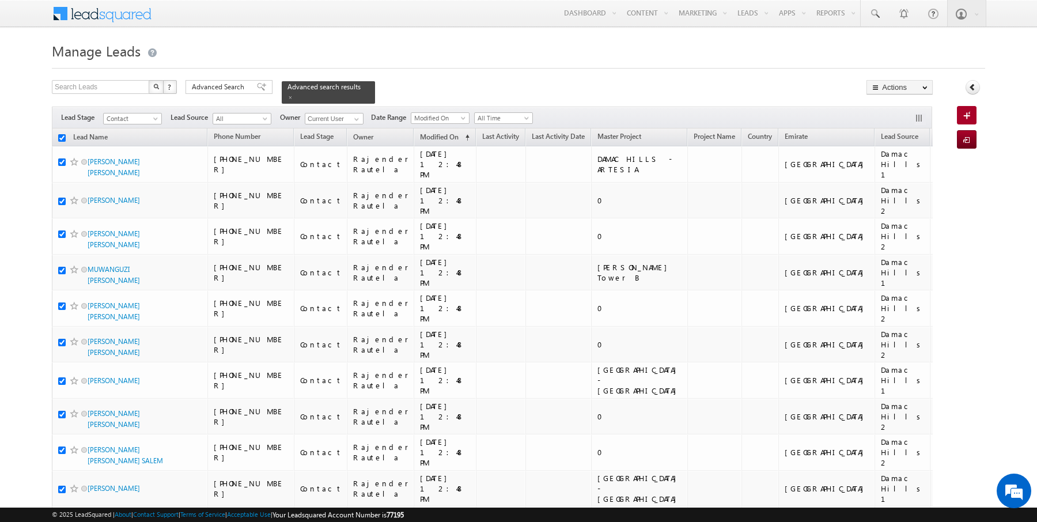
checkbox input "true"
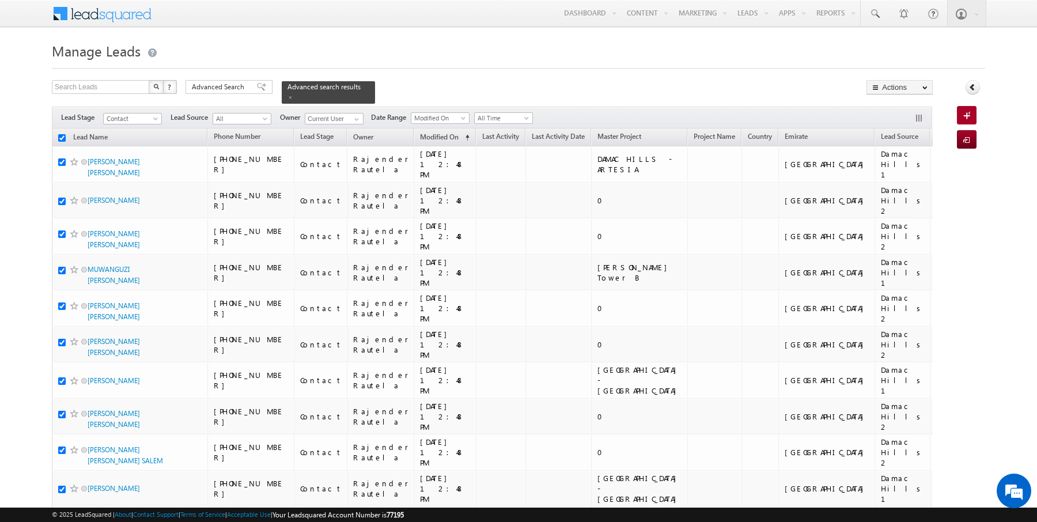
checkbox input "true"
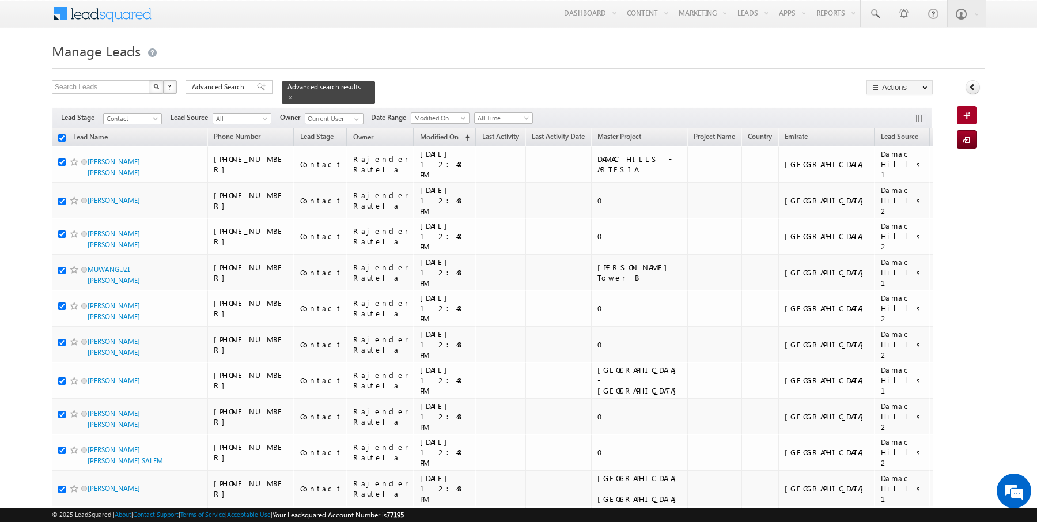
checkbox input "true"
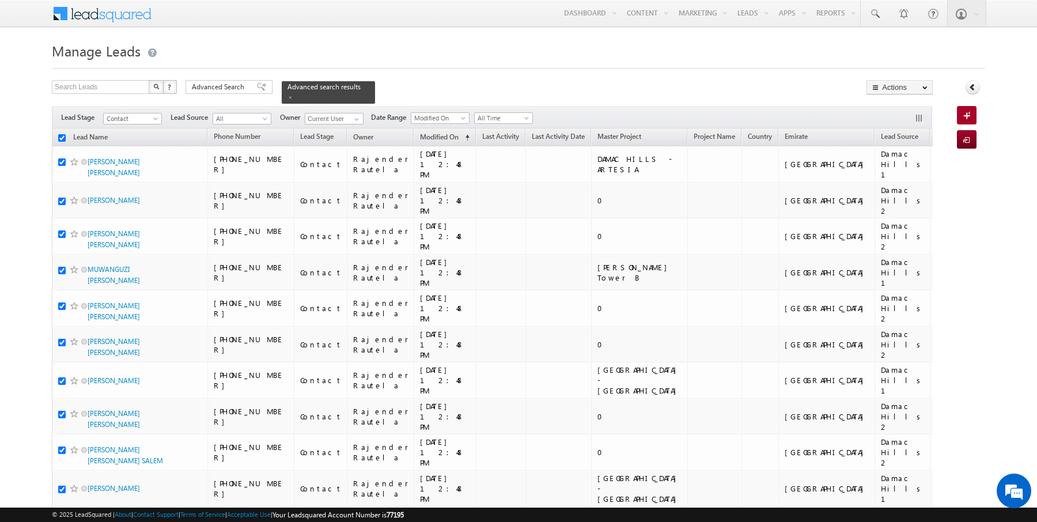
checkbox input "true"
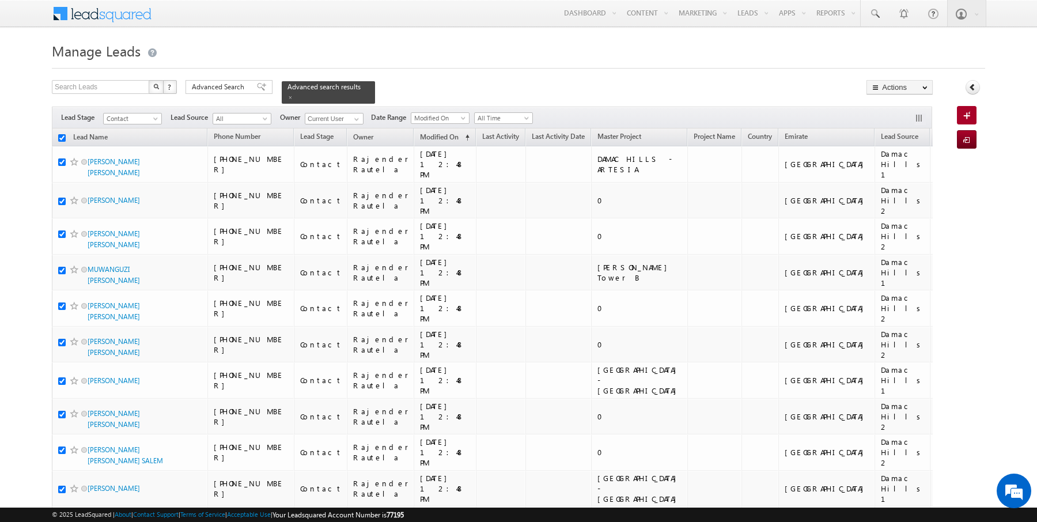
checkbox input "true"
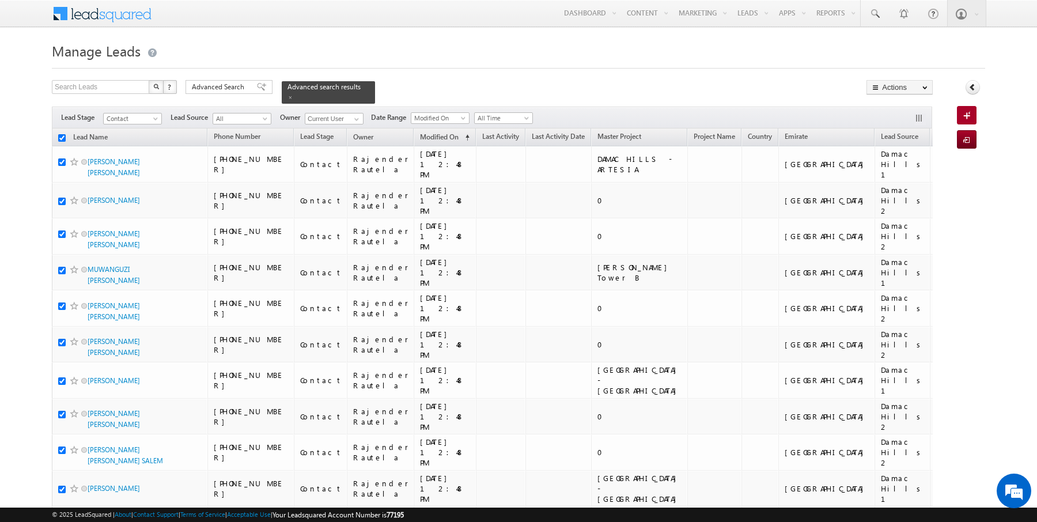
checkbox input "true"
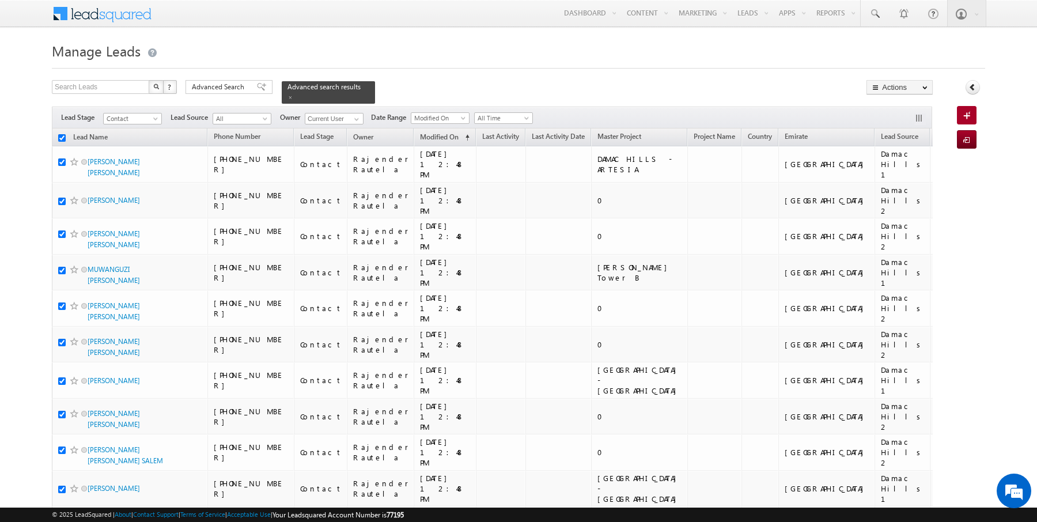
checkbox input "true"
click at [905, 184] on link "Change Owner" at bounding box center [899, 187] width 65 height 14
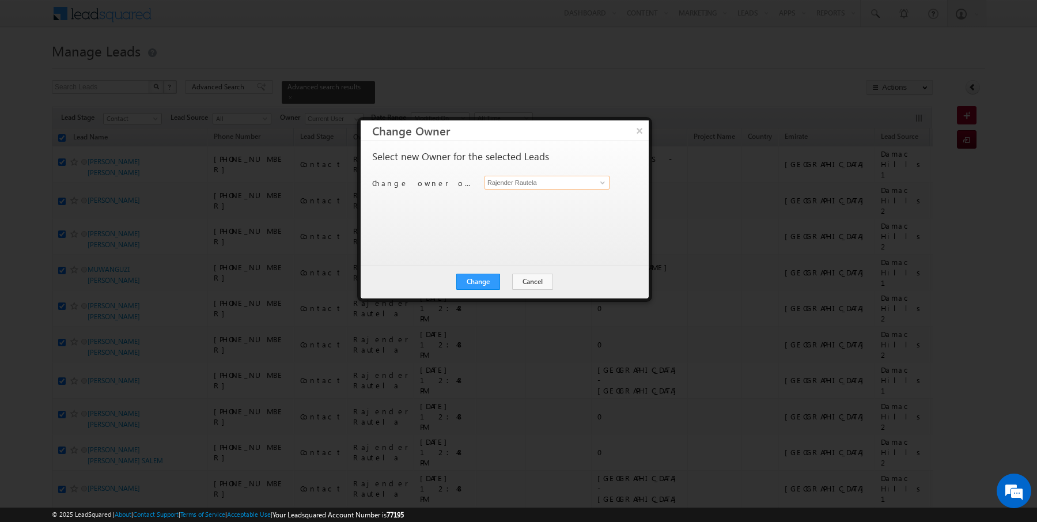
click at [551, 185] on input "Rajender Rautela" at bounding box center [546, 183] width 125 height 14
type input "Anuj Upadhyay"
click at [490, 274] on button "Change" at bounding box center [478, 282] width 44 height 16
click at [510, 289] on div "Change Cancel Close" at bounding box center [505, 281] width 288 height 33
click at [512, 283] on button "Close" at bounding box center [506, 282] width 37 height 16
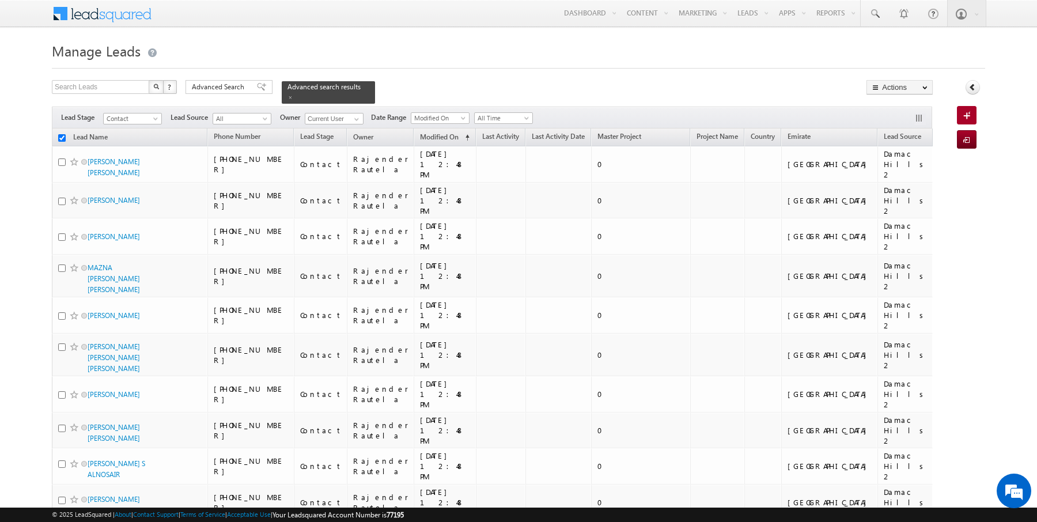
checkbox input "false"
click at [61, 137] on input "checkbox" at bounding box center [61, 137] width 7 height 7
checkbox input "true"
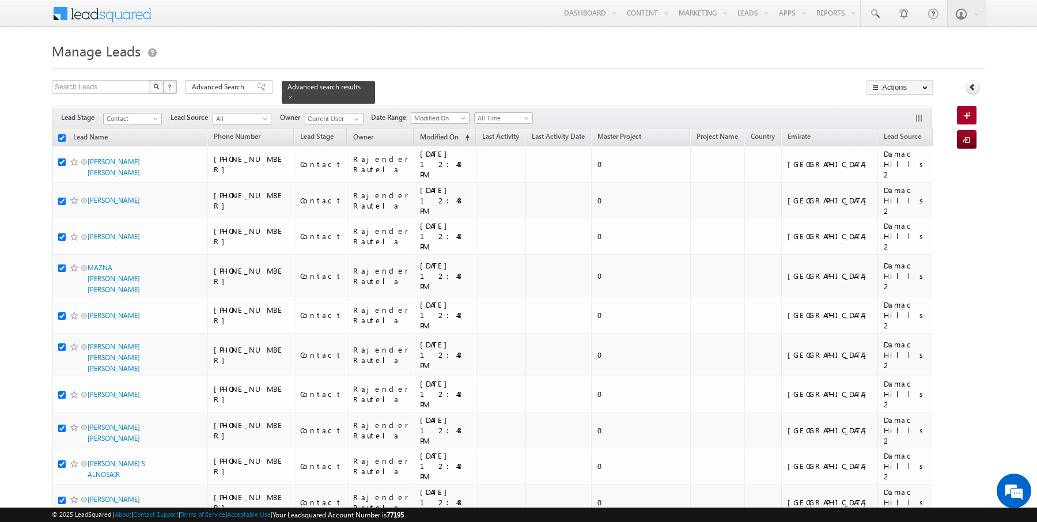
checkbox input "true"
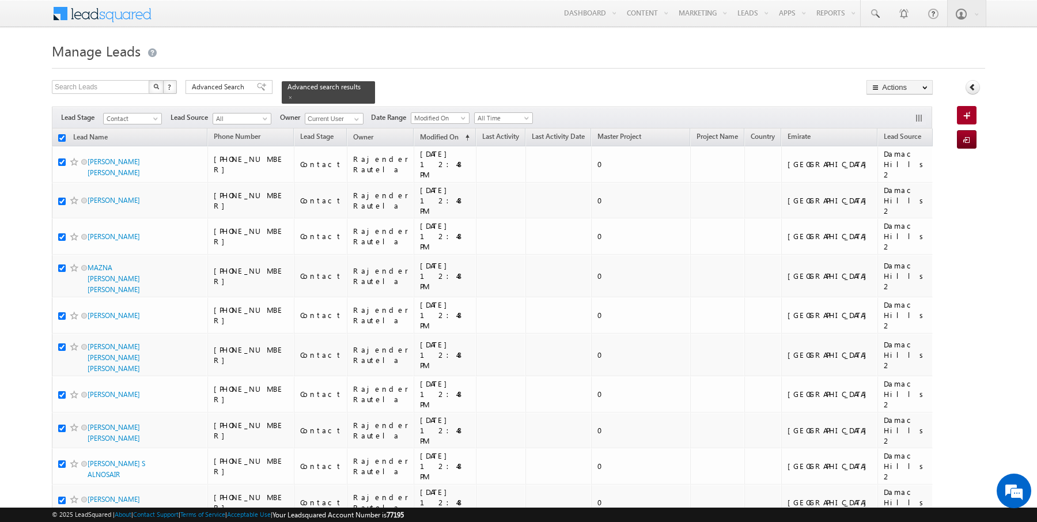
checkbox input "true"
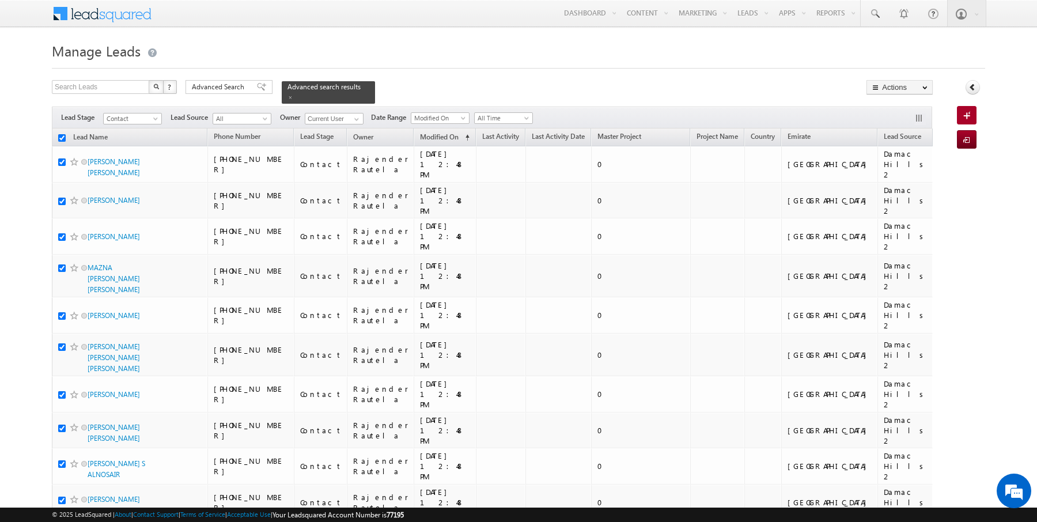
checkbox input "true"
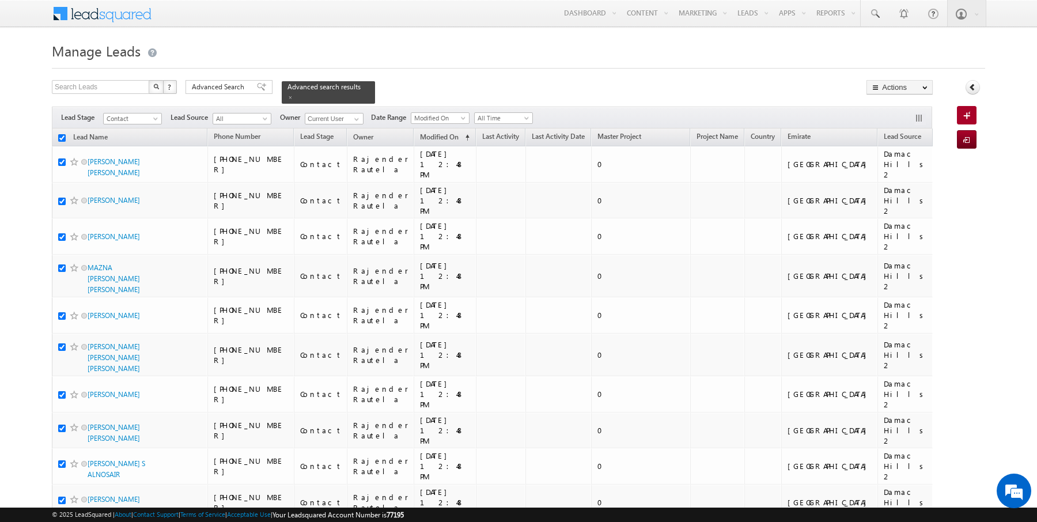
checkbox input "true"
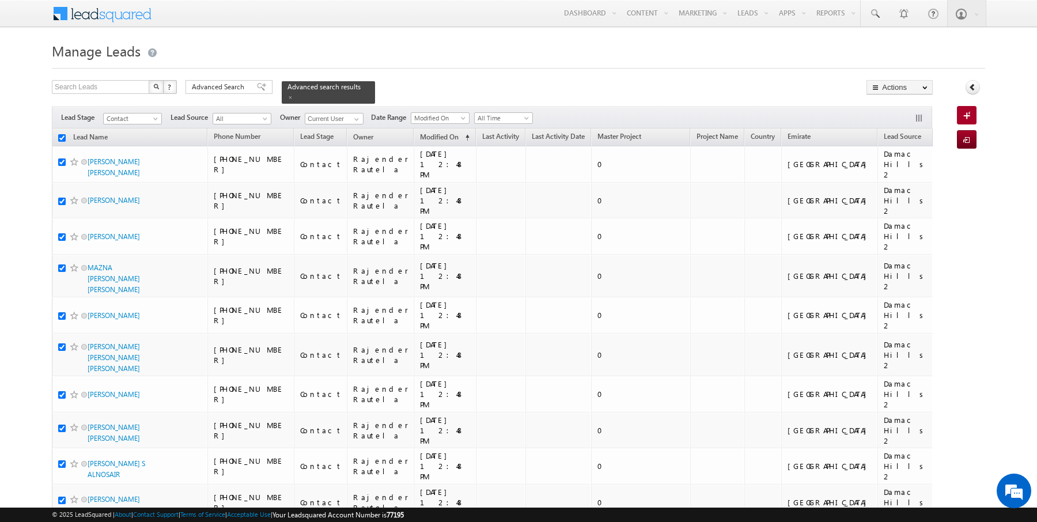
checkbox input "true"
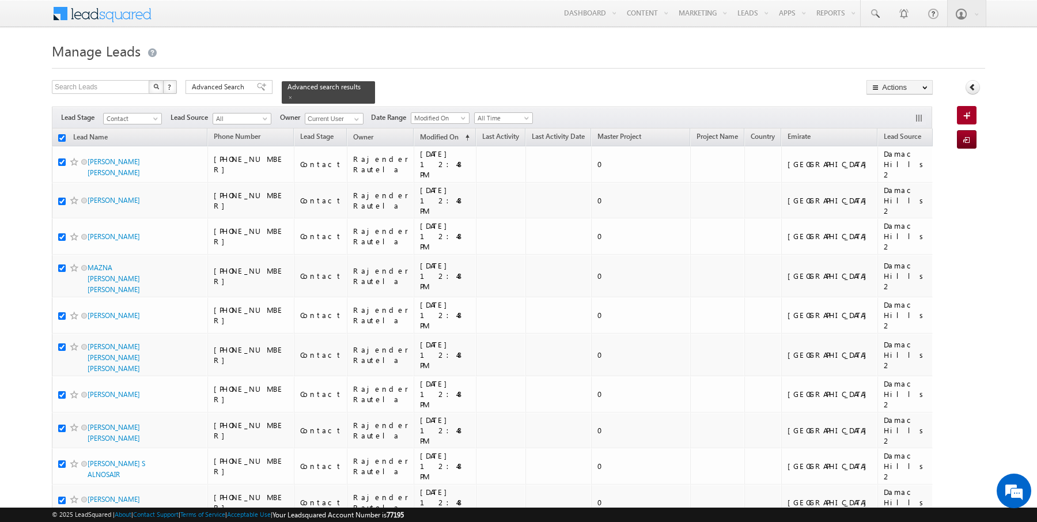
checkbox input "true"
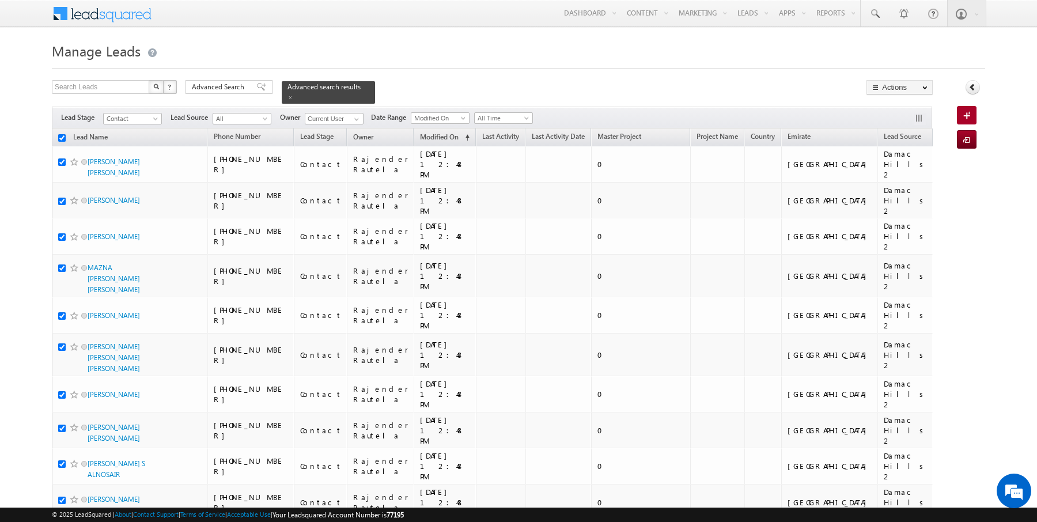
checkbox input "true"
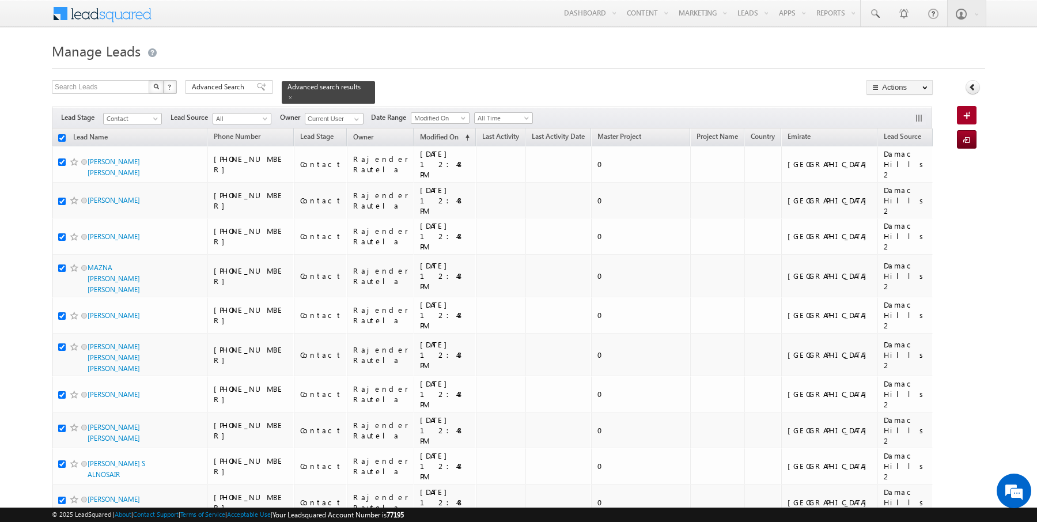
checkbox input "true"
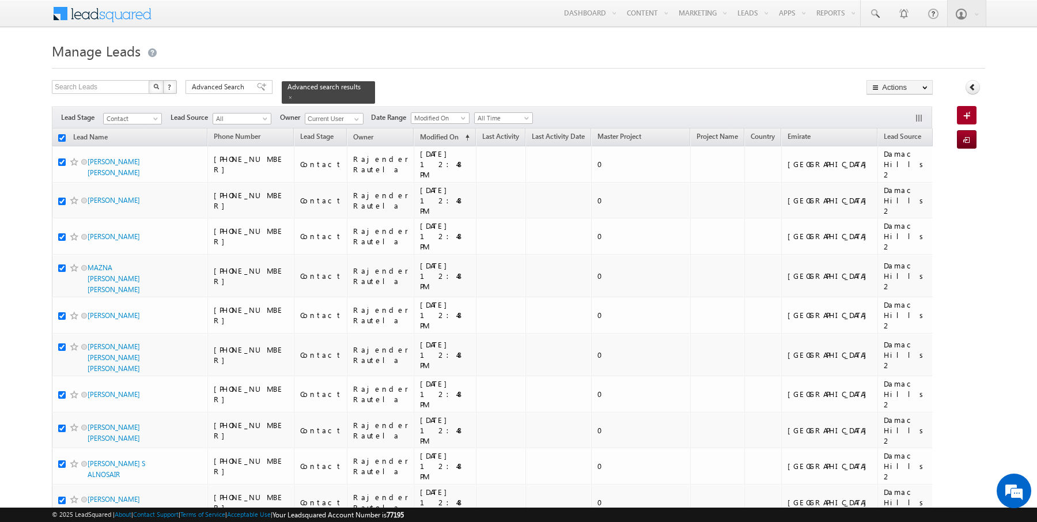
checkbox input "true"
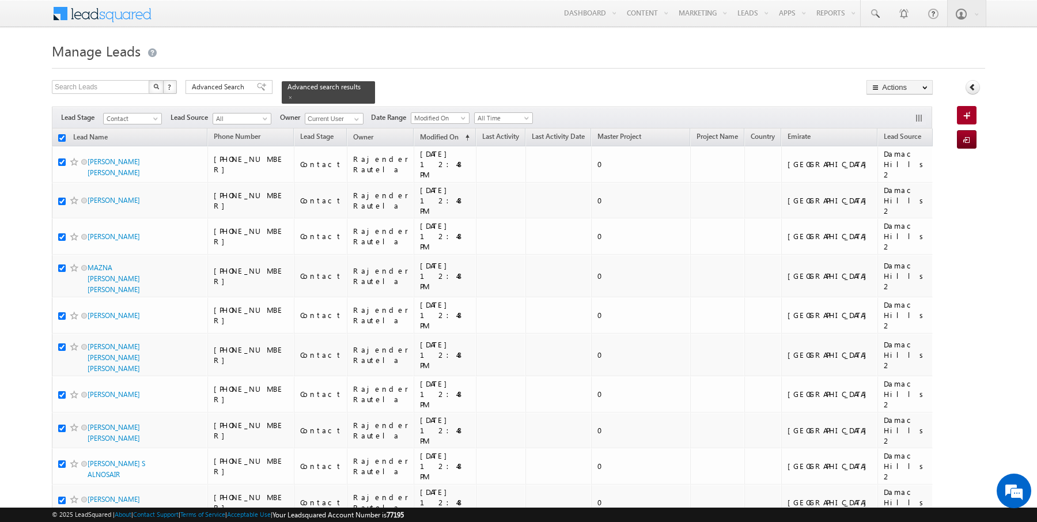
checkbox input "true"
click at [891, 177] on link "Add Opportunity" at bounding box center [899, 173] width 65 height 14
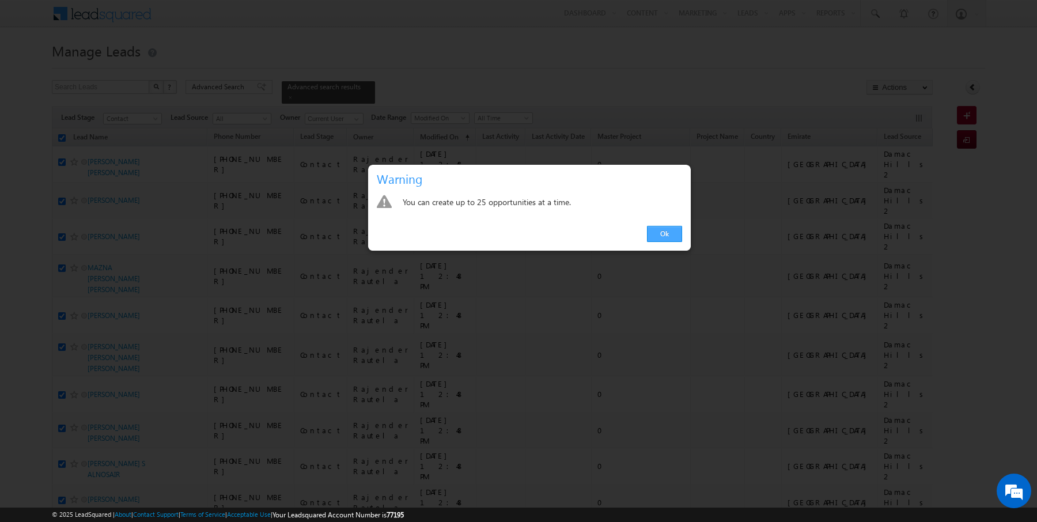
click at [670, 238] on link "Ok" at bounding box center [664, 234] width 35 height 16
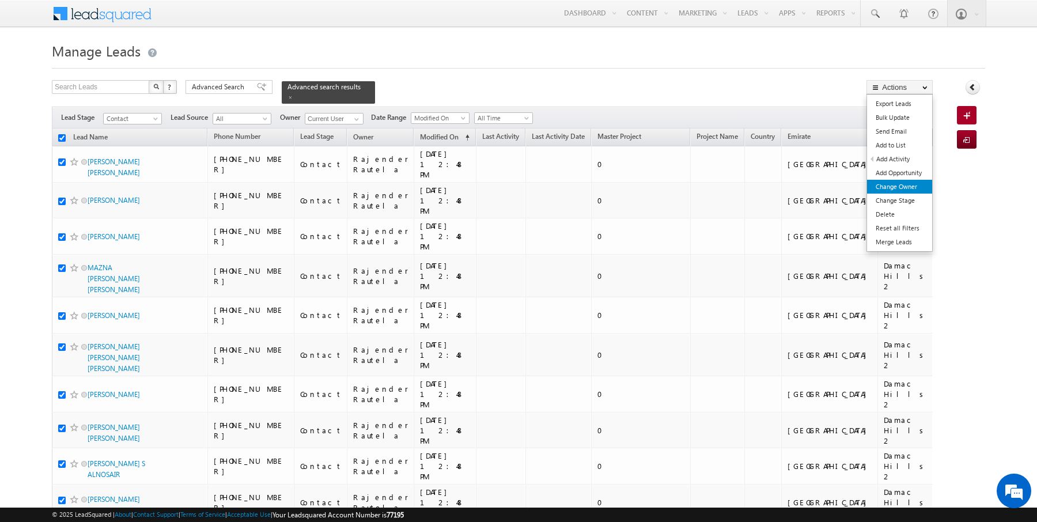
click at [910, 187] on link "Change Owner" at bounding box center [899, 187] width 65 height 14
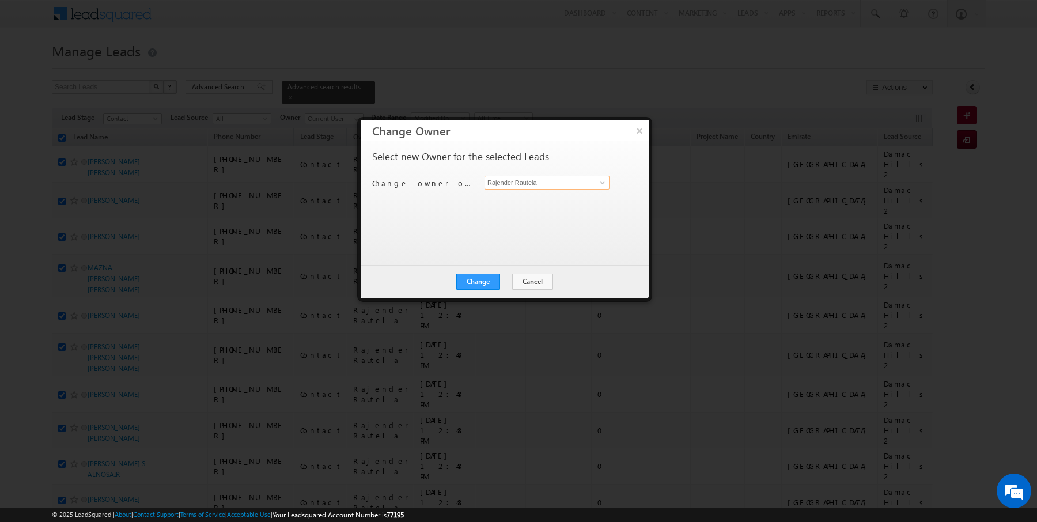
click at [564, 183] on input "Rajender Rautela" at bounding box center [546, 183] width 125 height 14
type input "[DATE][PERSON_NAME]"
click at [470, 276] on button "Change" at bounding box center [478, 282] width 44 height 16
click at [498, 279] on button "Close" at bounding box center [506, 282] width 37 height 16
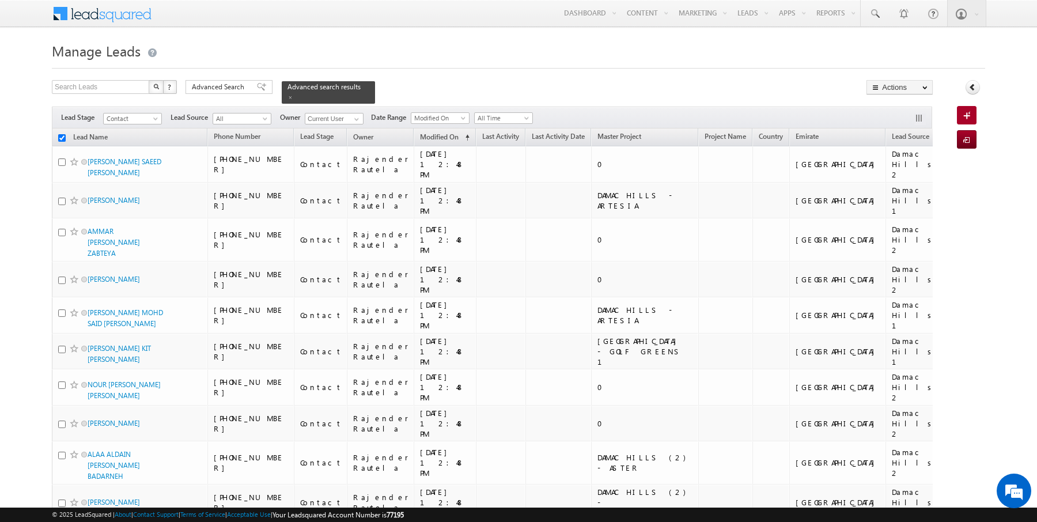
checkbox input "false"
